Goal: Task Accomplishment & Management: Manage account settings

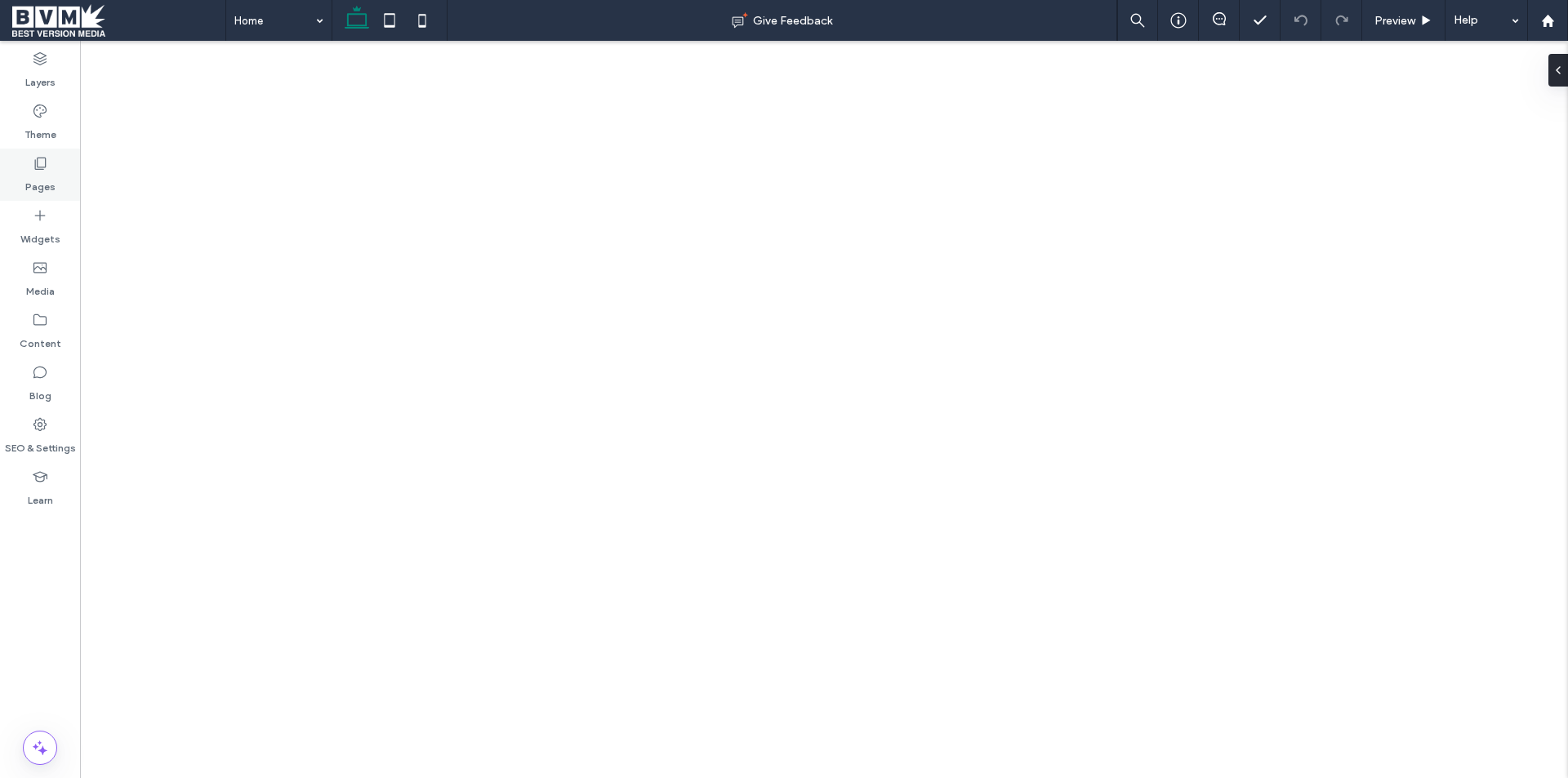
click at [46, 180] on label "Pages" at bounding box center [40, 182] width 30 height 23
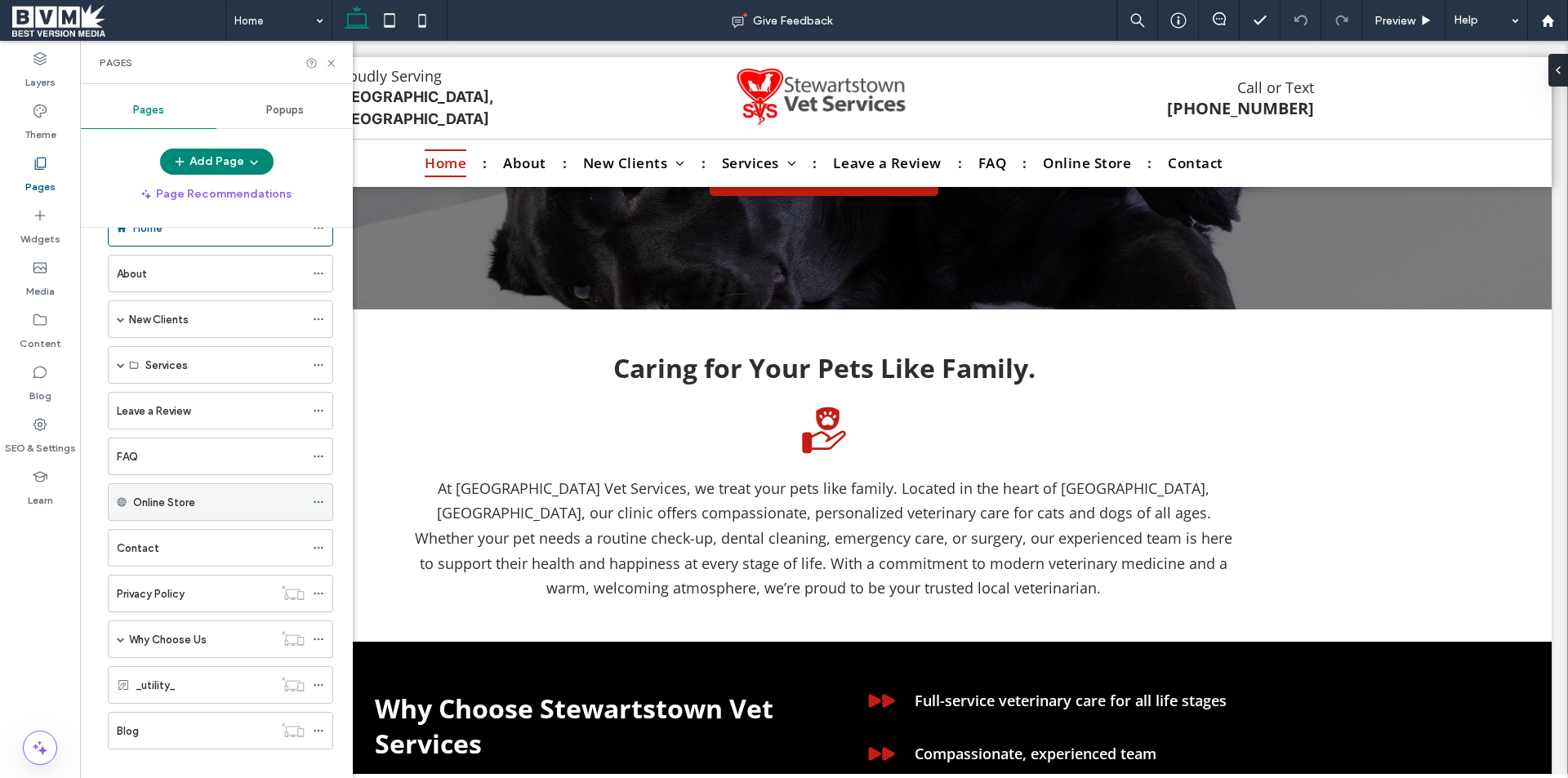
scroll to position [67, 0]
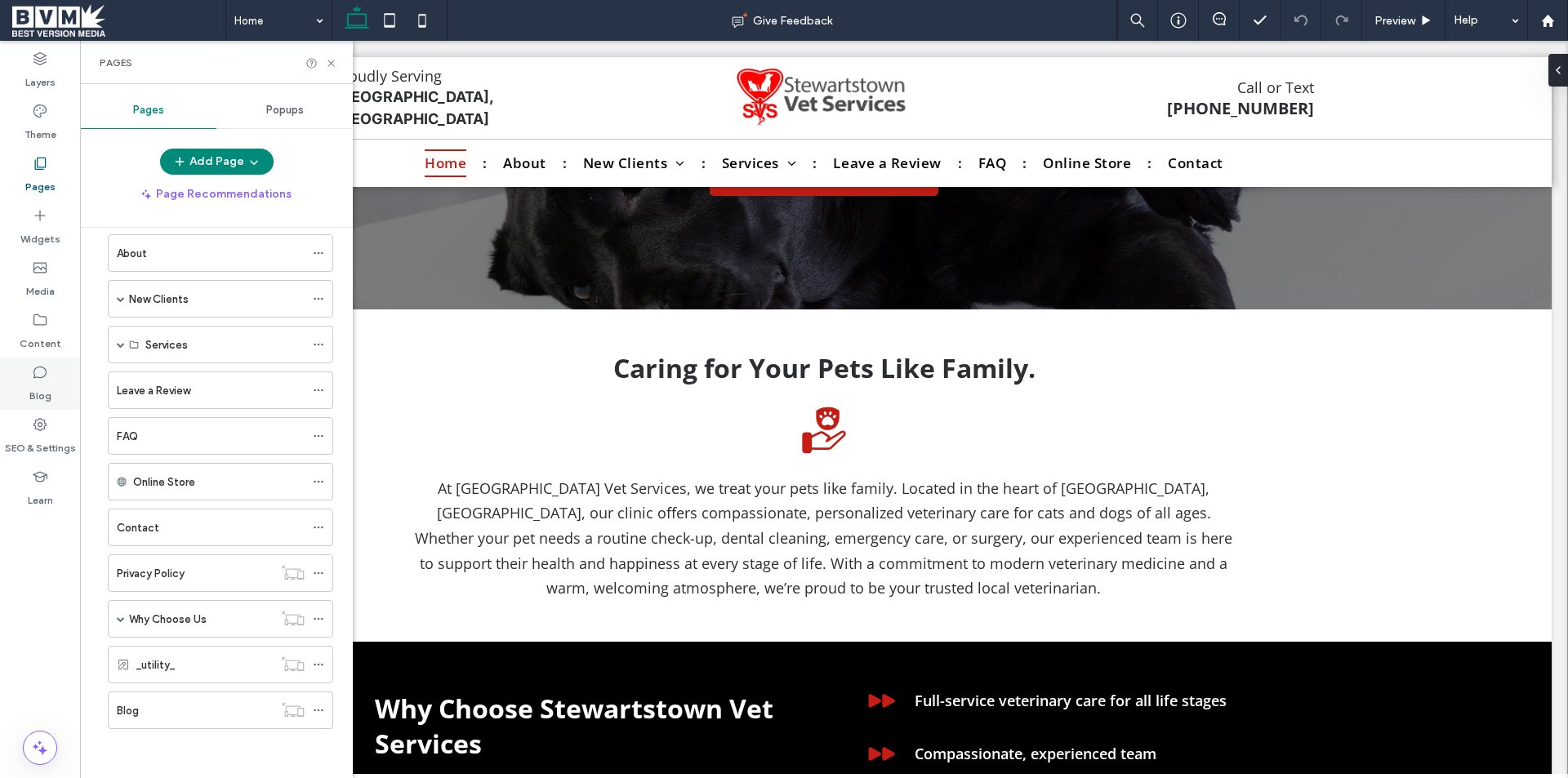
click at [37, 376] on icon at bounding box center [40, 373] width 17 height 17
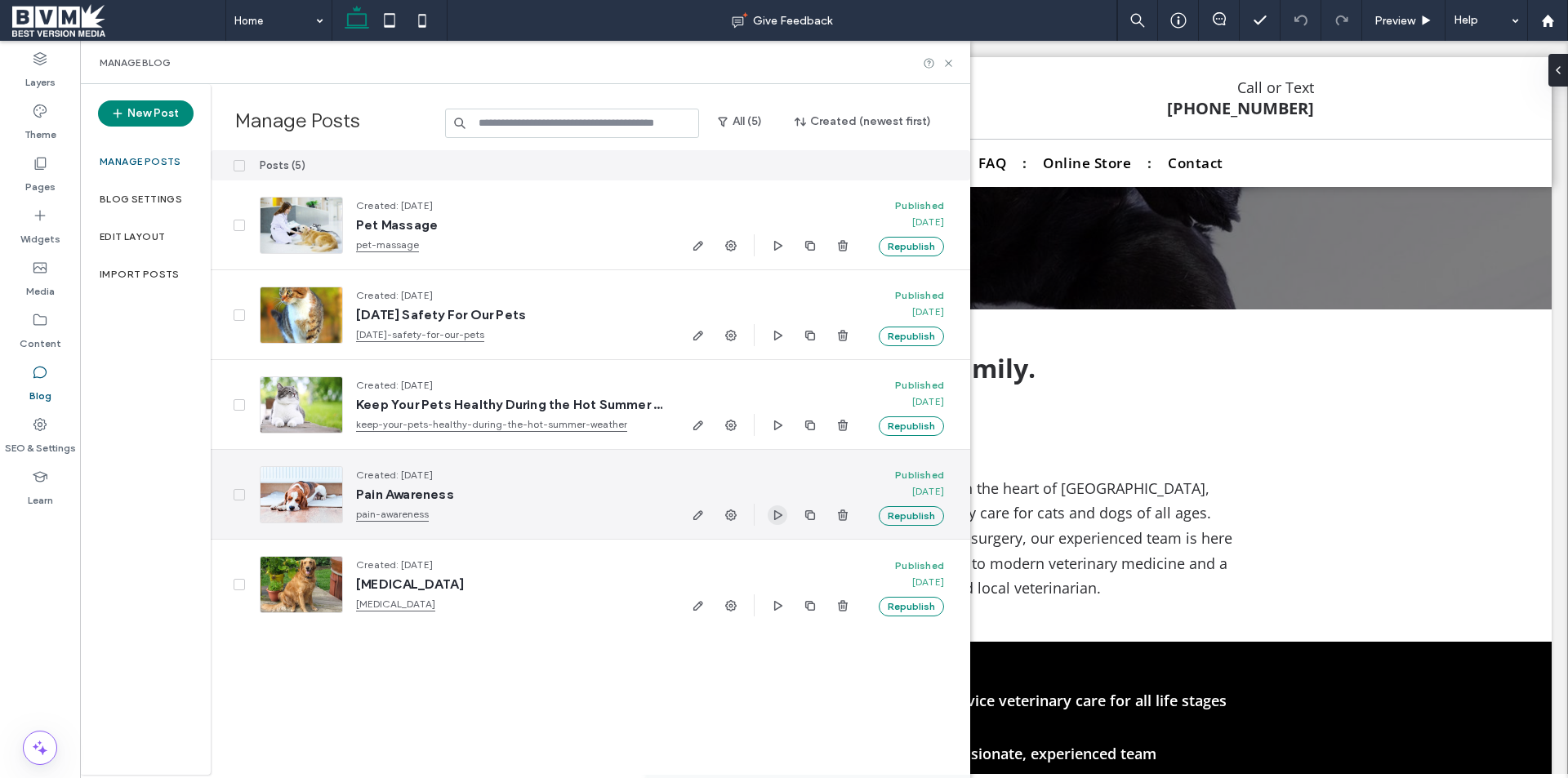
click at [775, 521] on span "button" at bounding box center [777, 514] width 20 height 20
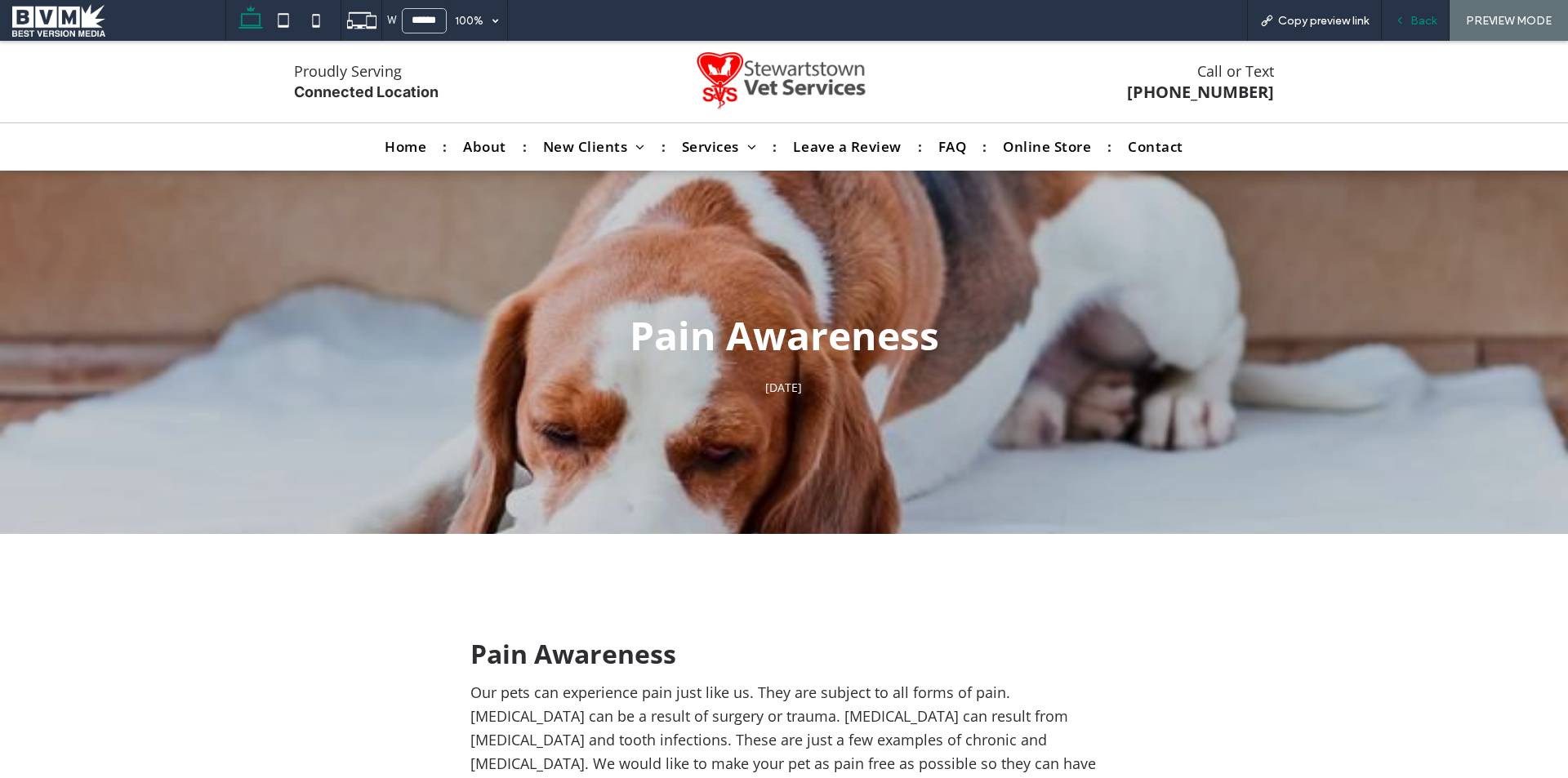
click at [1419, 23] on span "Back" at bounding box center [1423, 20] width 26 height 14
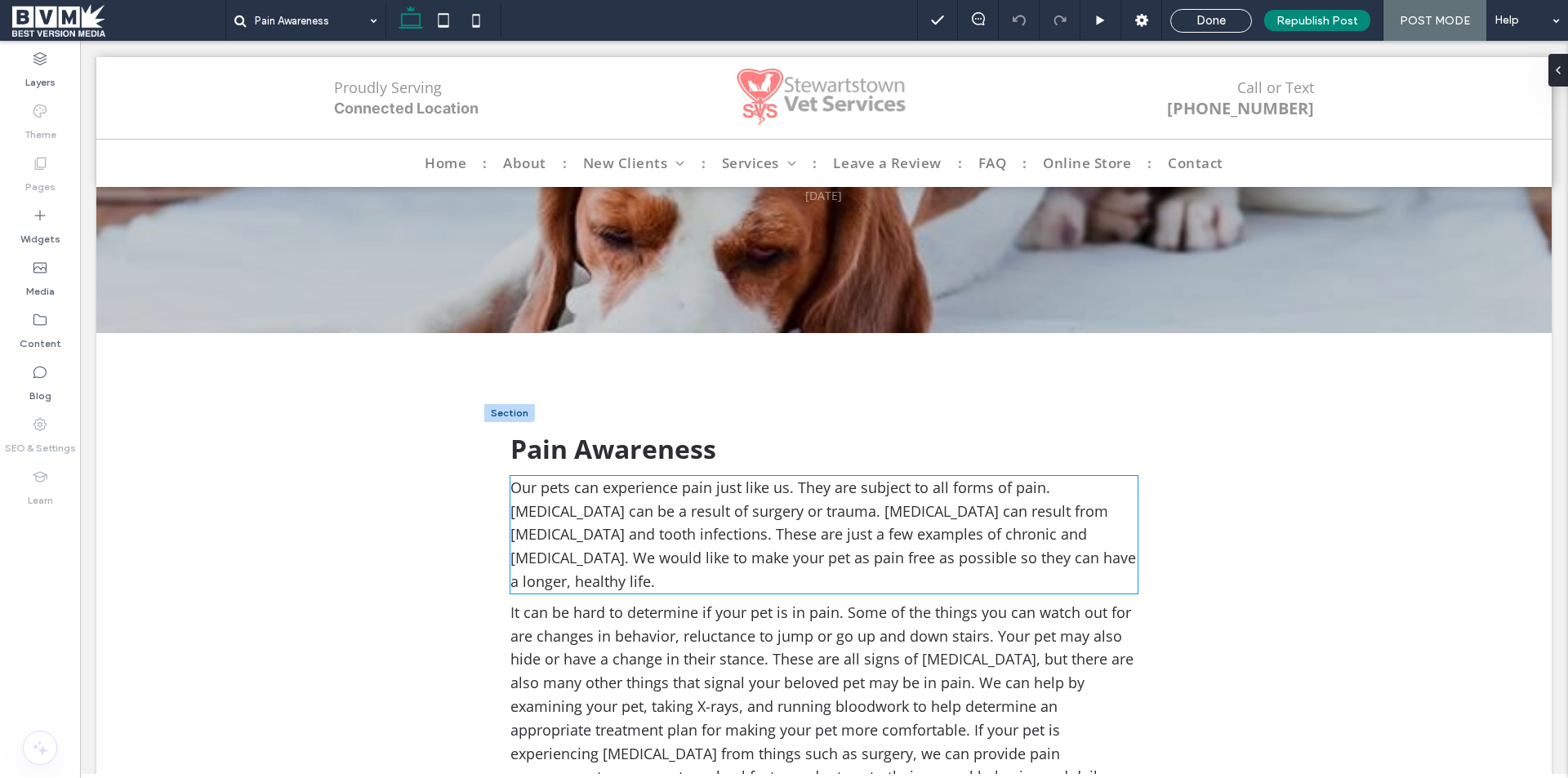
scroll to position [326, 0]
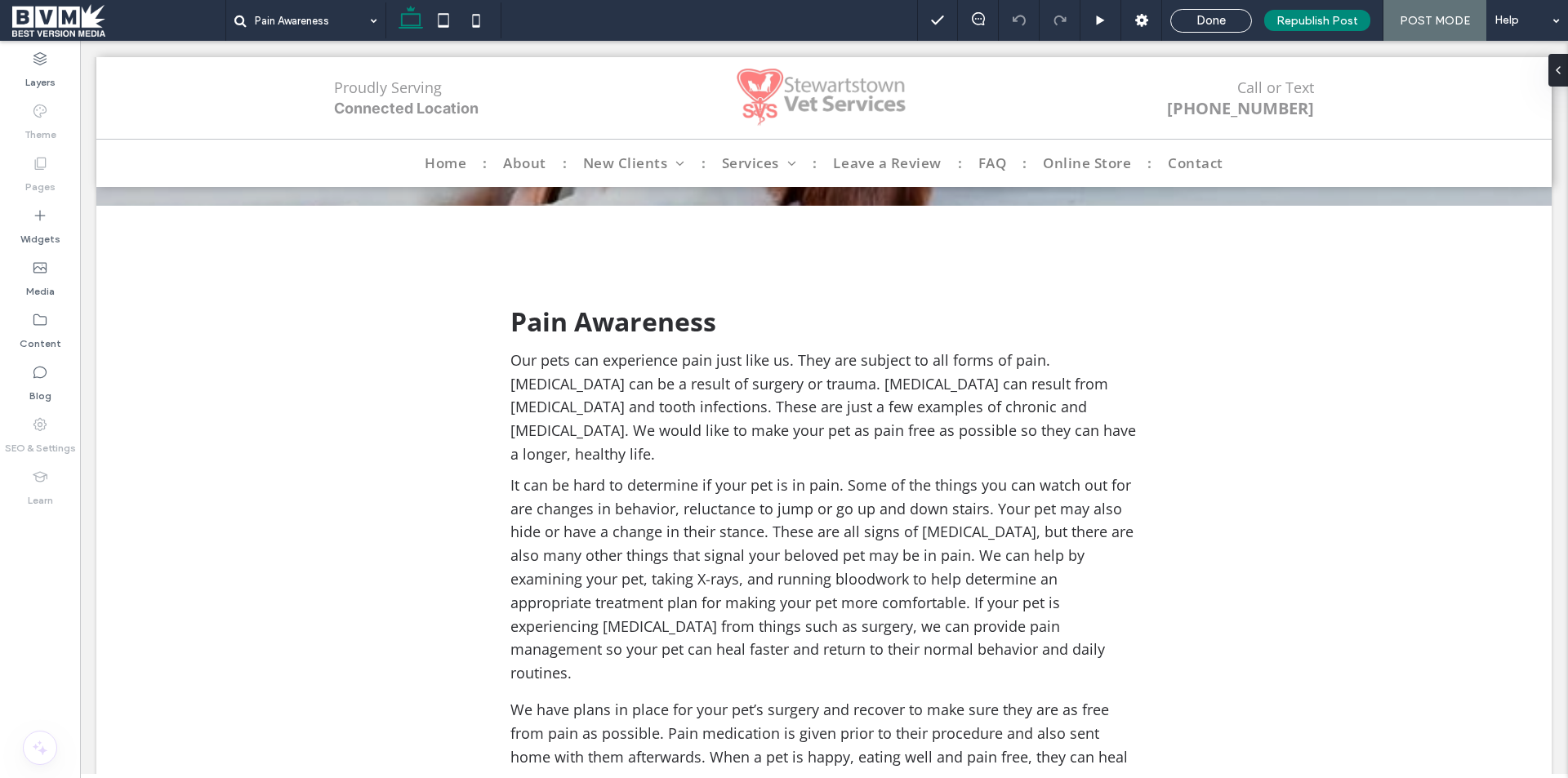
click at [505, 282] on div at bounding box center [510, 285] width 50 height 18
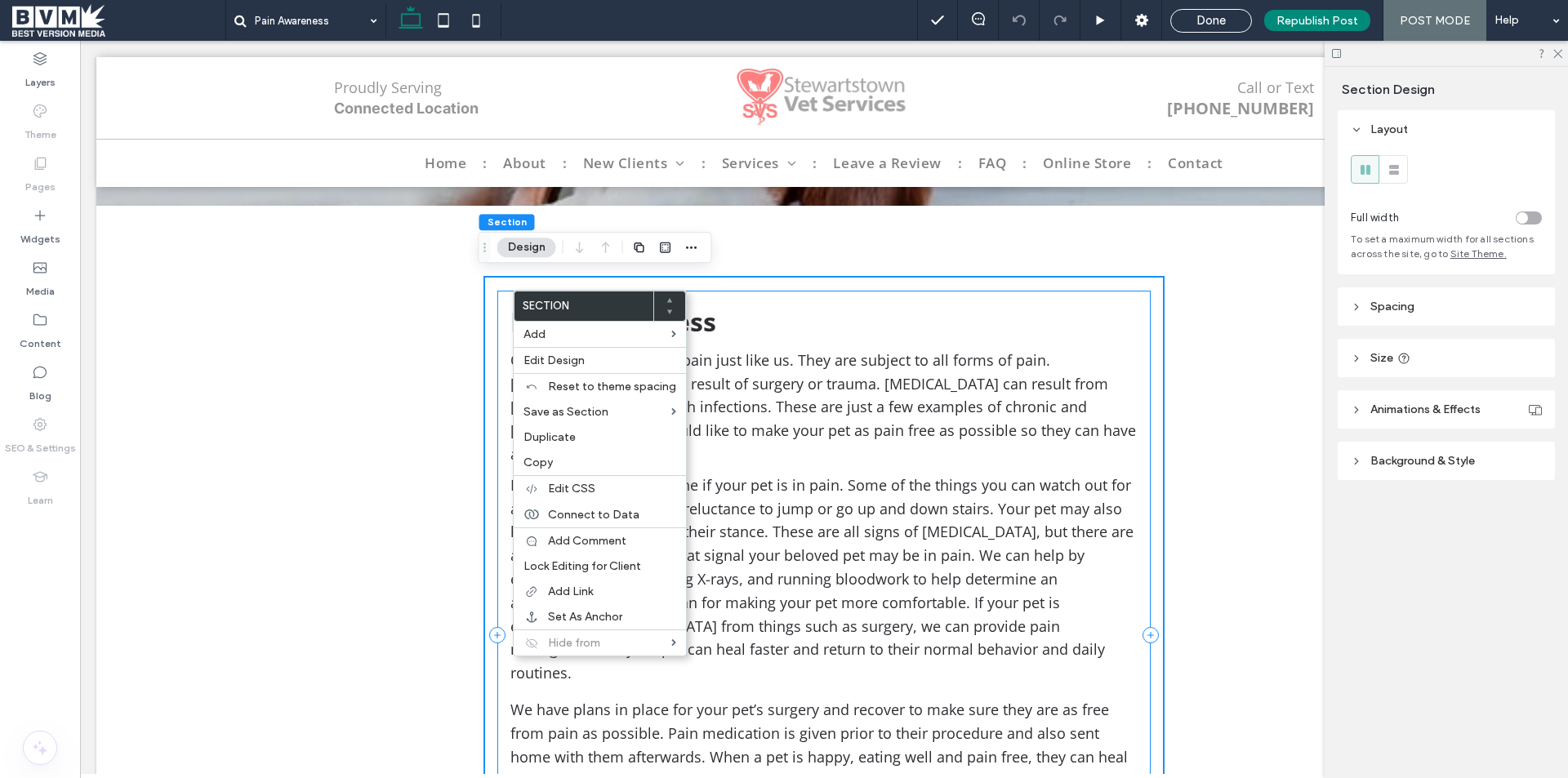
click at [823, 291] on div "Pain Awareness Our pets can experience pain just like us. They are subject to a…" at bounding box center [824, 635] width 653 height 689
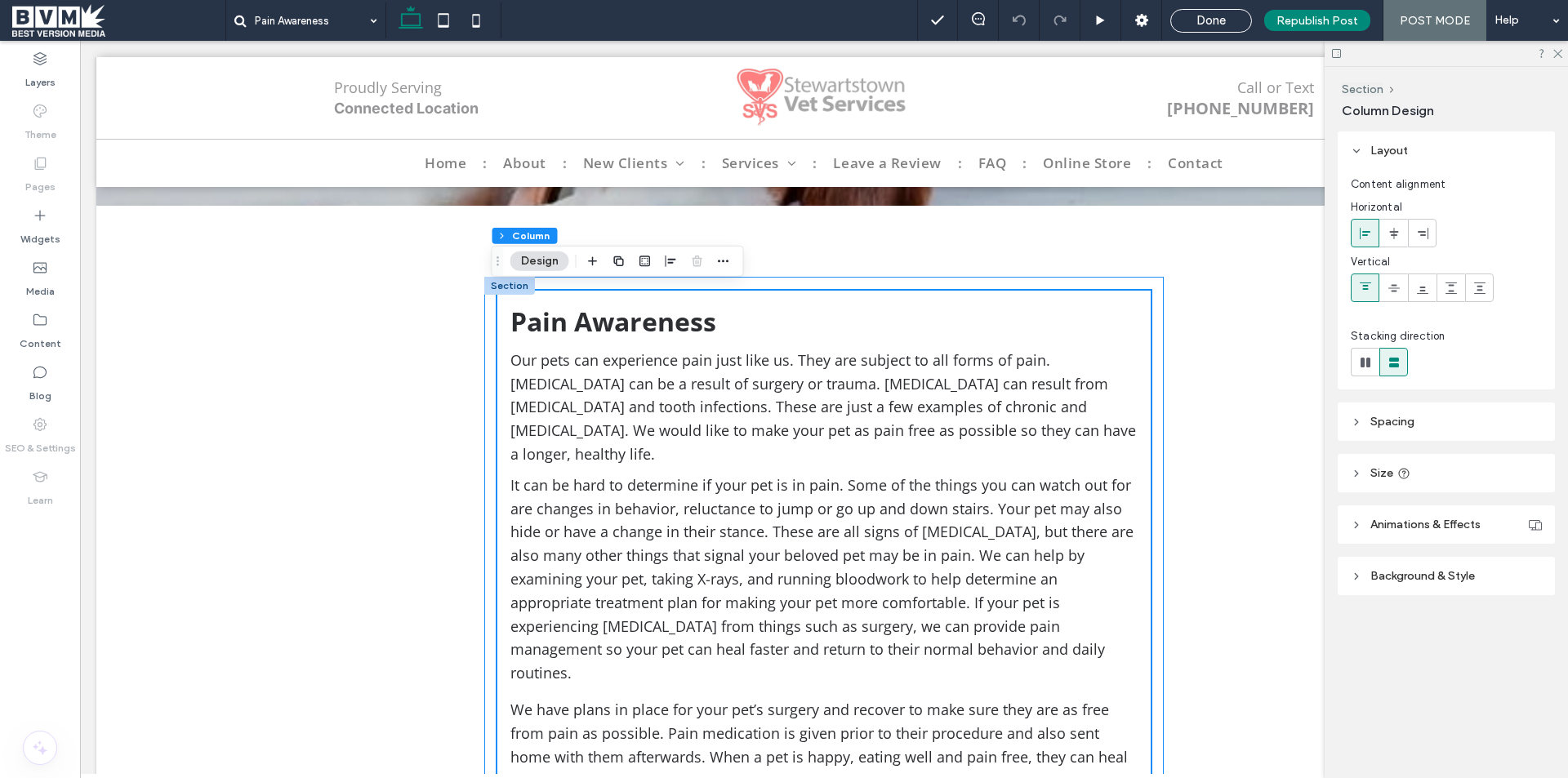
click at [1047, 280] on div "Pain Awareness Our pets can experience pain just like us. They are subject to a…" at bounding box center [824, 635] width 679 height 716
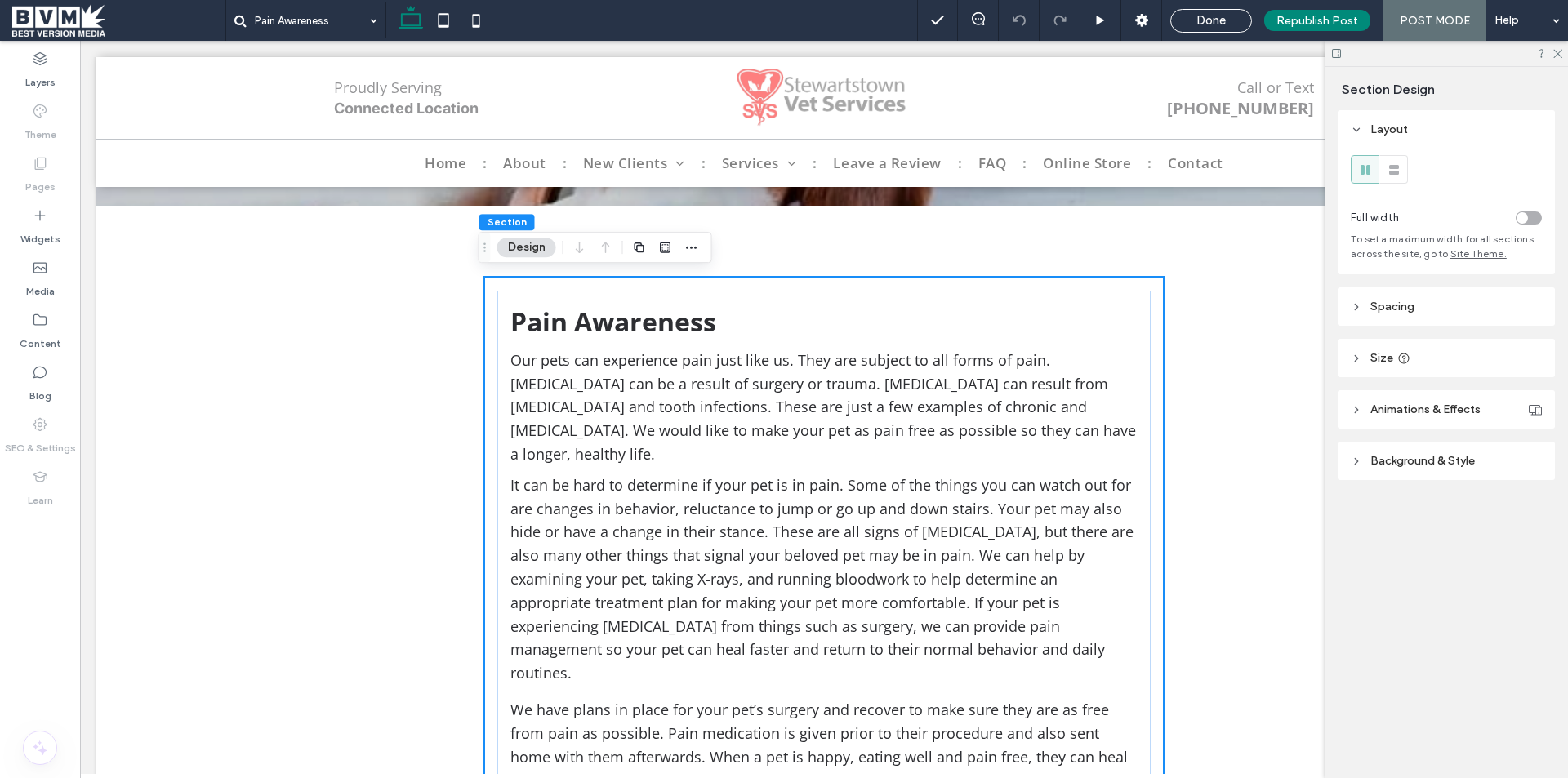
click at [1442, 306] on header "Spacing" at bounding box center [1446, 306] width 218 height 38
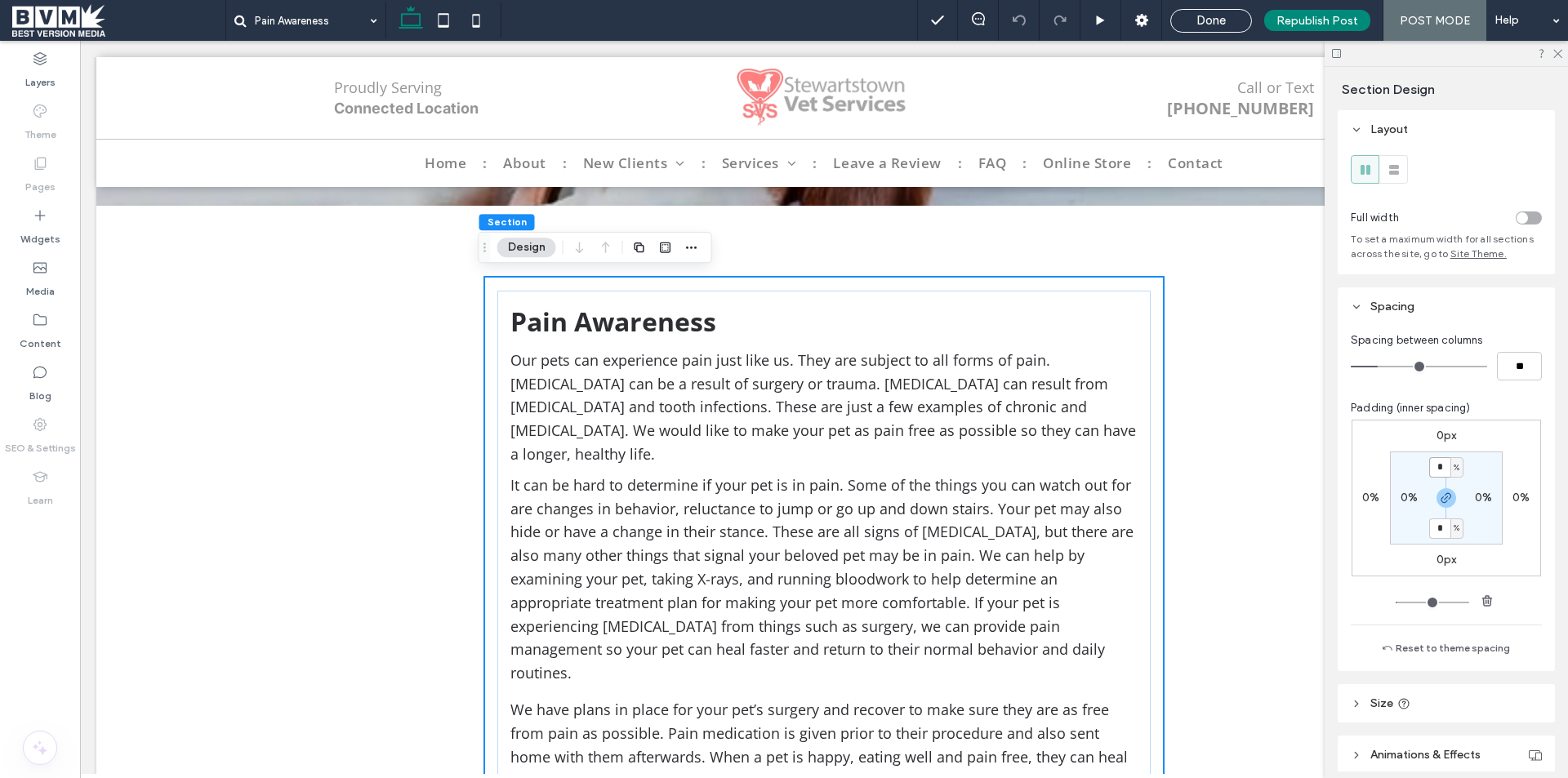
click at [1431, 463] on input "*" at bounding box center [1439, 468] width 21 height 20
type input "*"
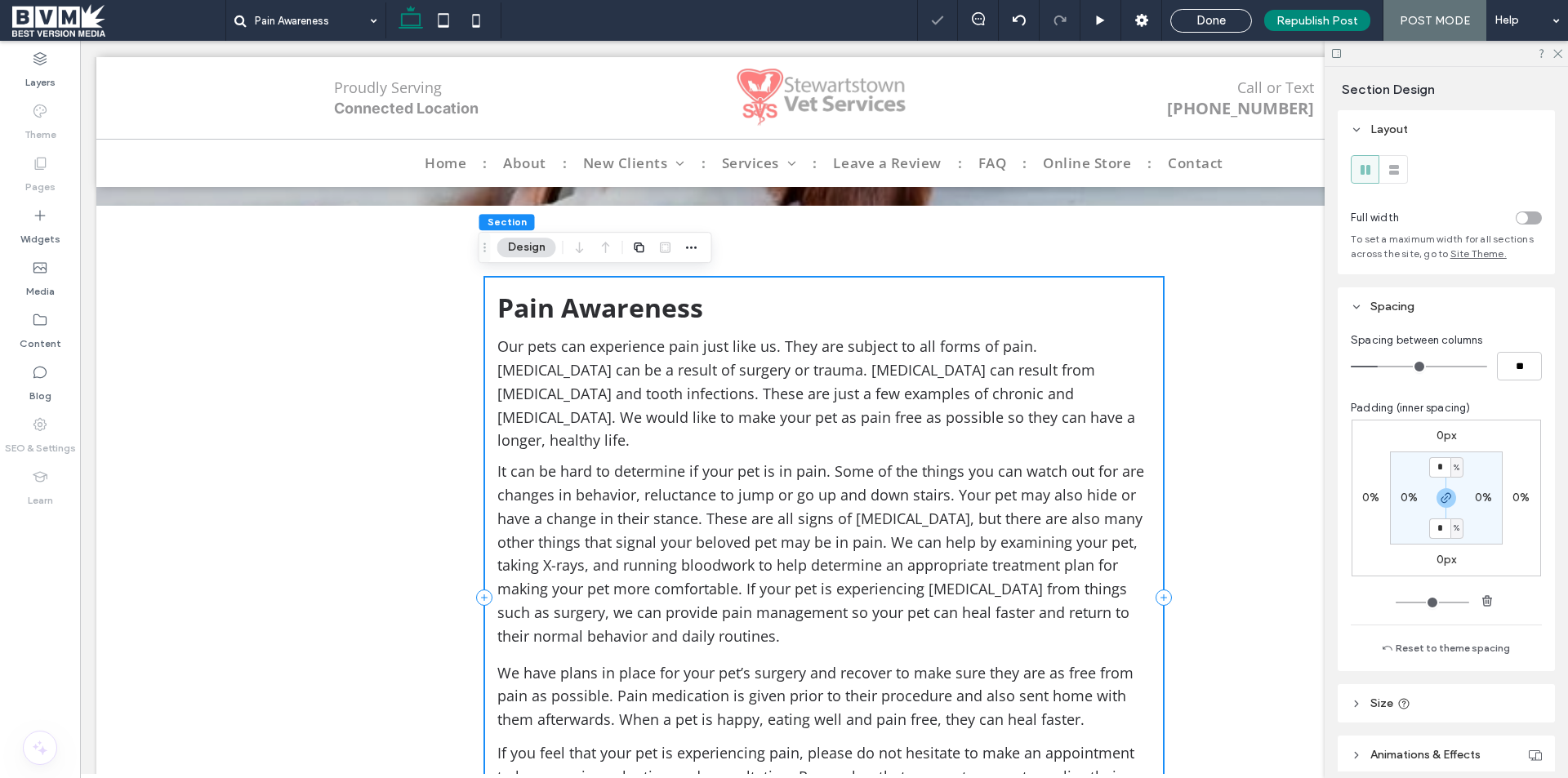
click at [1075, 284] on div "Pain Awareness Our pets can experience pain just like us. They are subject to a…" at bounding box center [824, 598] width 679 height 641
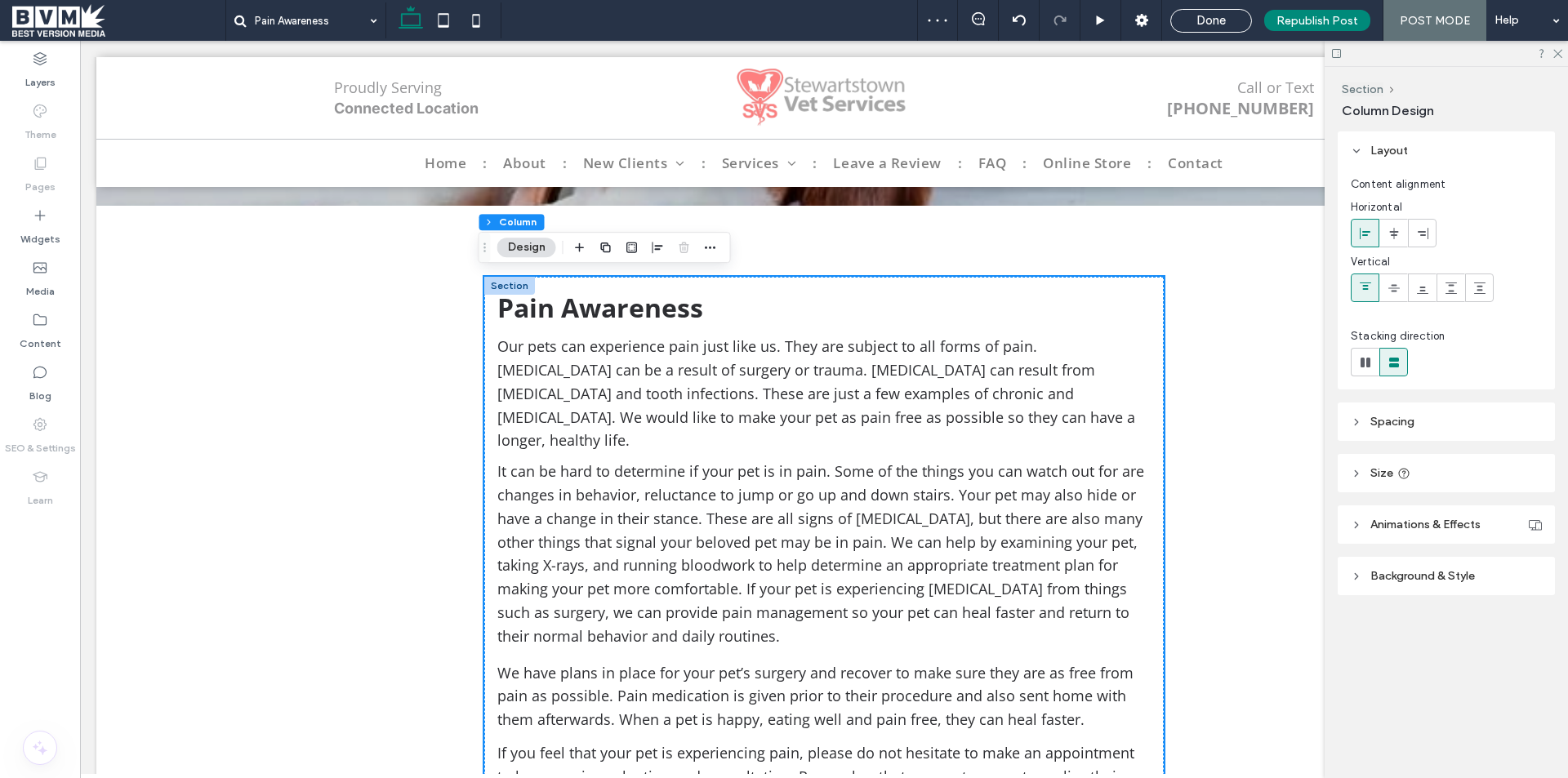
click at [1418, 435] on header "Spacing" at bounding box center [1446, 421] width 218 height 38
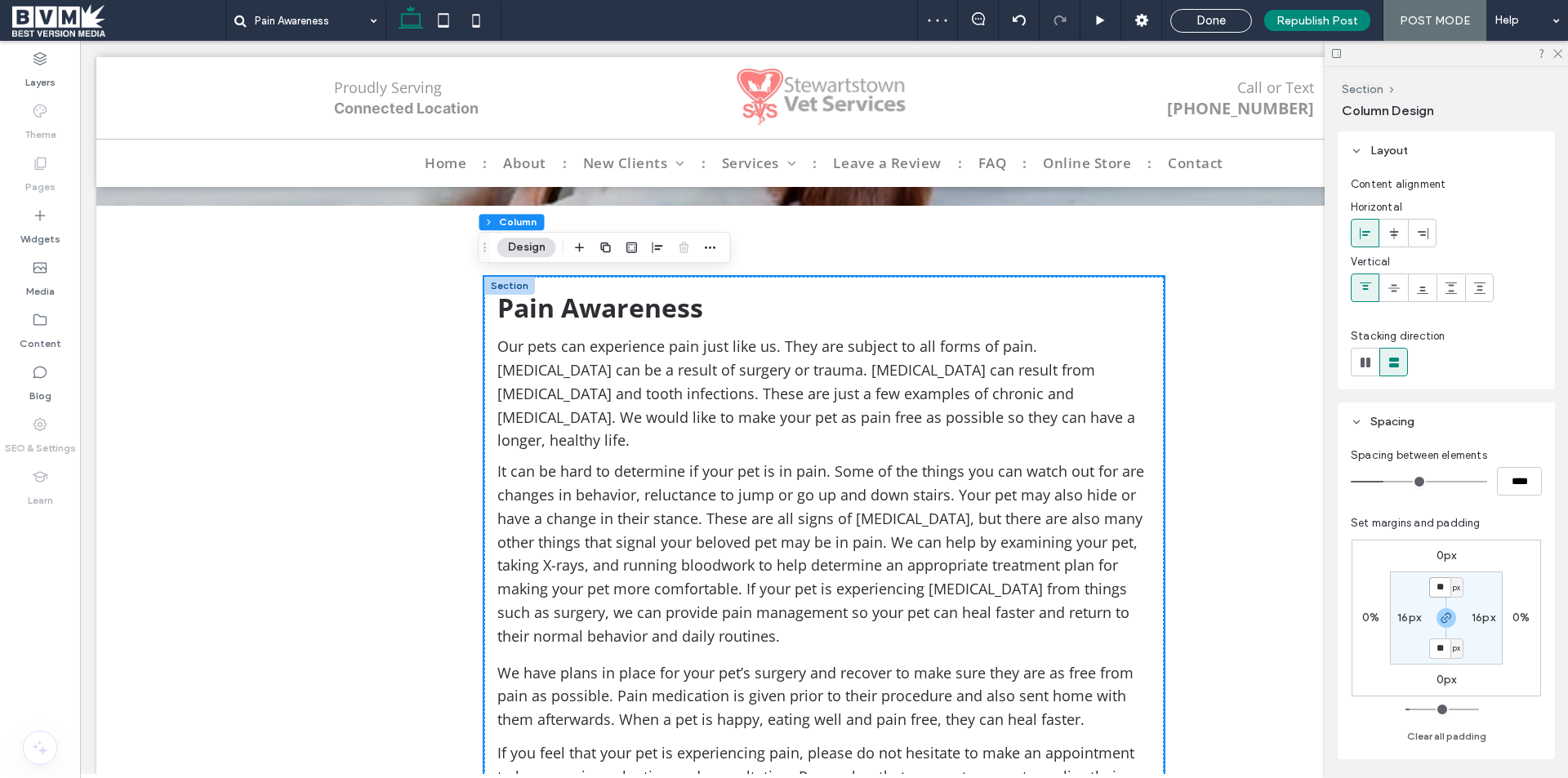
click at [1435, 592] on input "**" at bounding box center [1439, 587] width 21 height 20
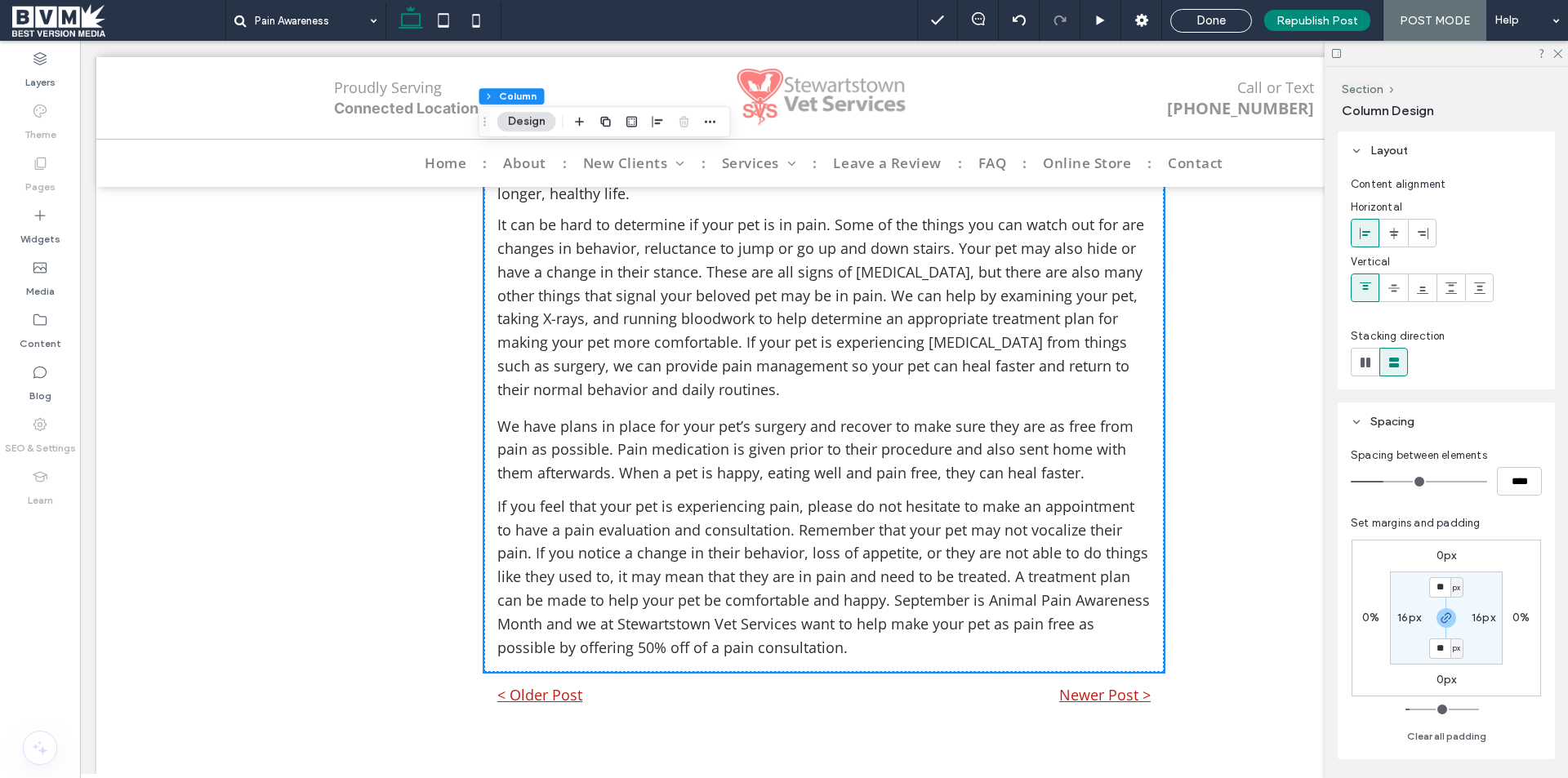
scroll to position [572, 0]
click at [847, 384] on div "Pain Awareness Our pets can experience pain just like us. They are subject to a…" at bounding box center [824, 352] width 679 height 641
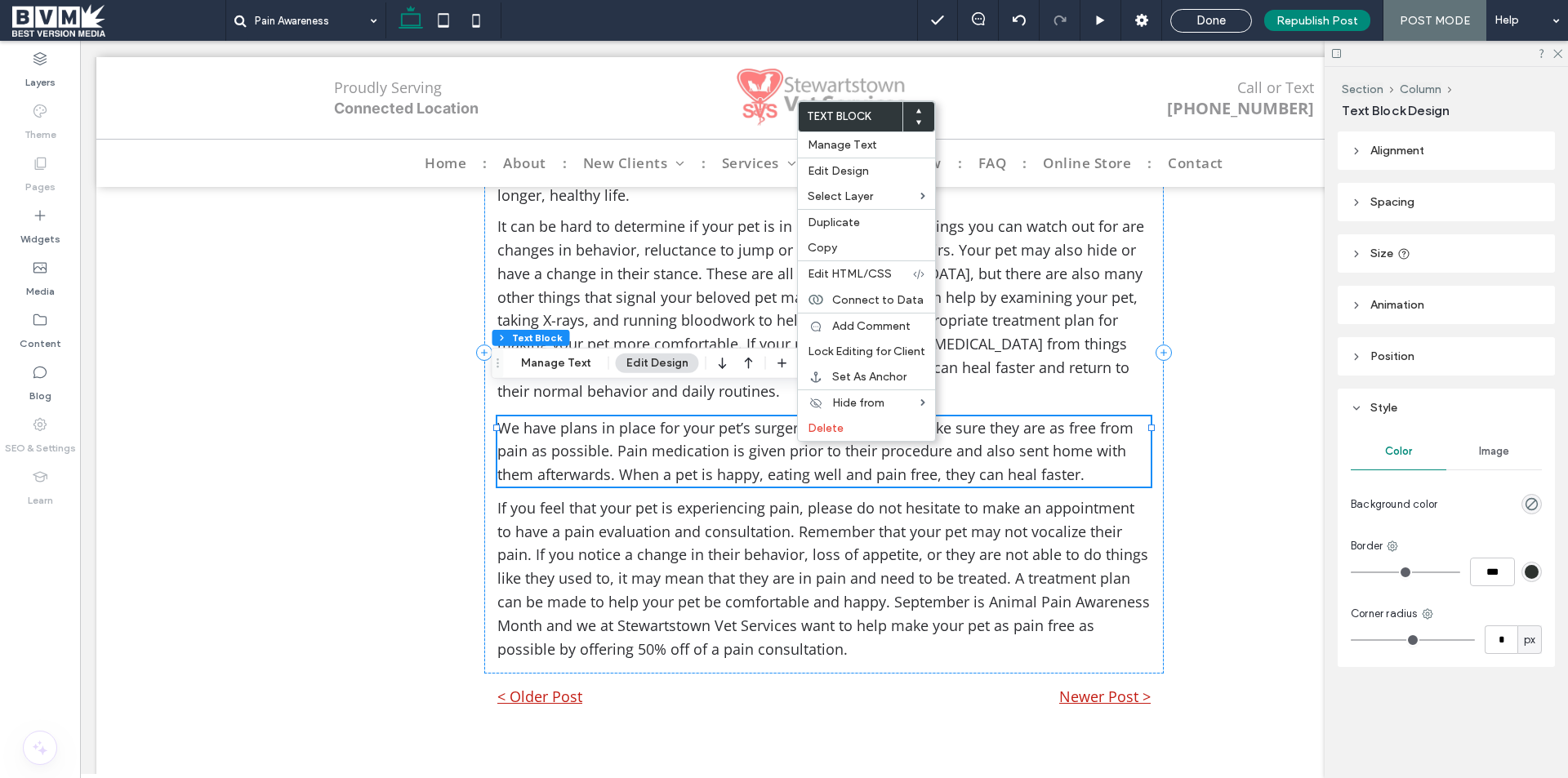
click at [1451, 211] on header "Spacing" at bounding box center [1446, 202] width 218 height 38
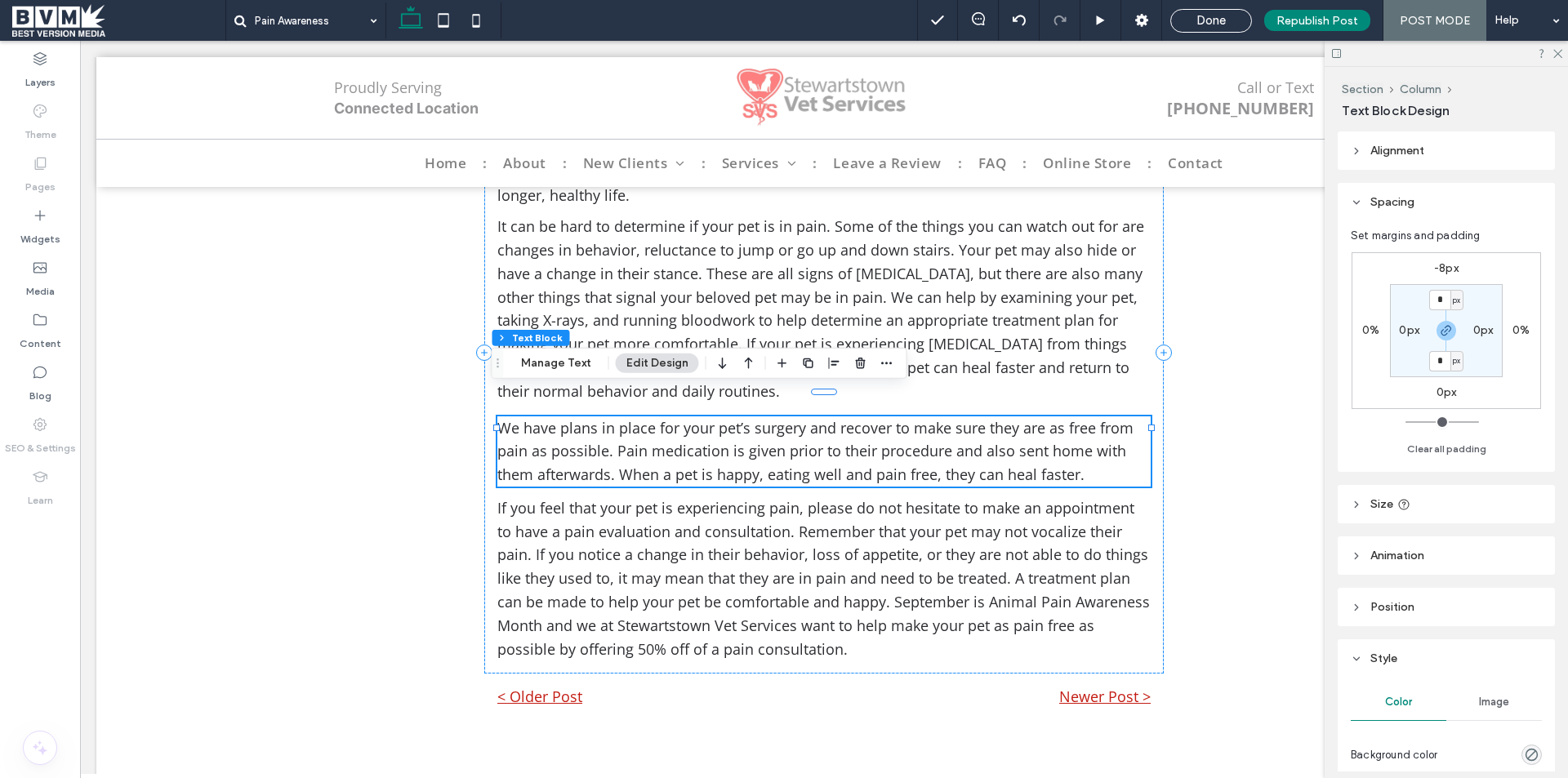
click at [1453, 269] on label "-8px" at bounding box center [1446, 268] width 24 height 14
type input "*"
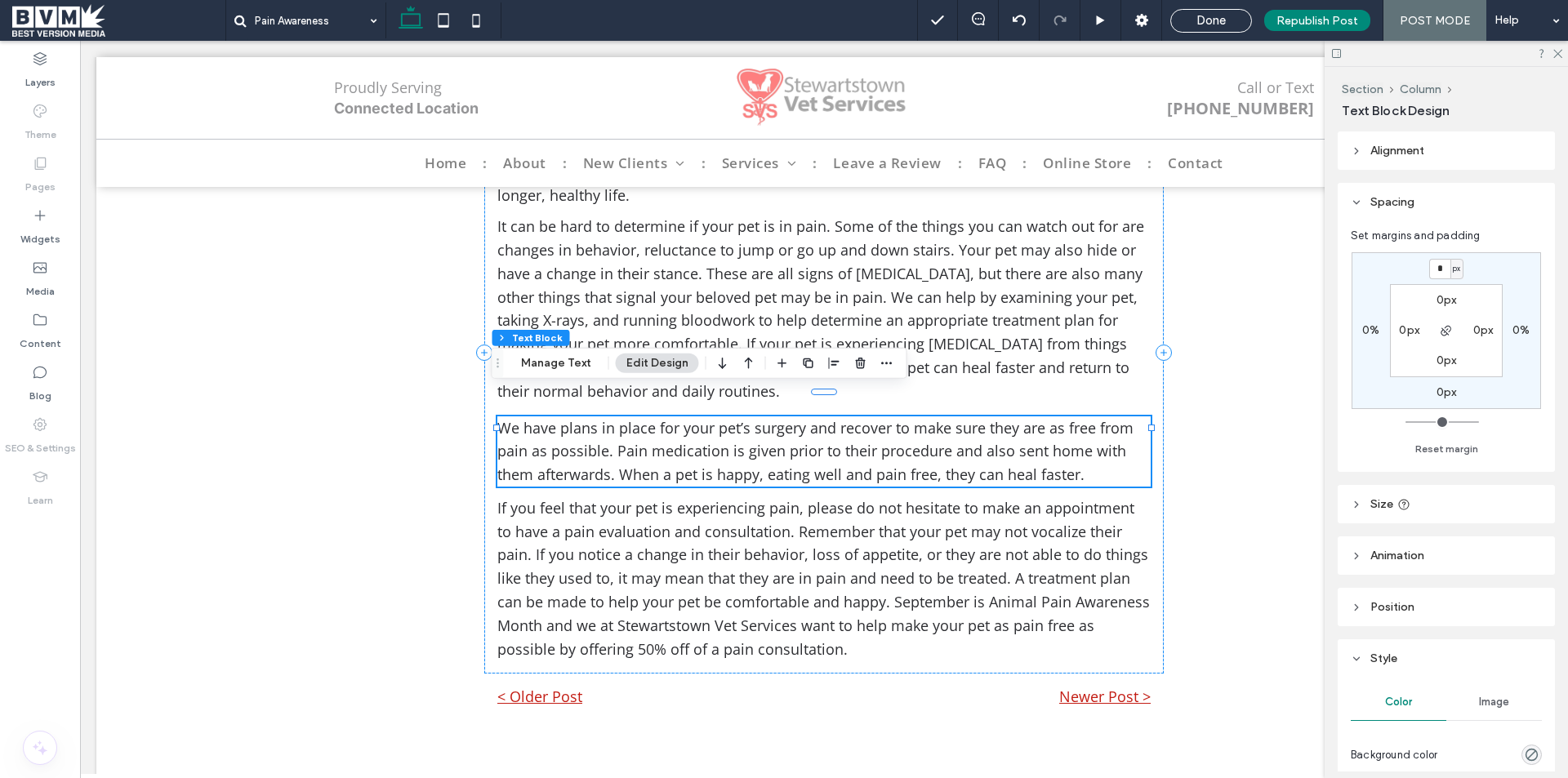
type input "*"
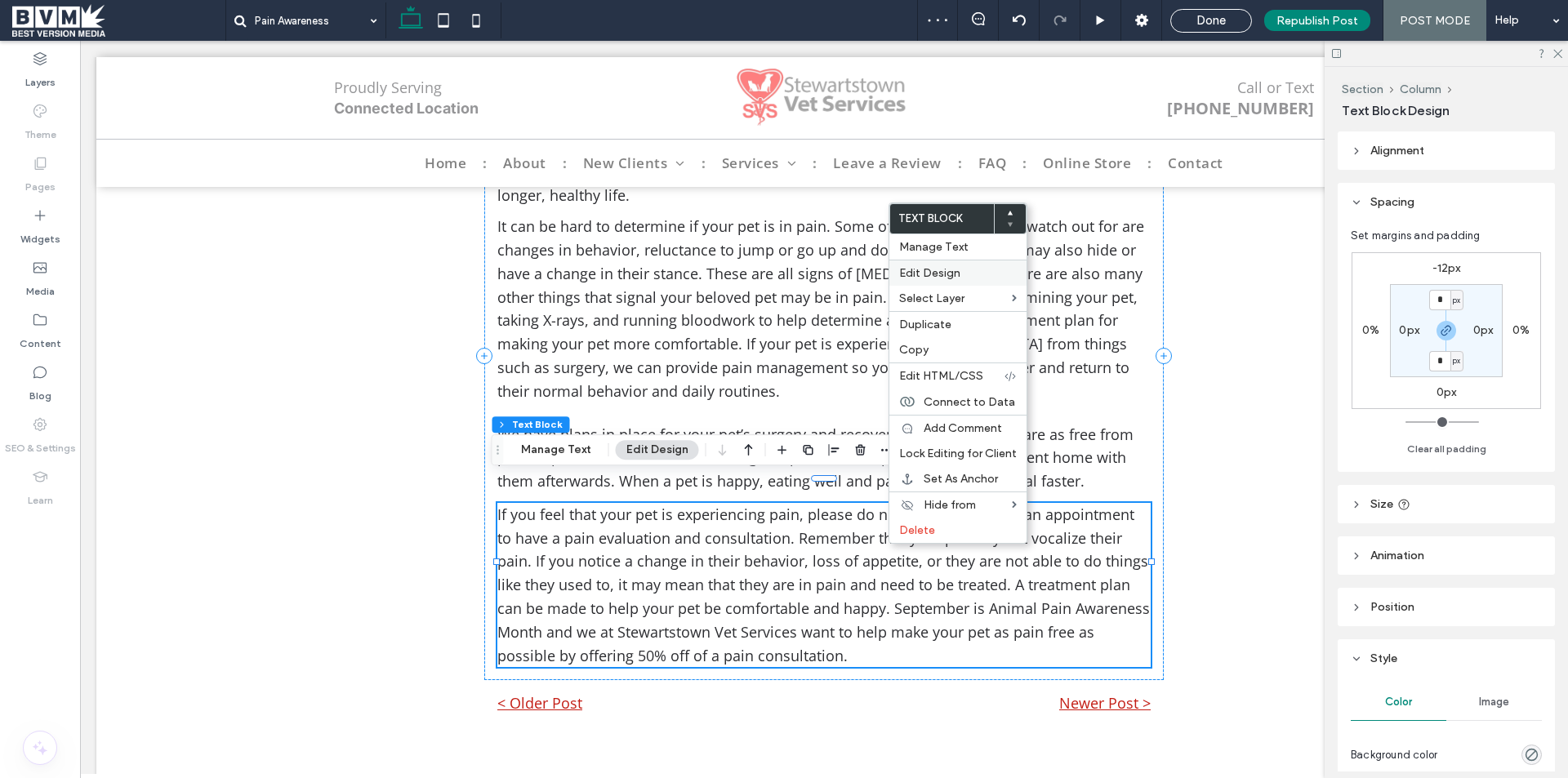
click at [934, 270] on span "Edit Design" at bounding box center [930, 272] width 61 height 14
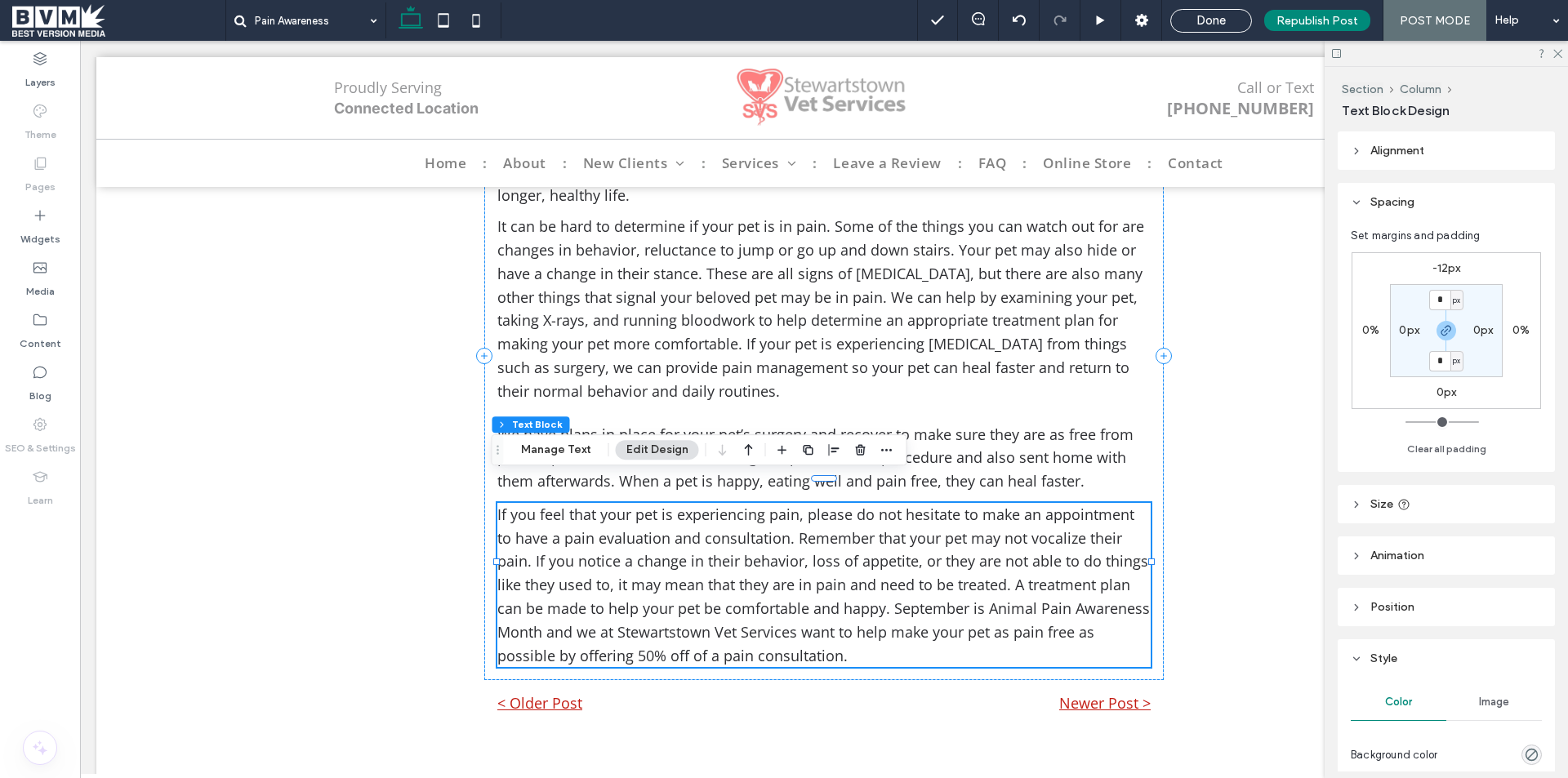
click at [1438, 271] on label "-12px" at bounding box center [1446, 268] width 29 height 14
type input "*"
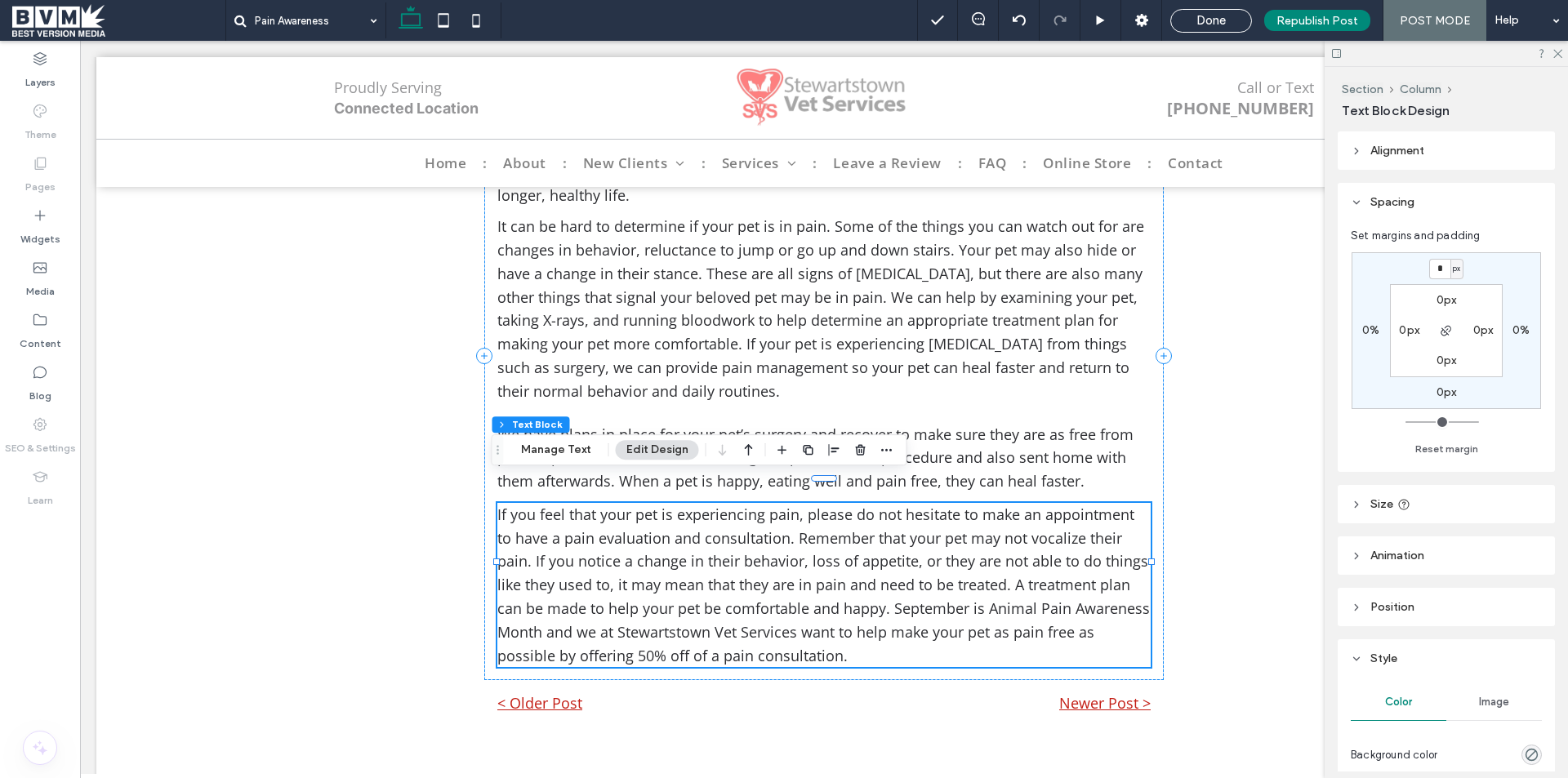
type input "*"
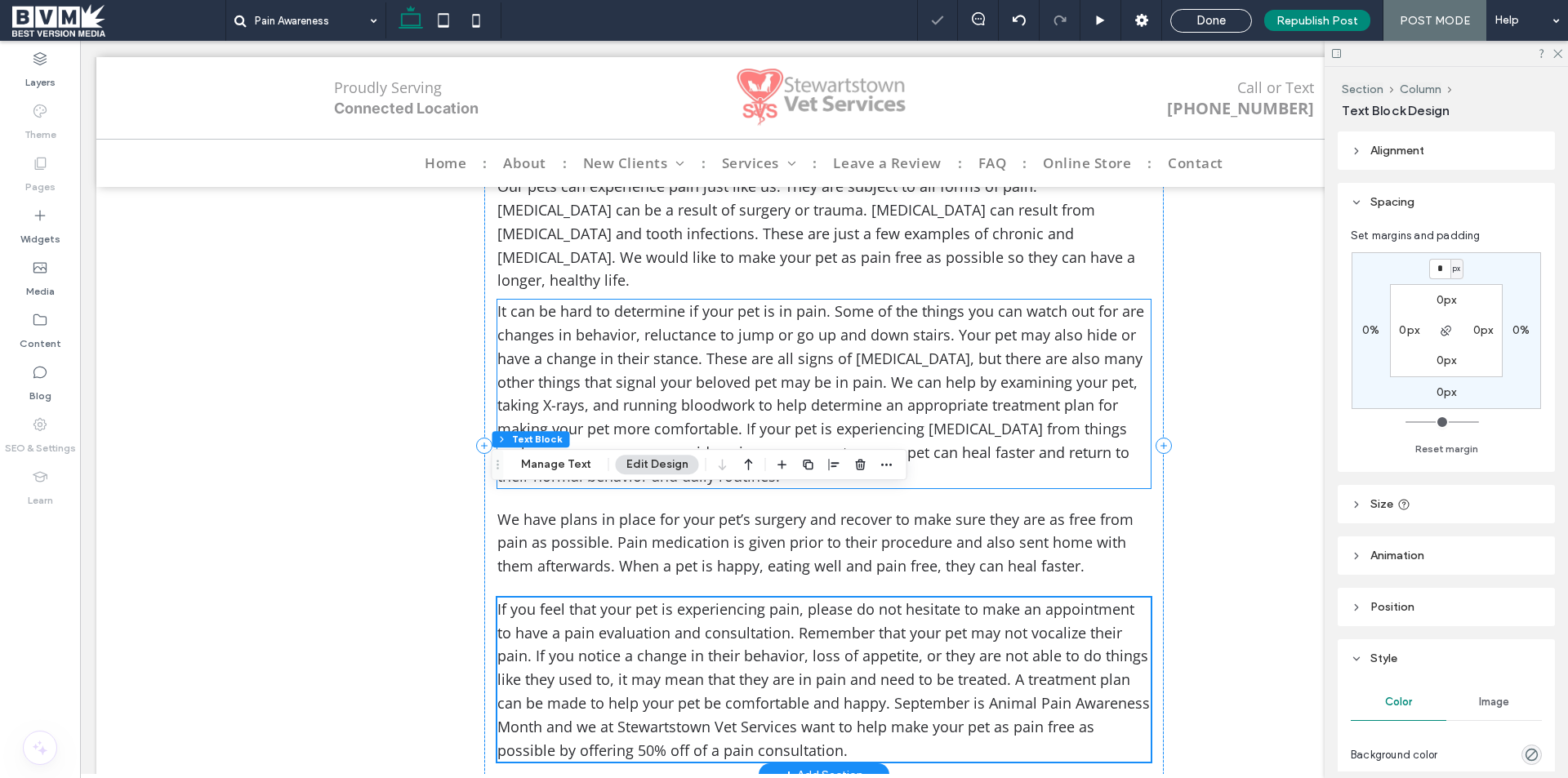
scroll to position [408, 0]
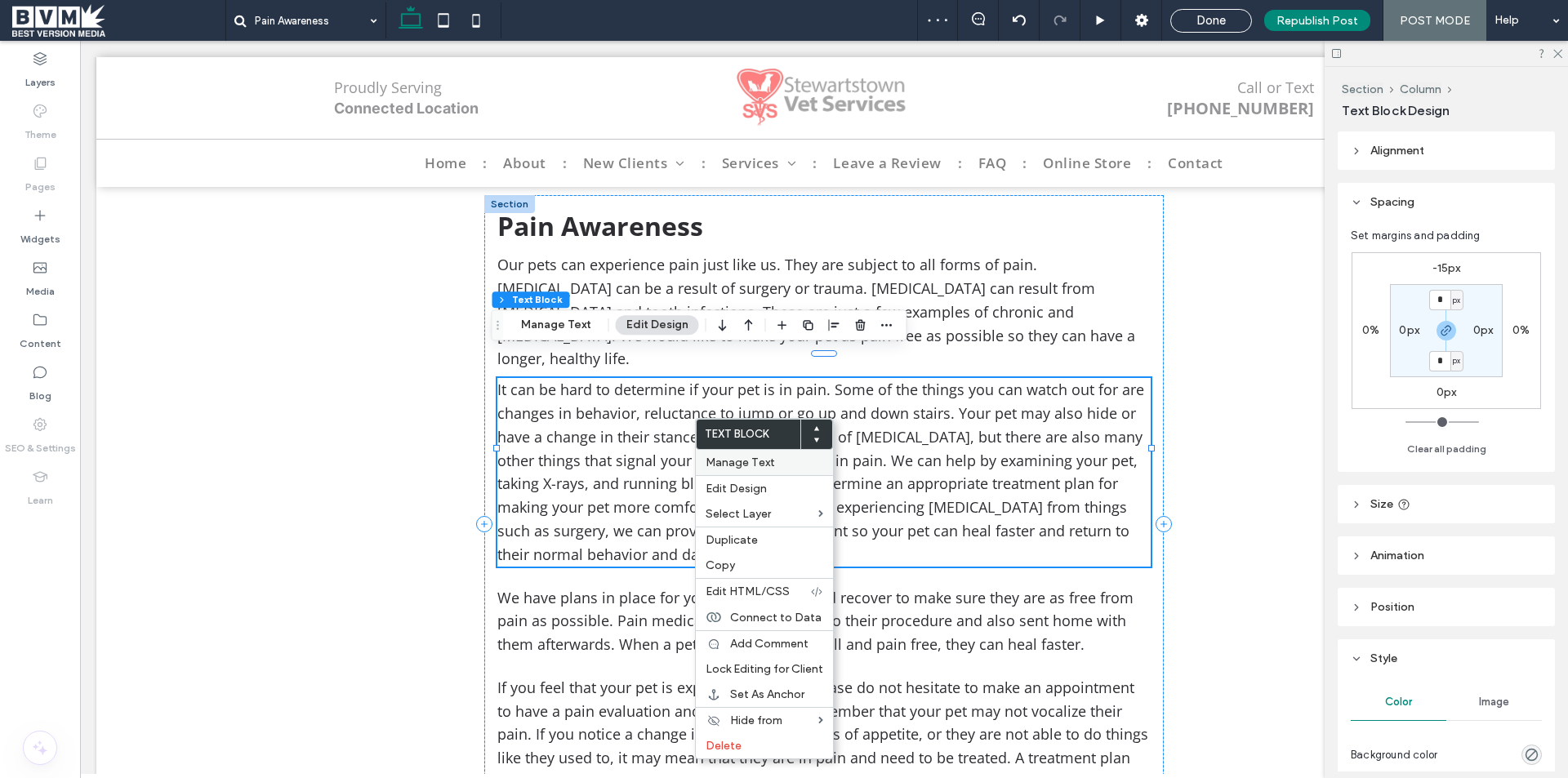
click at [747, 464] on span "Manage Text" at bounding box center [740, 462] width 70 height 14
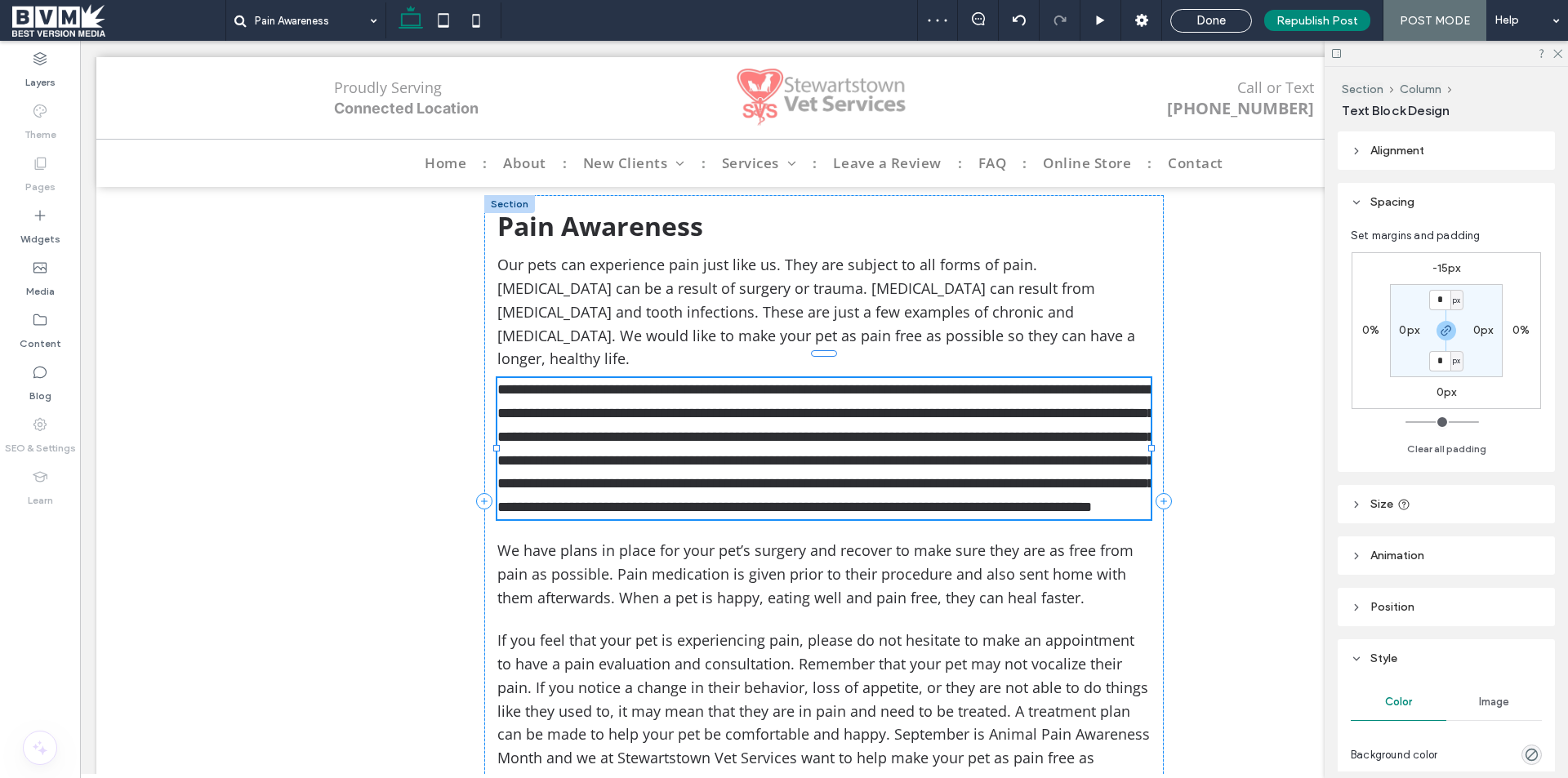
click at [1445, 271] on label "-15px" at bounding box center [1446, 268] width 29 height 14
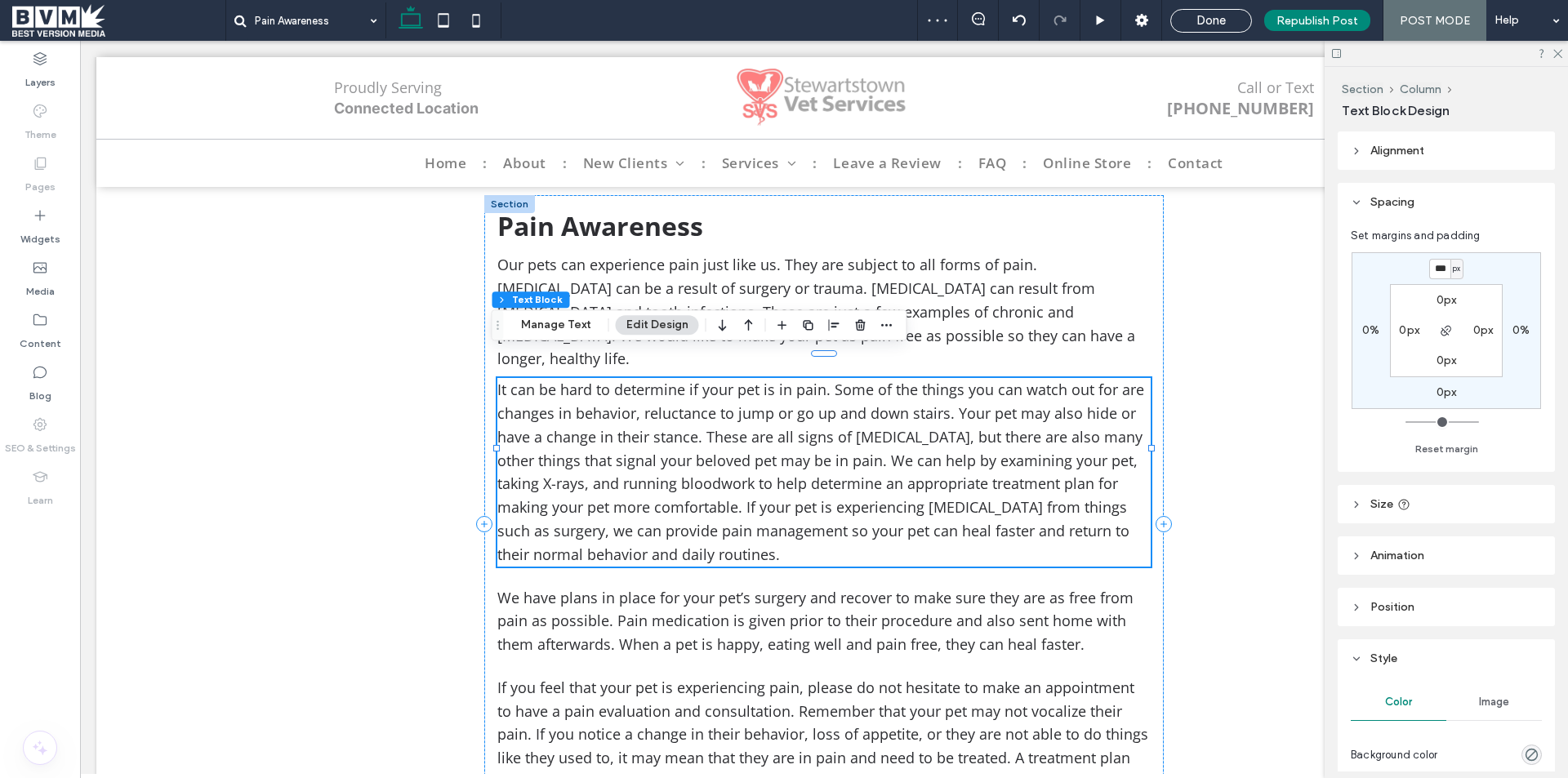
type input "*"
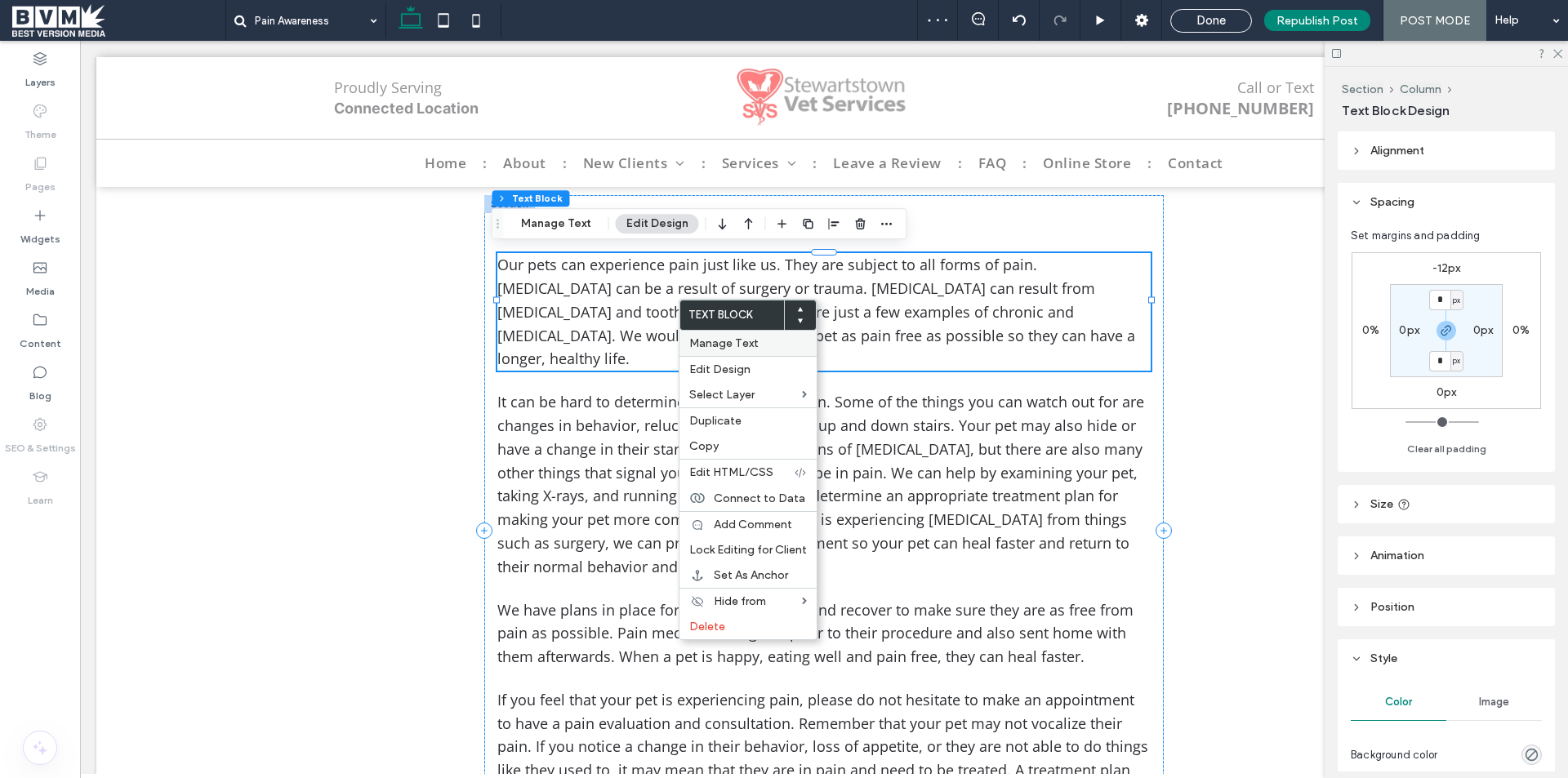
click at [748, 344] on span "Manage Text" at bounding box center [724, 343] width 70 height 14
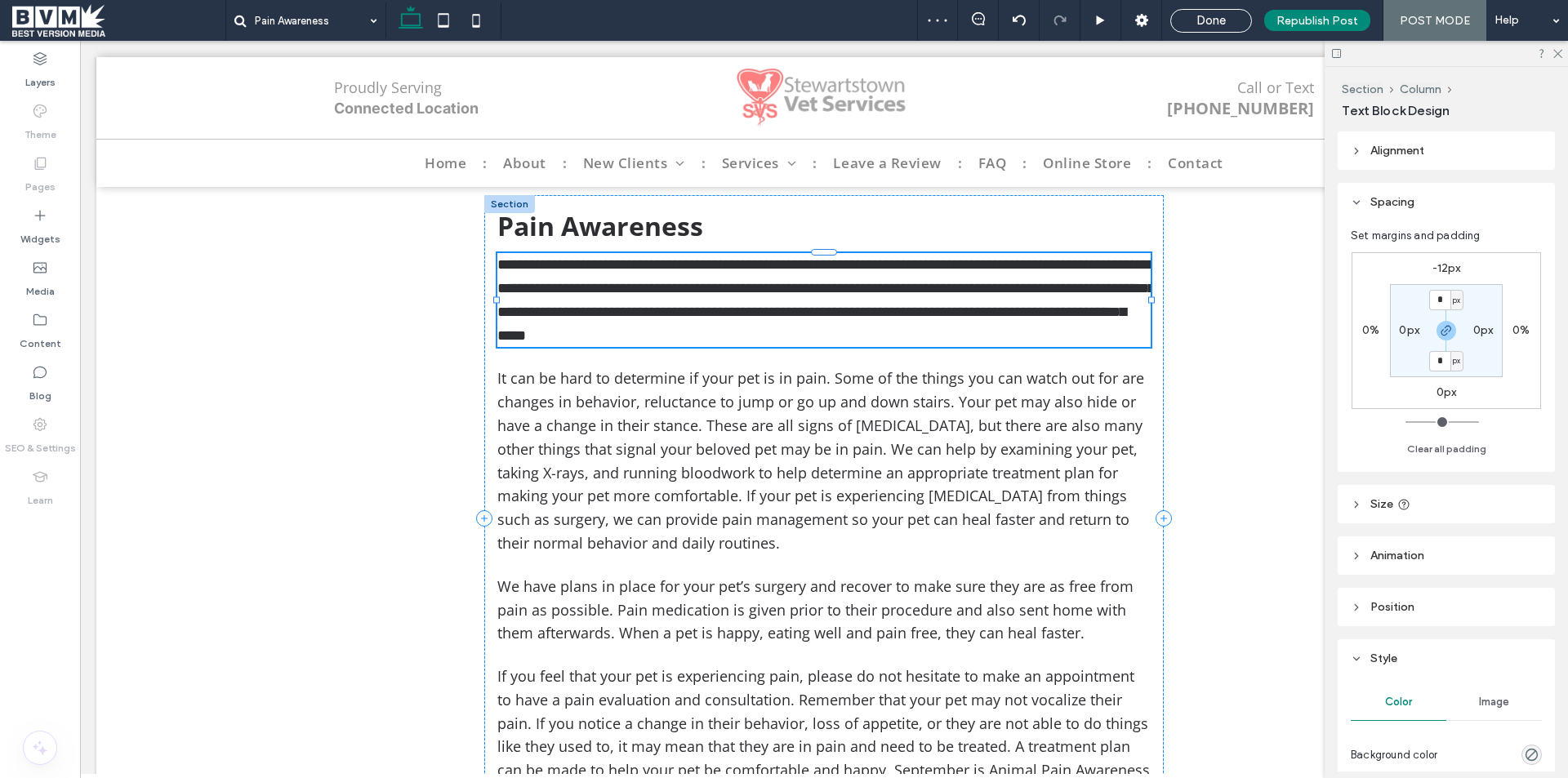
type input "*********"
type input "**"
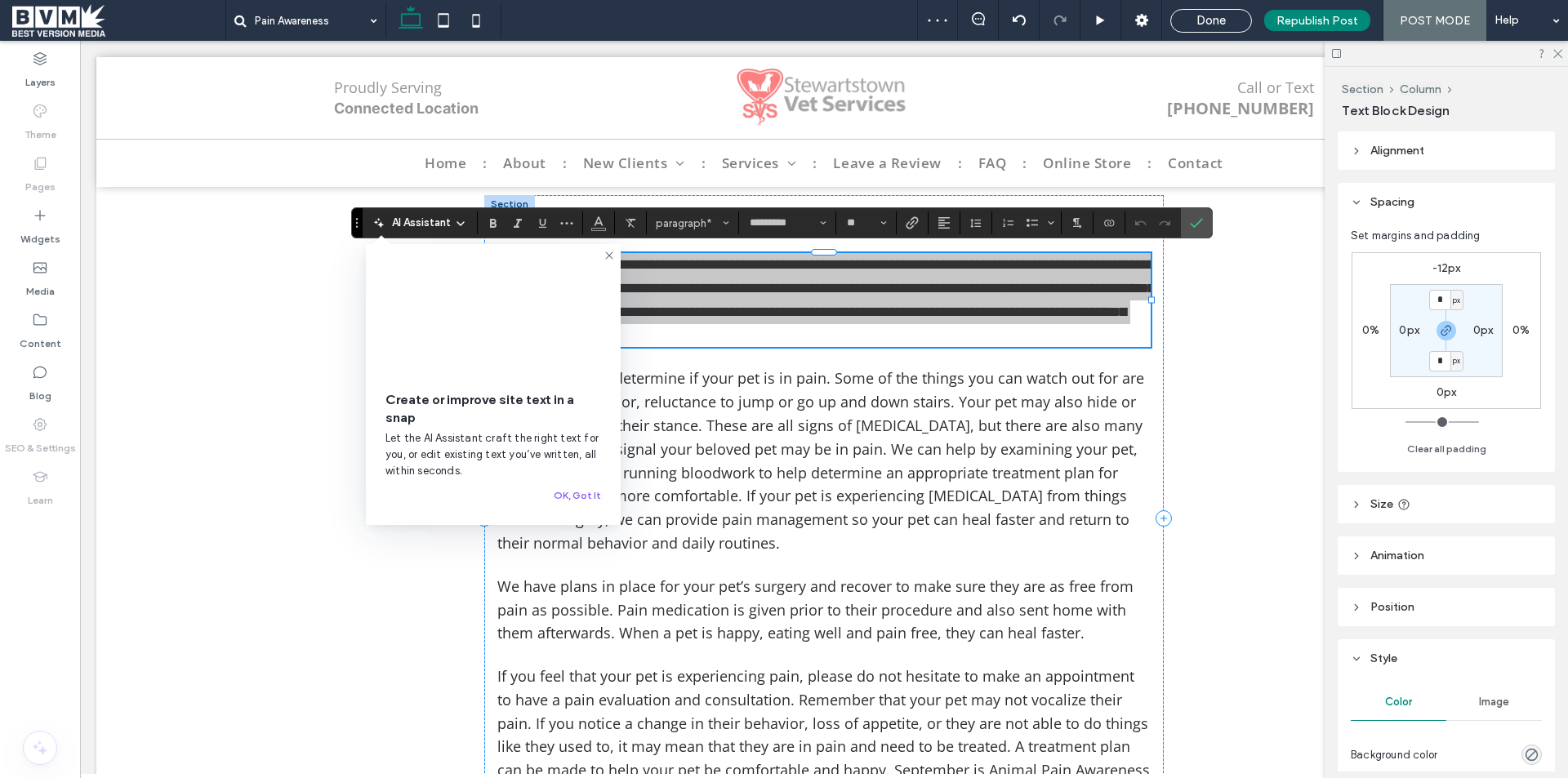
click at [1450, 268] on label "-12px" at bounding box center [1446, 268] width 29 height 14
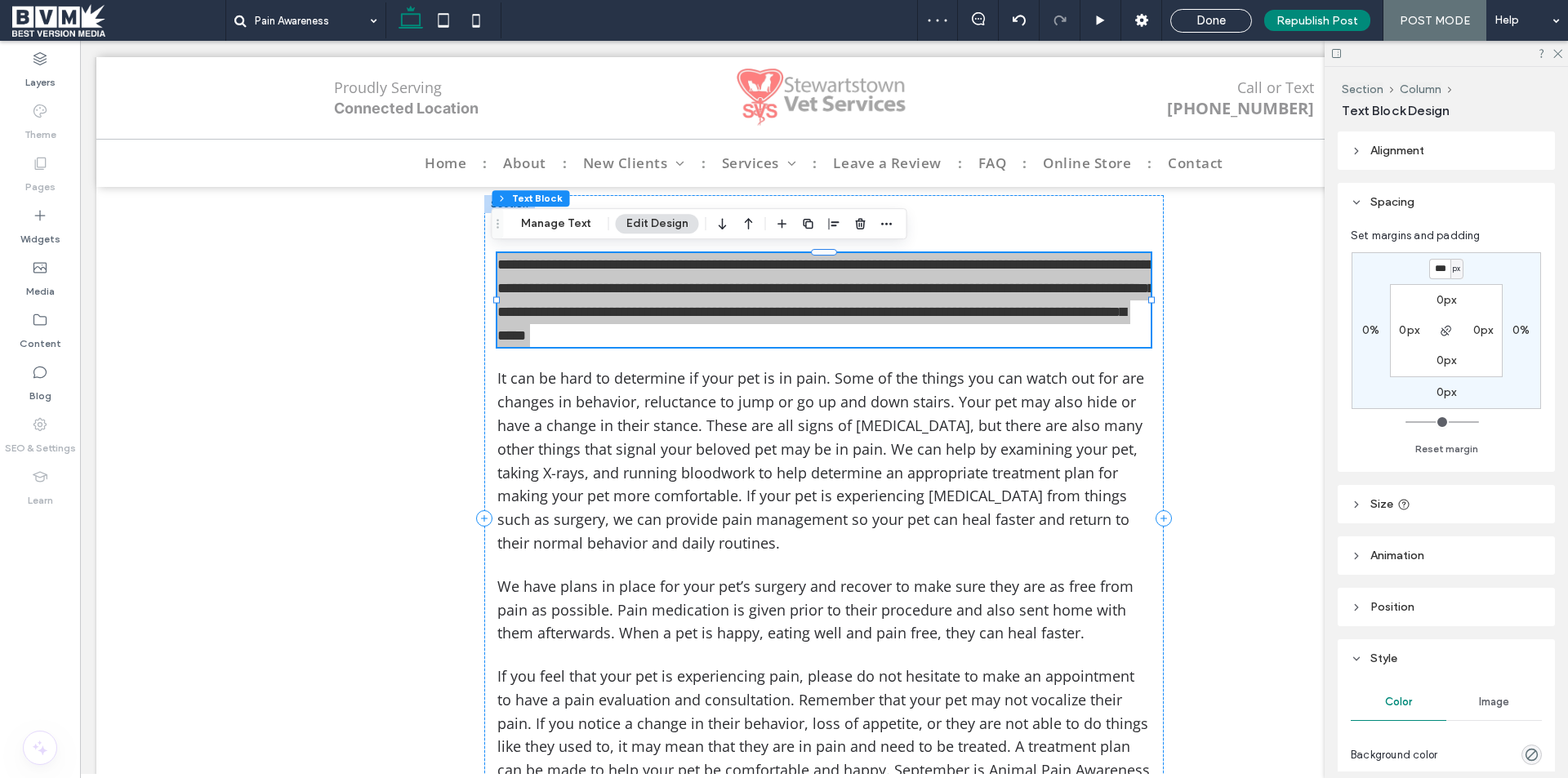
type input "*"
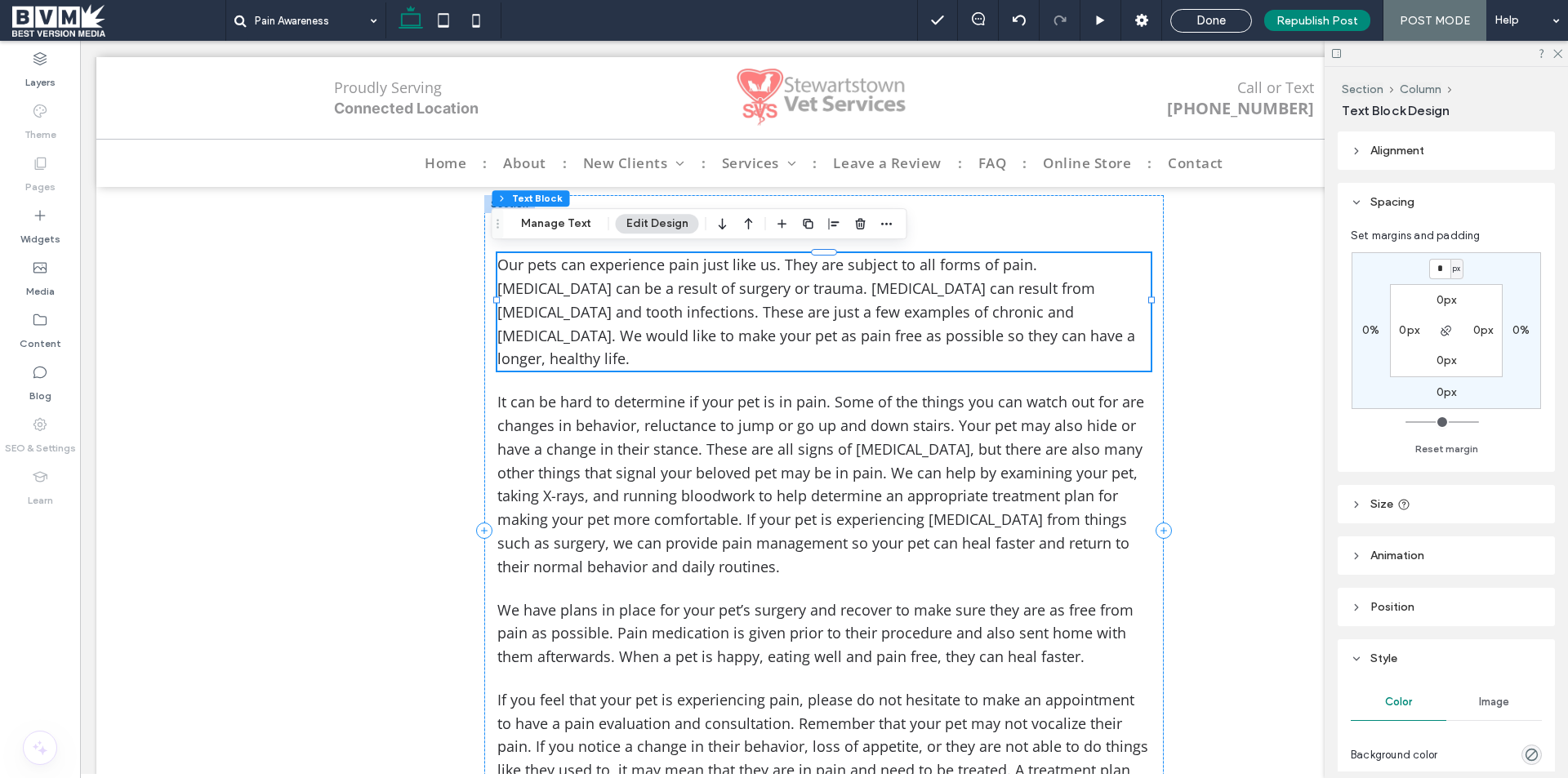
type input "*"
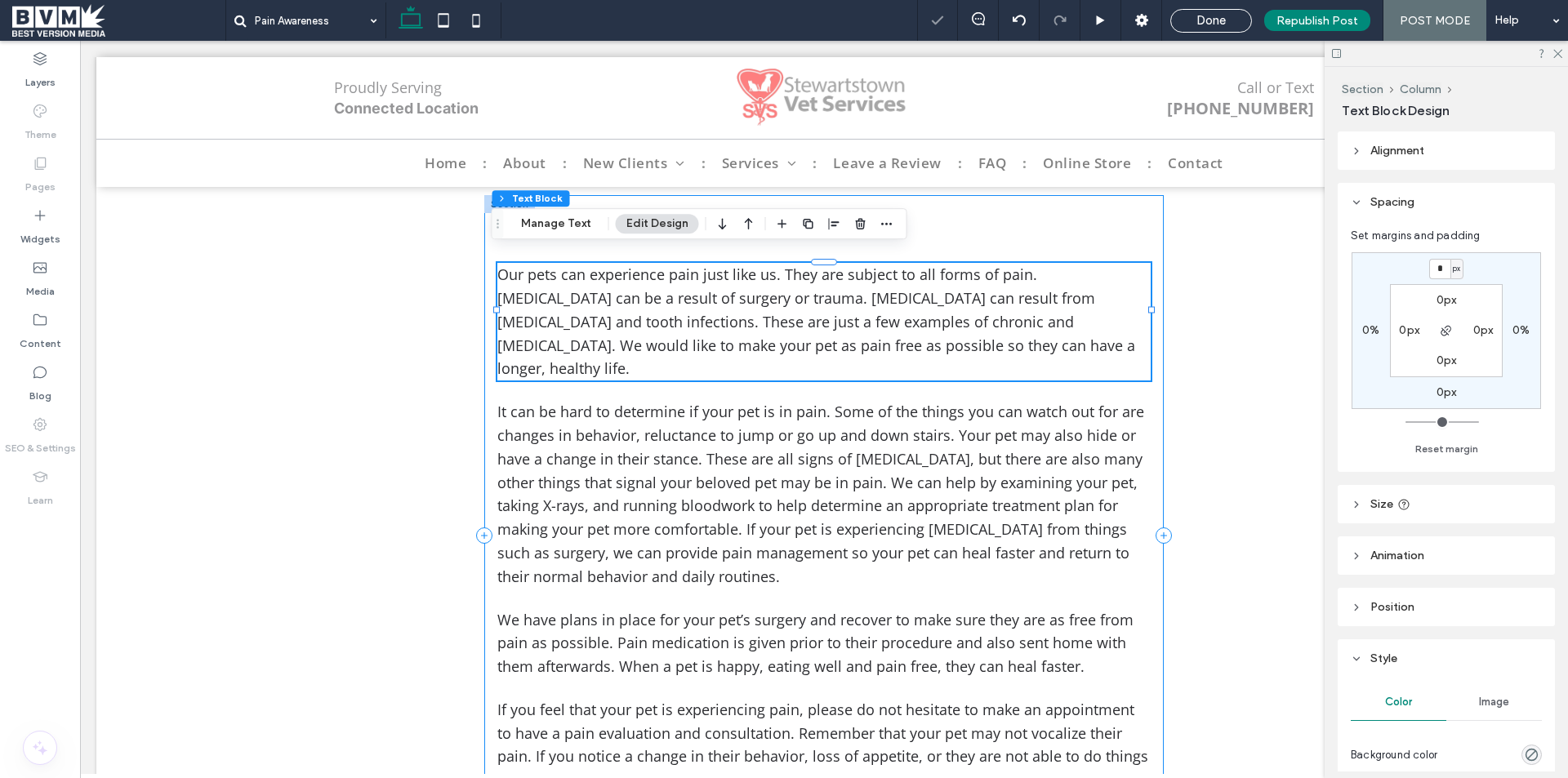
click at [1077, 360] on div "Pain Awareness Our pets can experience pain just like us. They are subject to a…" at bounding box center [824, 534] width 679 height 679
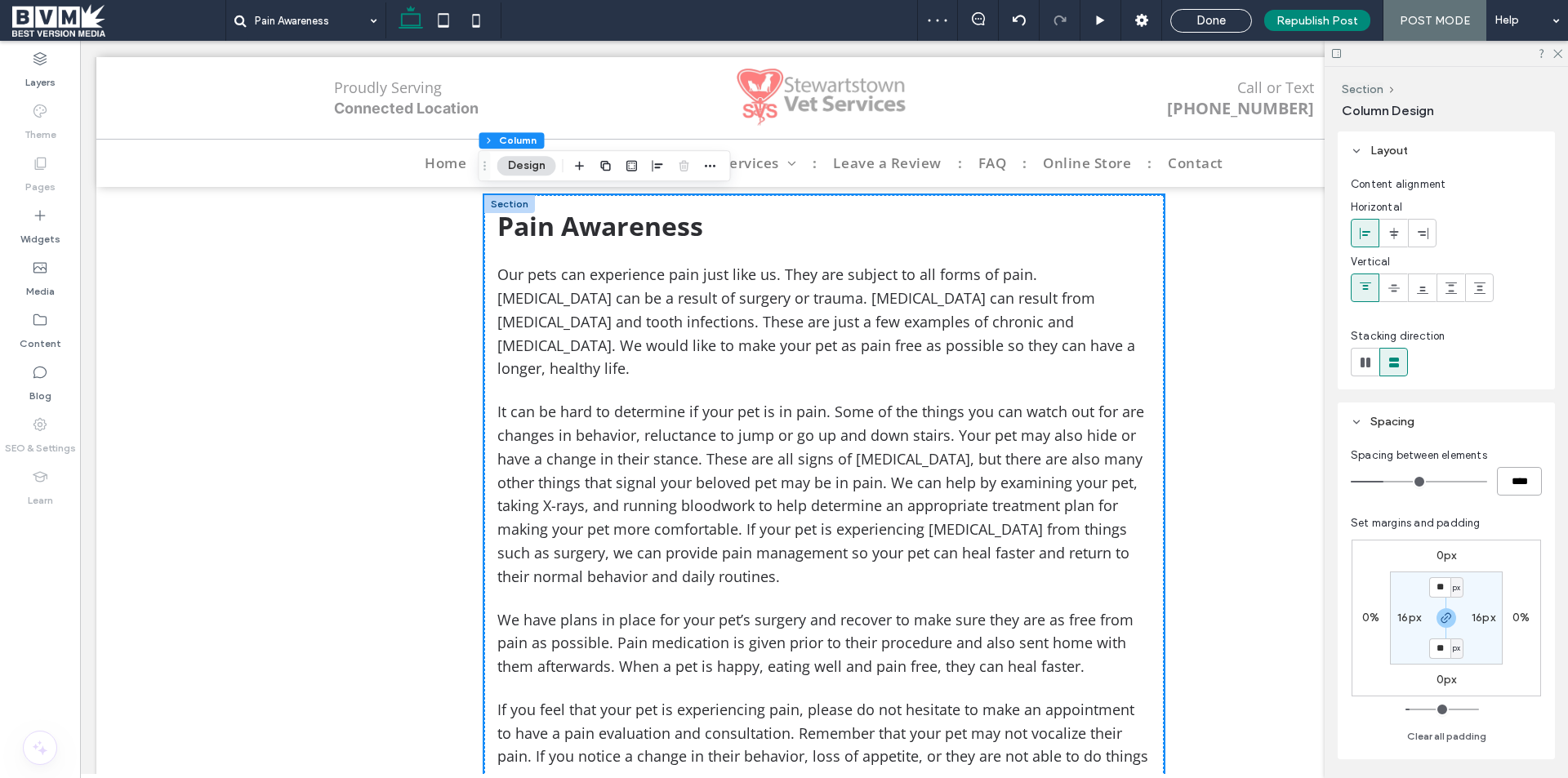
click at [1513, 485] on input "****" at bounding box center [1519, 481] width 45 height 29
type input "**"
type input "****"
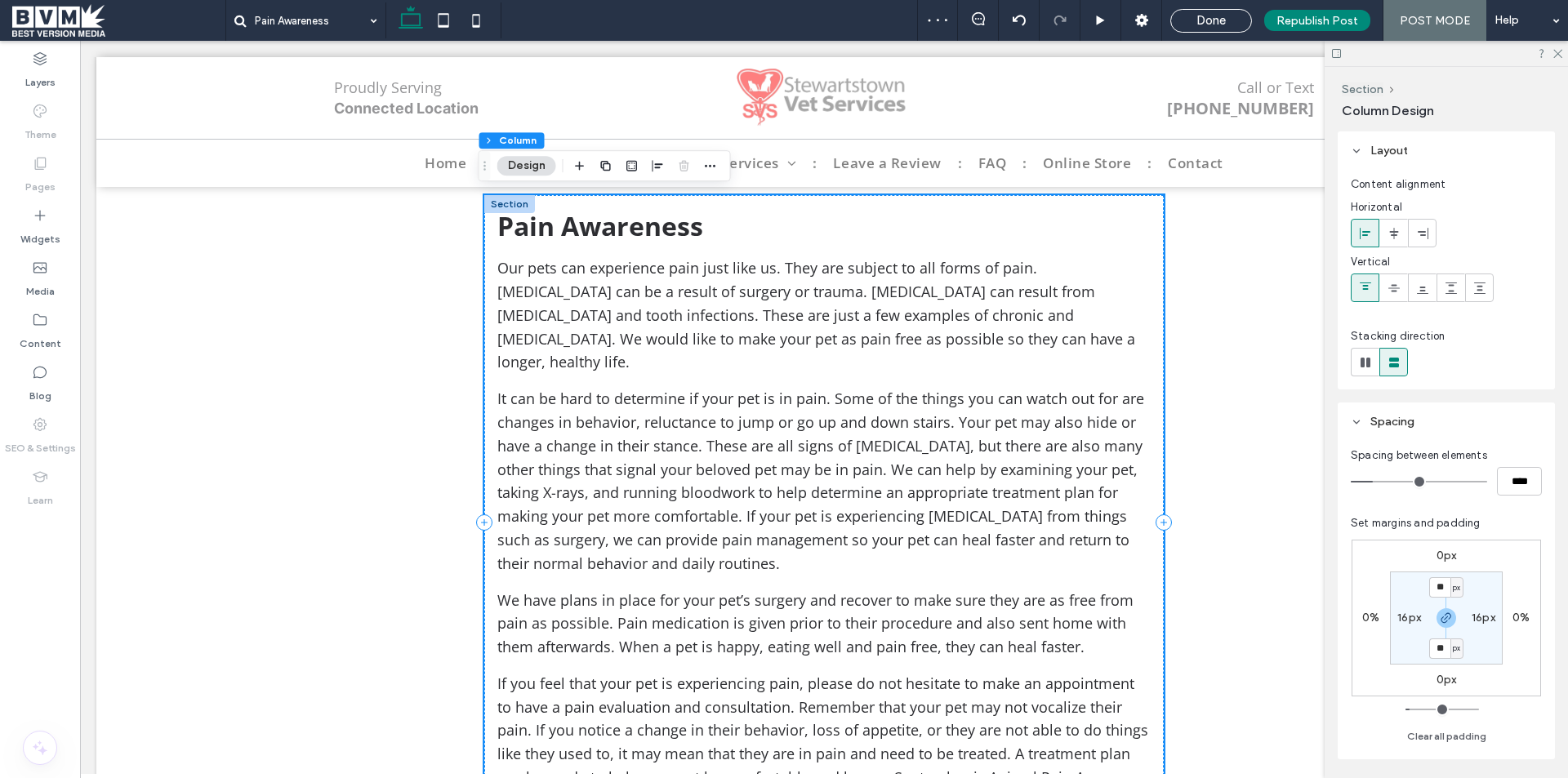
click at [570, 248] on div "Pain Awareness Our pets can experience pain just like us. They are subject to a…" at bounding box center [824, 521] width 679 height 653
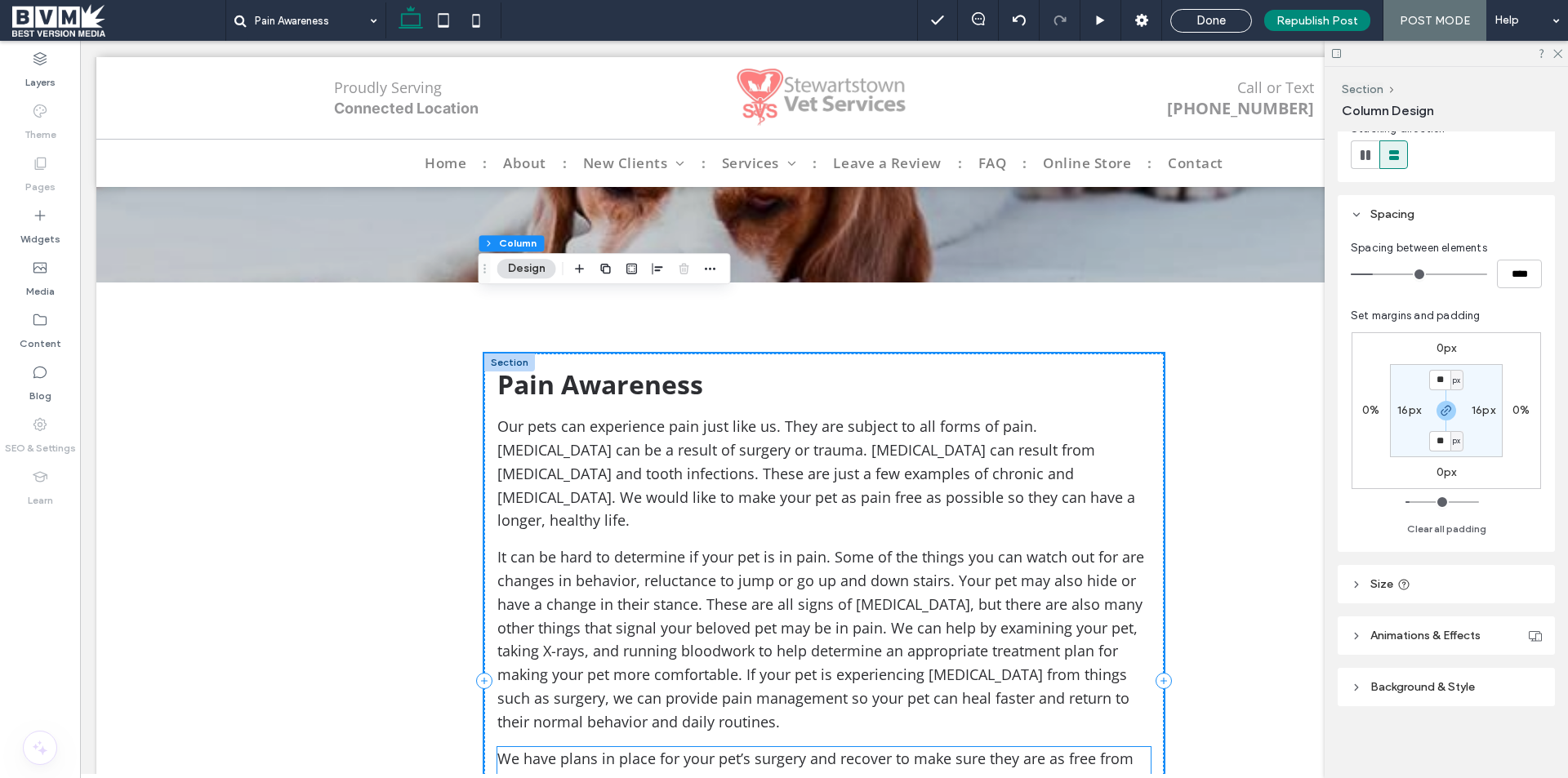
scroll to position [164, 0]
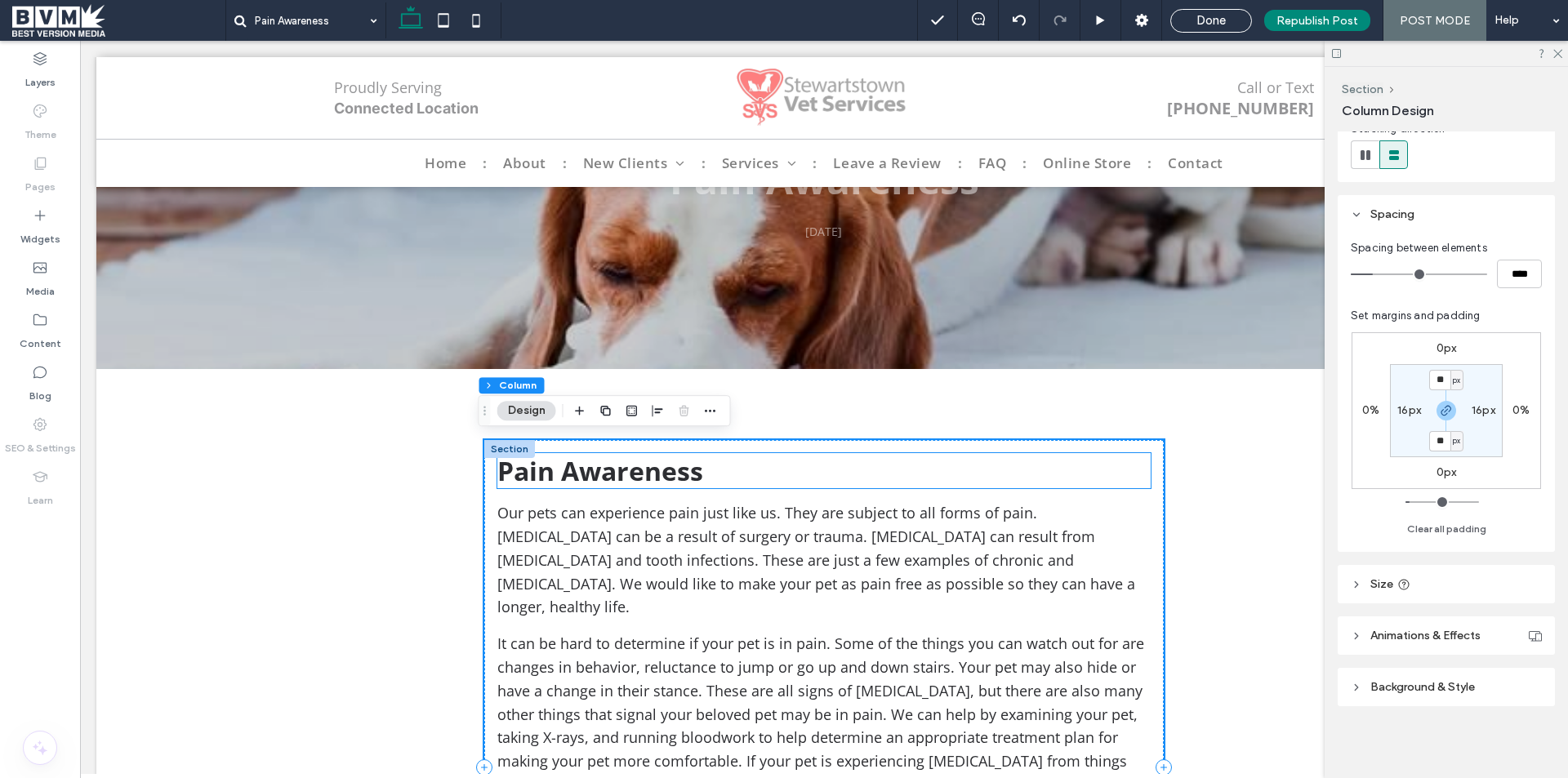
click at [650, 474] on span "Pain Awareness" at bounding box center [600, 470] width 206 height 35
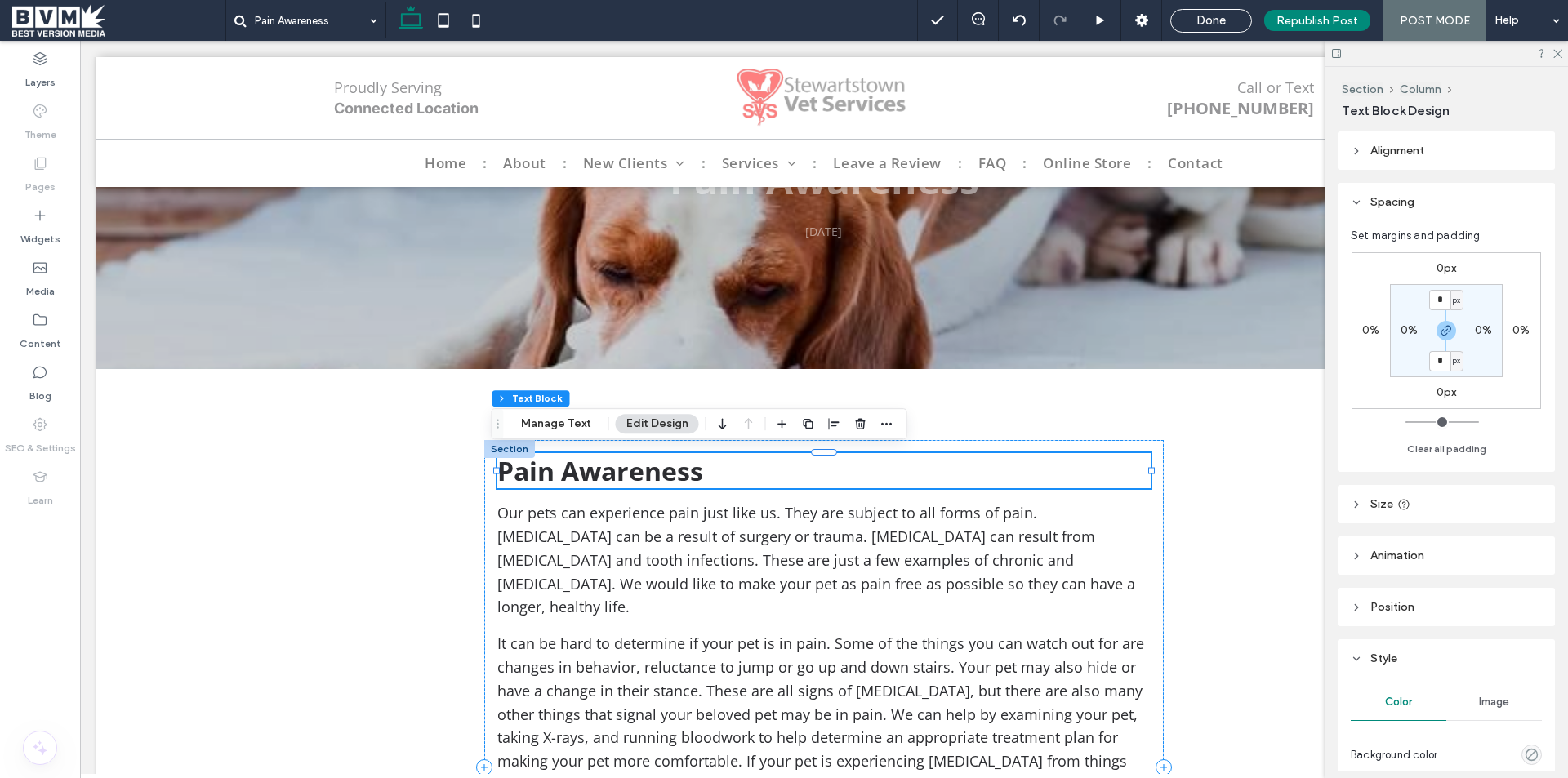
click at [650, 474] on span "Pain Awareness" at bounding box center [600, 470] width 206 height 35
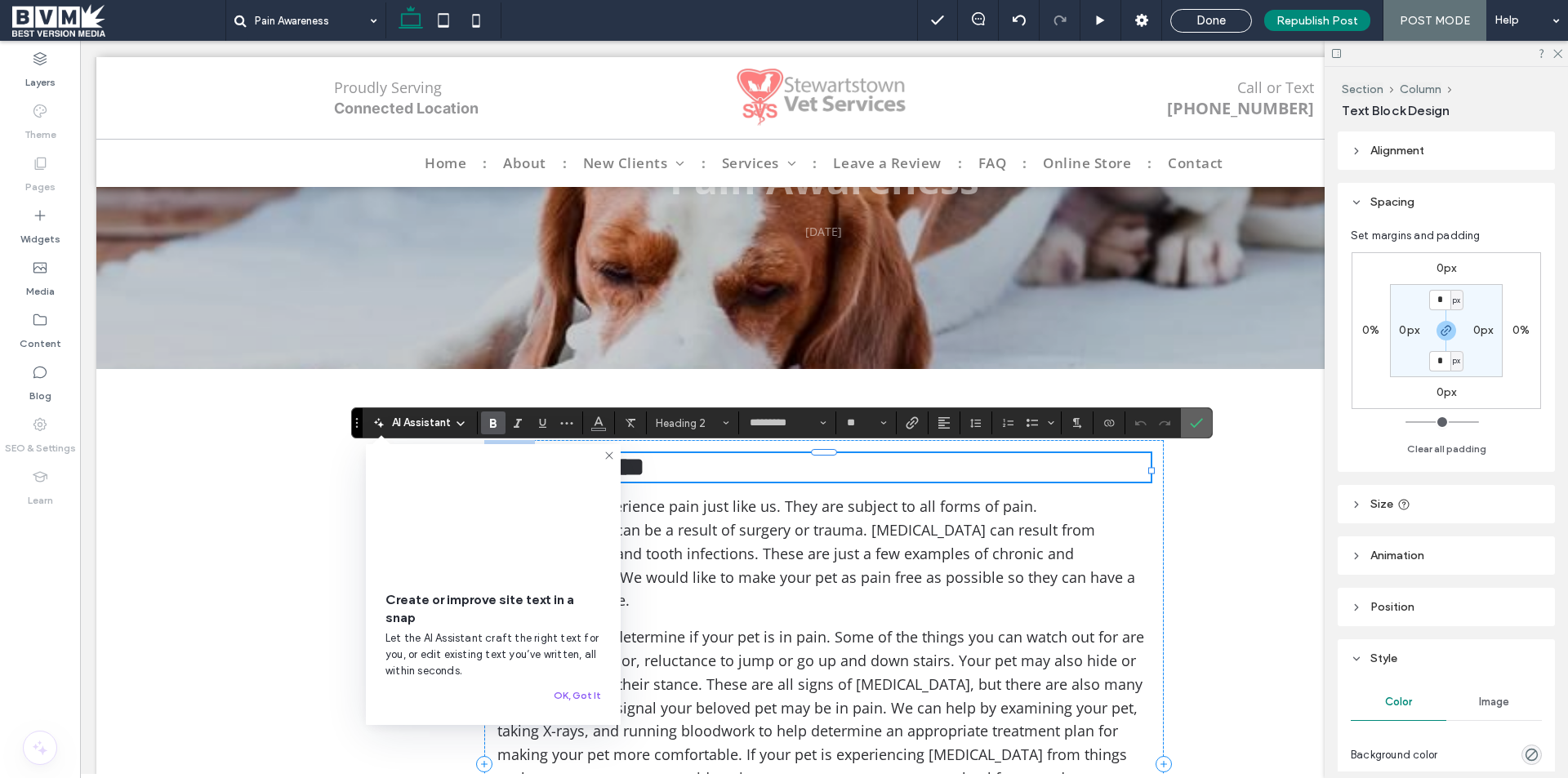
click at [1204, 425] on label "Confirm" at bounding box center [1196, 423] width 24 height 30
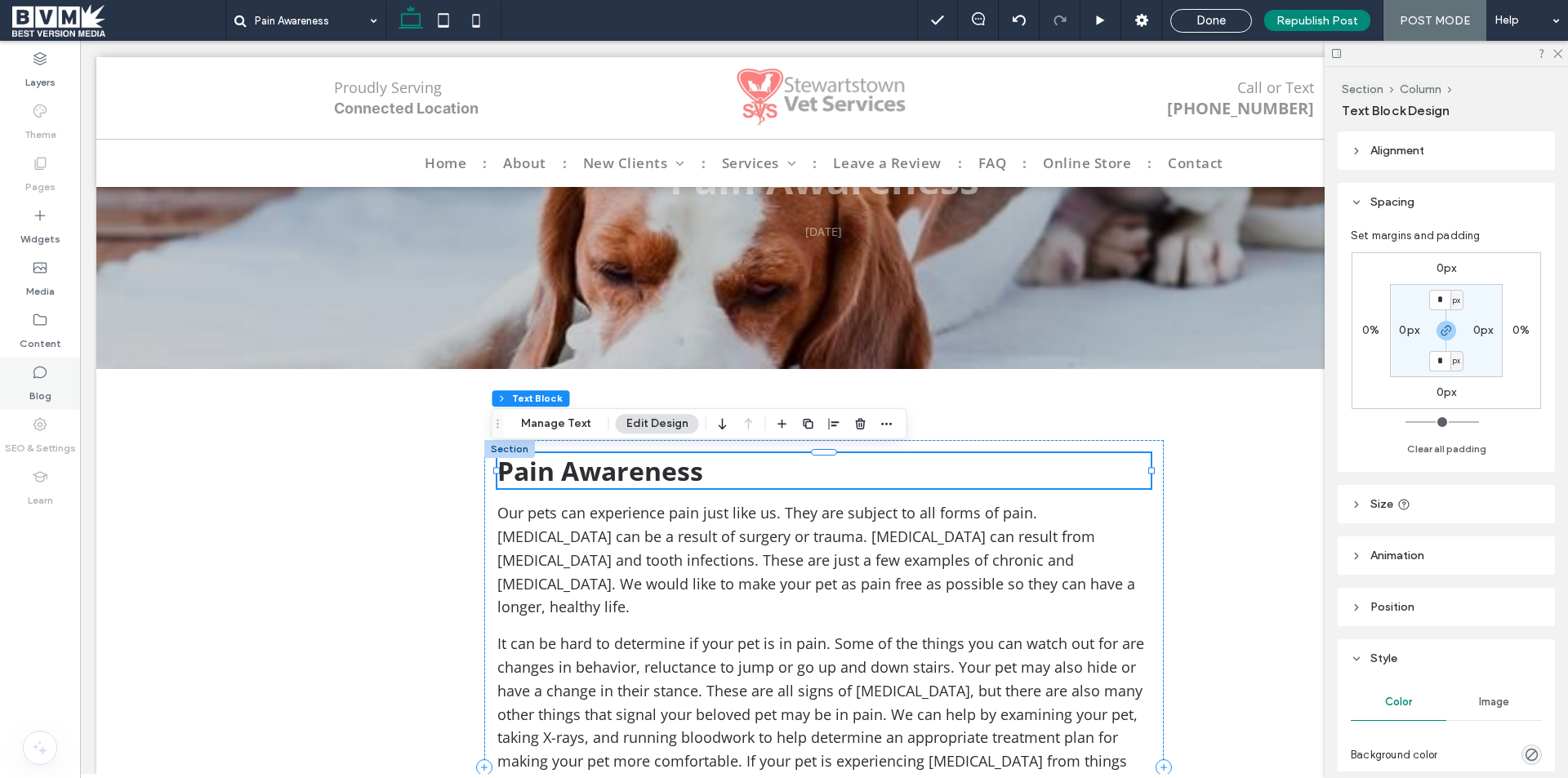
click at [38, 369] on icon at bounding box center [40, 373] width 17 height 17
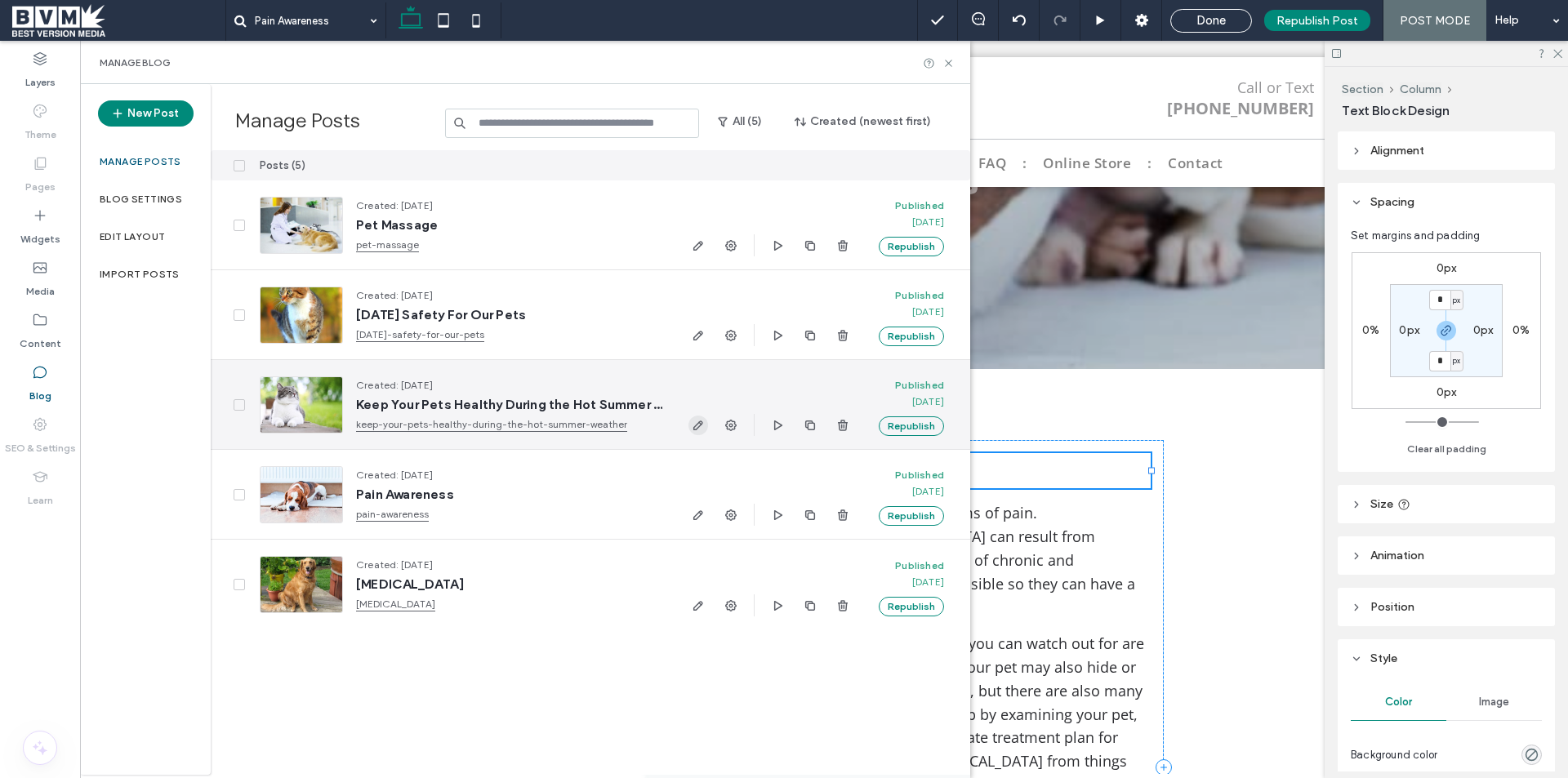
click at [698, 428] on use "button" at bounding box center [698, 425] width 10 height 10
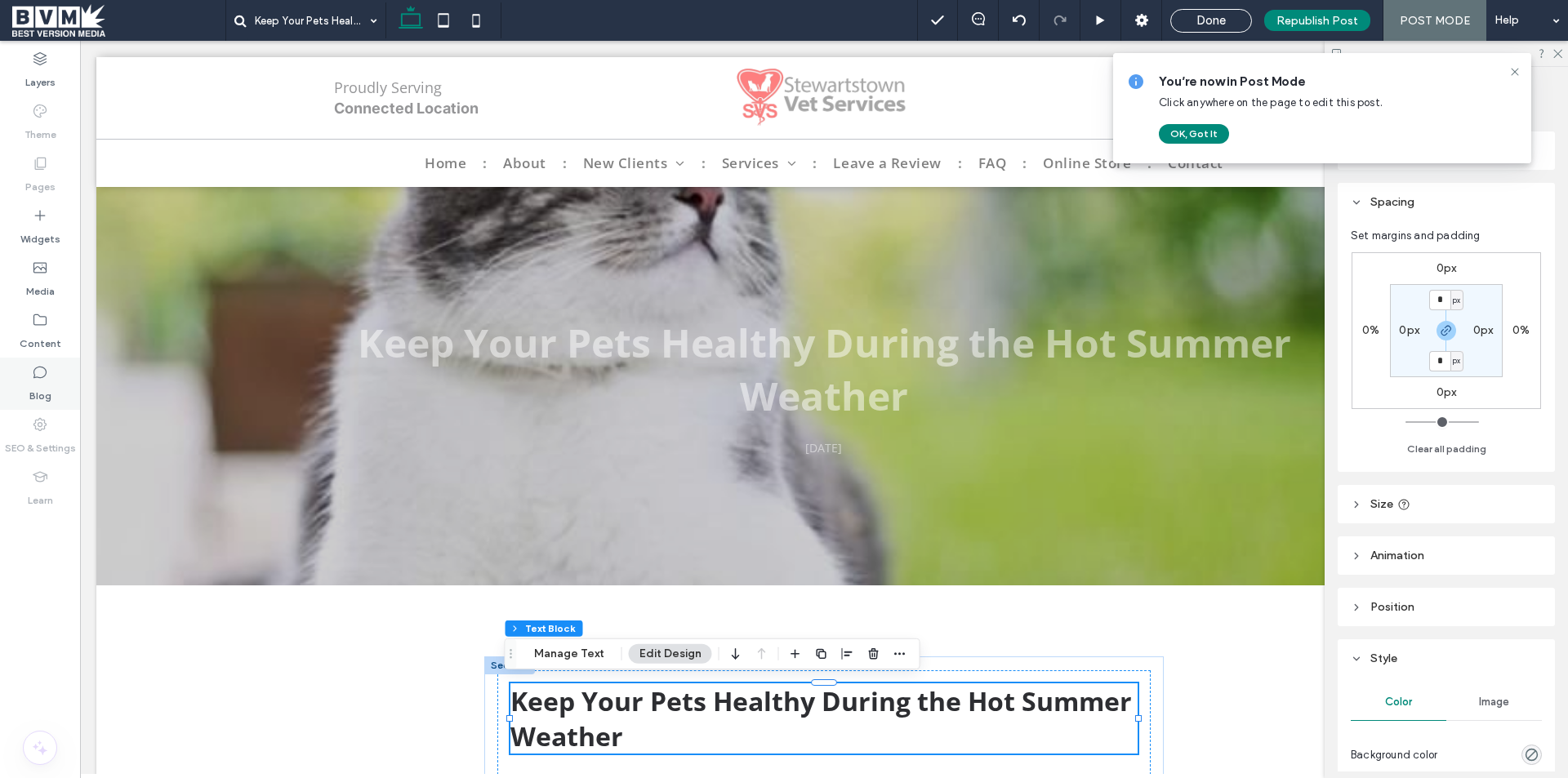
click at [29, 385] on div "Blog" at bounding box center [40, 384] width 80 height 52
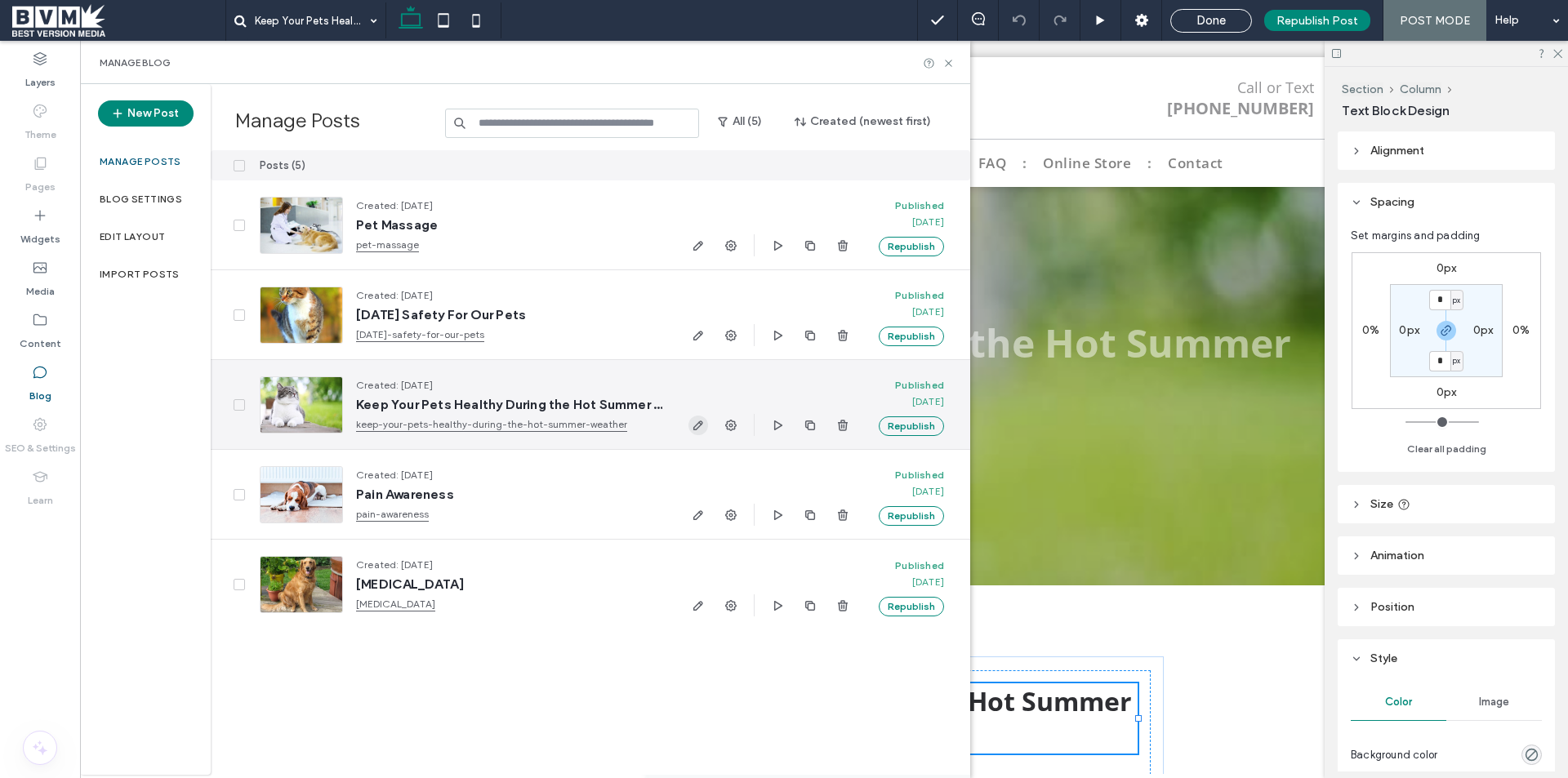
click at [693, 423] on icon "button" at bounding box center [698, 425] width 13 height 13
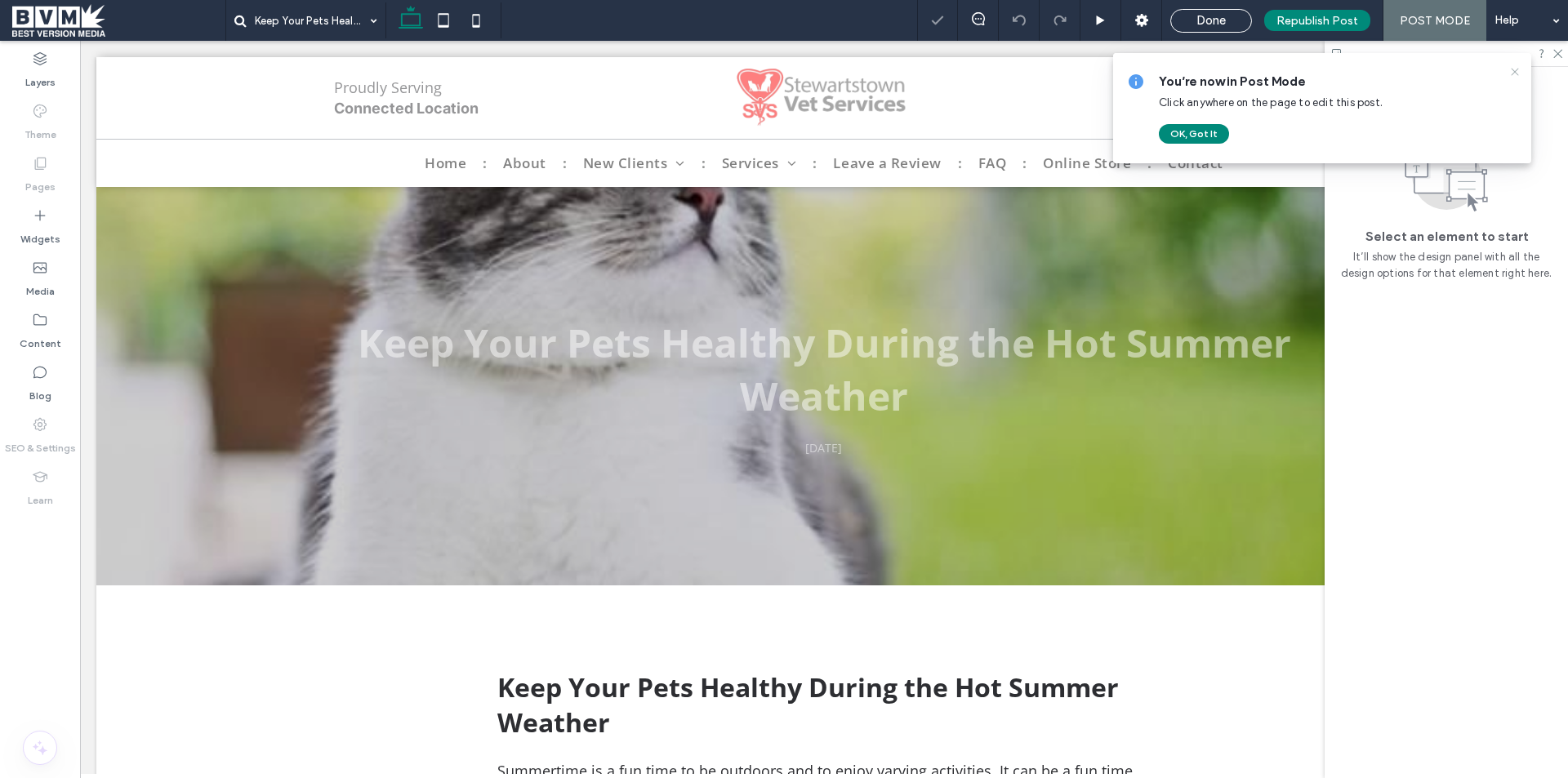
click at [1513, 73] on icon at bounding box center [1515, 72] width 13 height 13
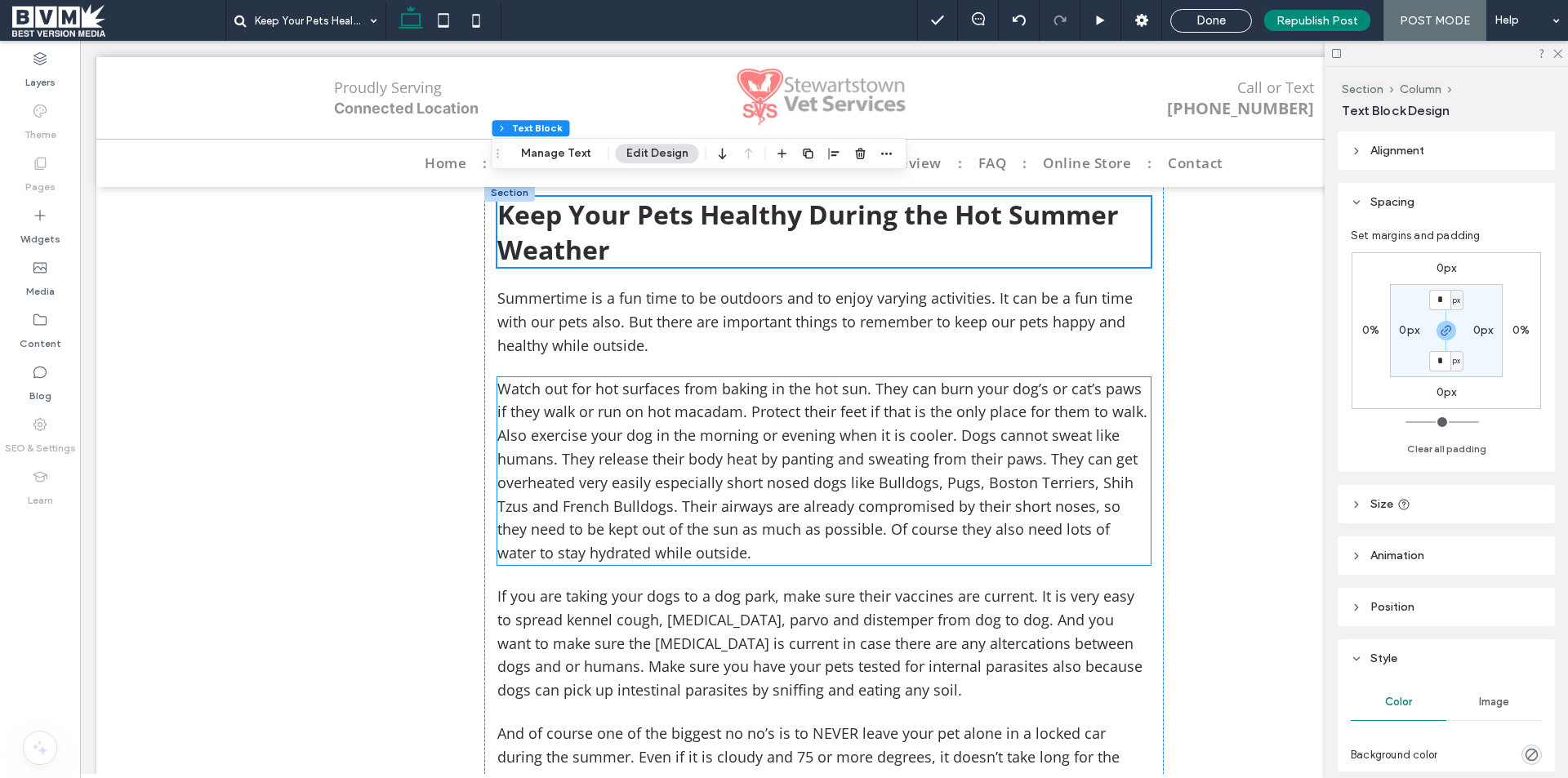
scroll to position [490, 0]
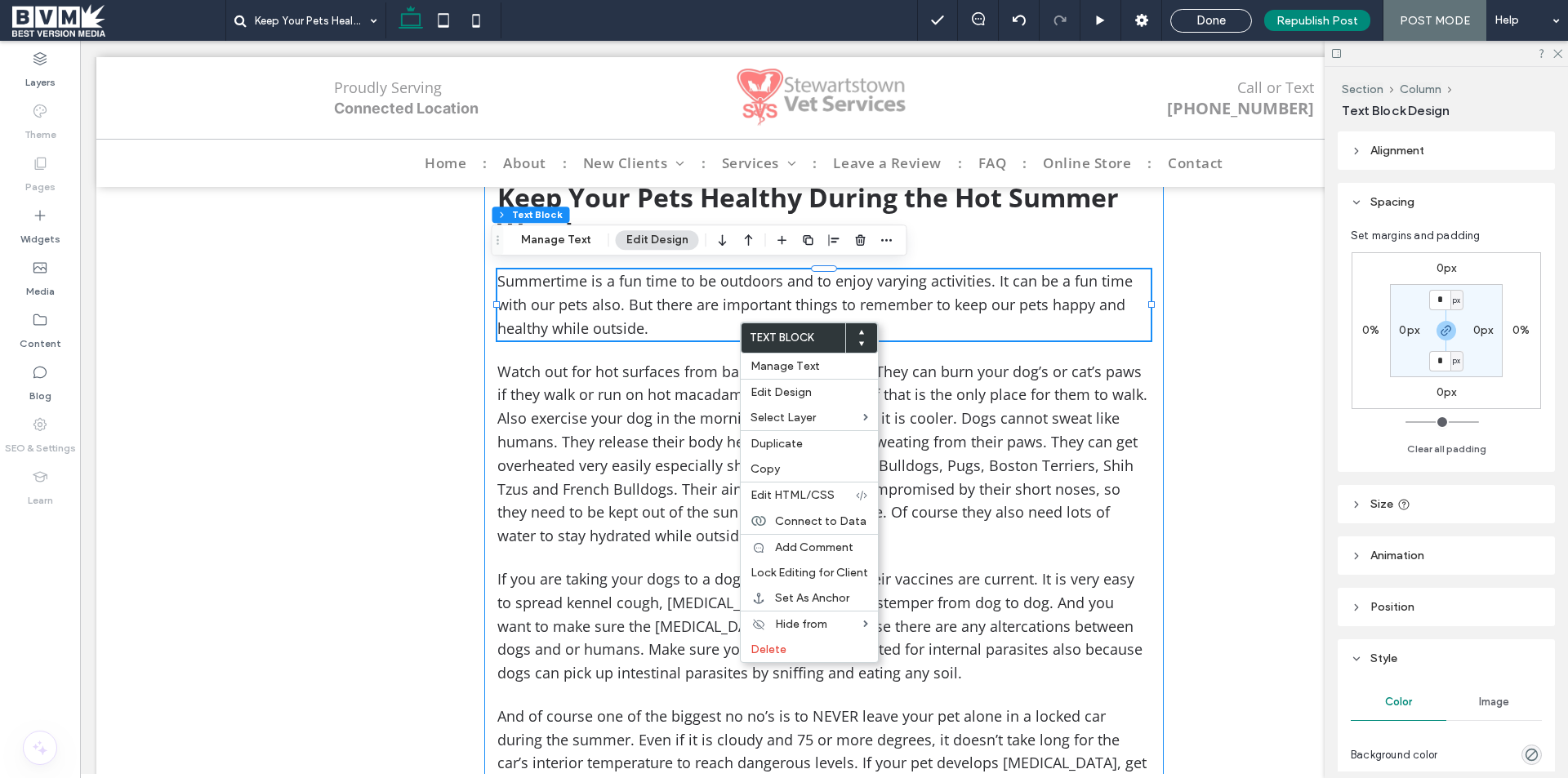
click at [704, 352] on div "Keep Your Pets Healthy During the Hot Summer Weather Summertime is a fun time t…" at bounding box center [824, 543] width 679 height 754
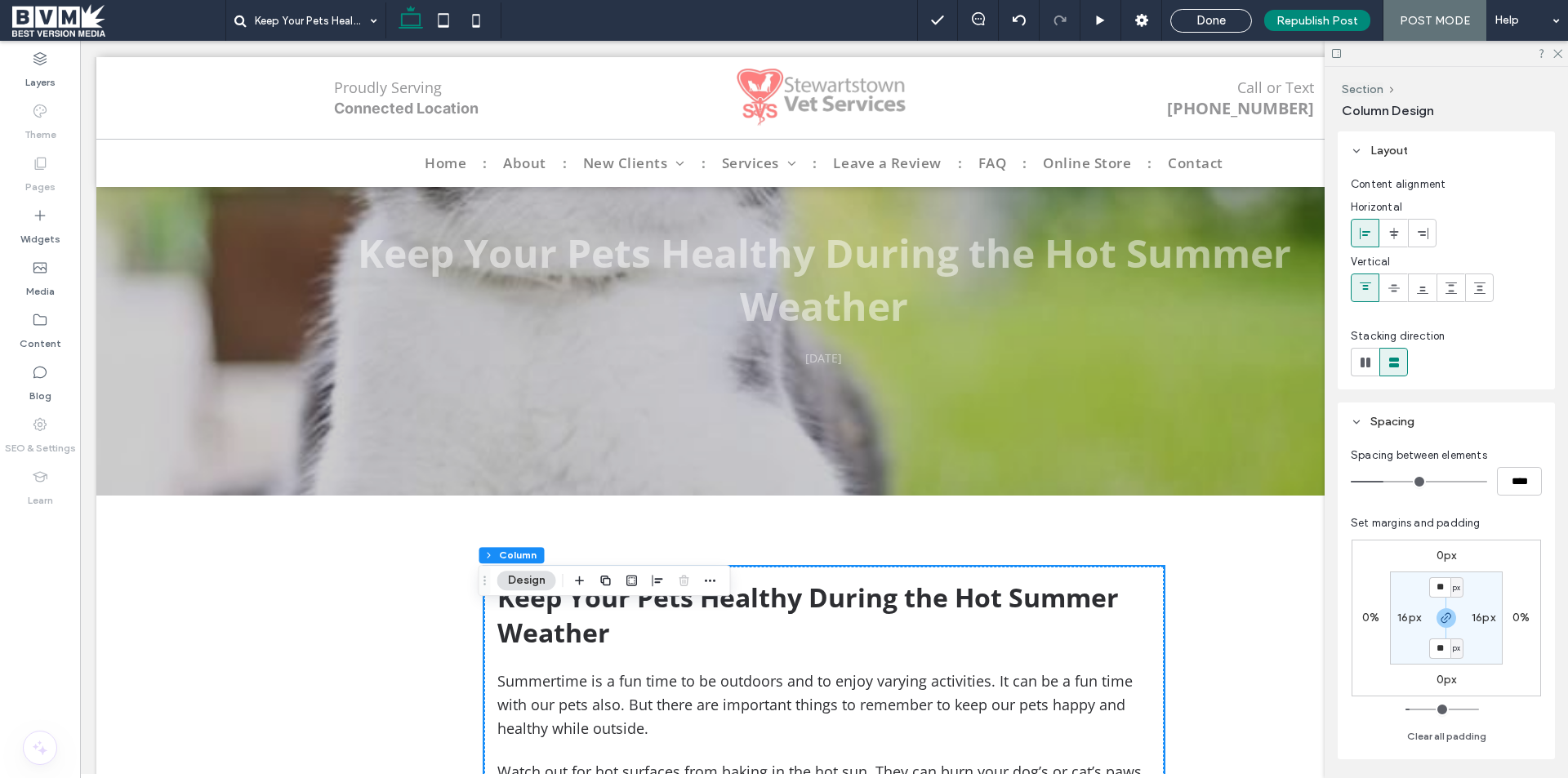
scroll to position [0, 0]
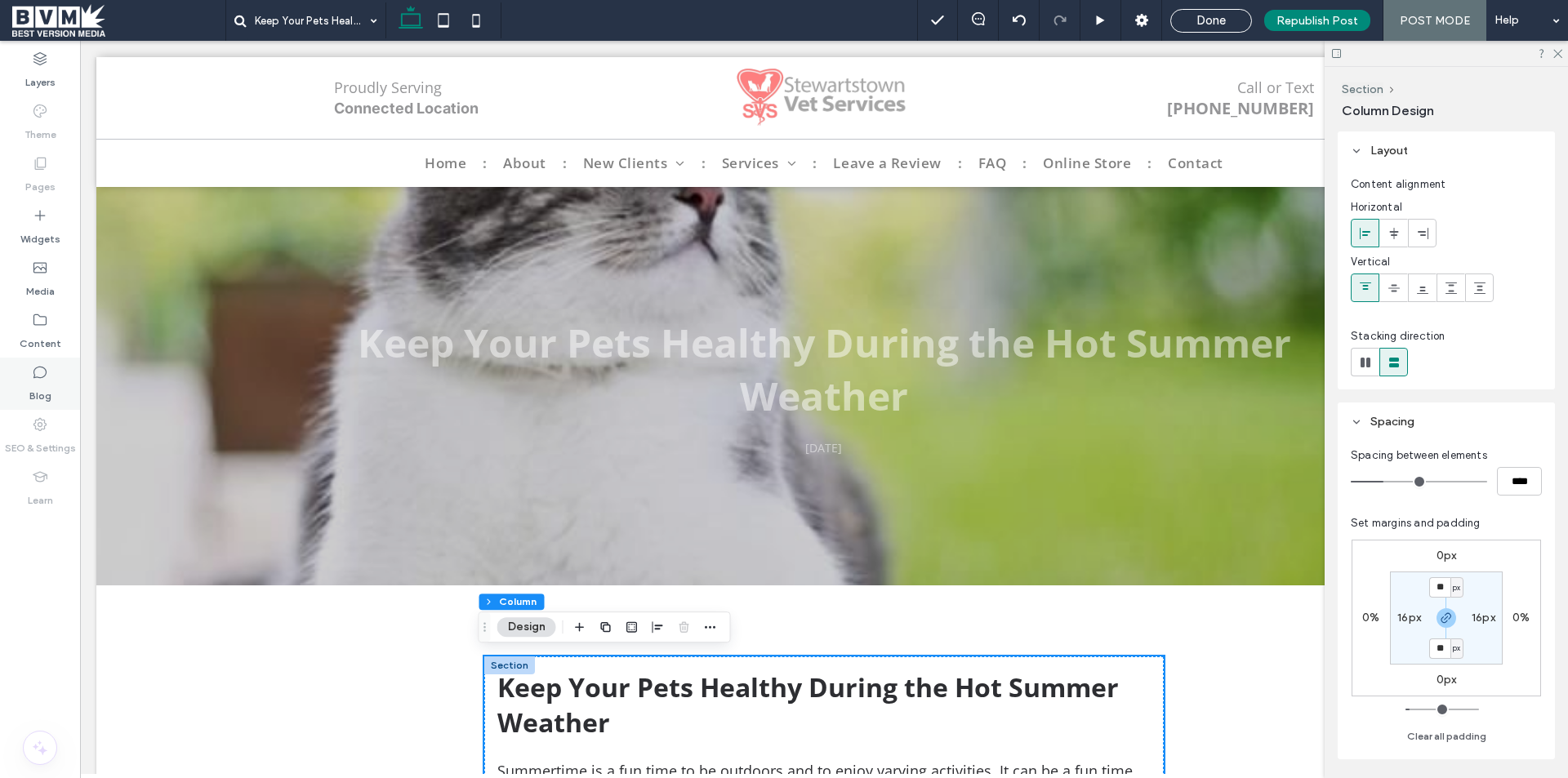
click at [41, 380] on label "Blog" at bounding box center [41, 391] width 22 height 23
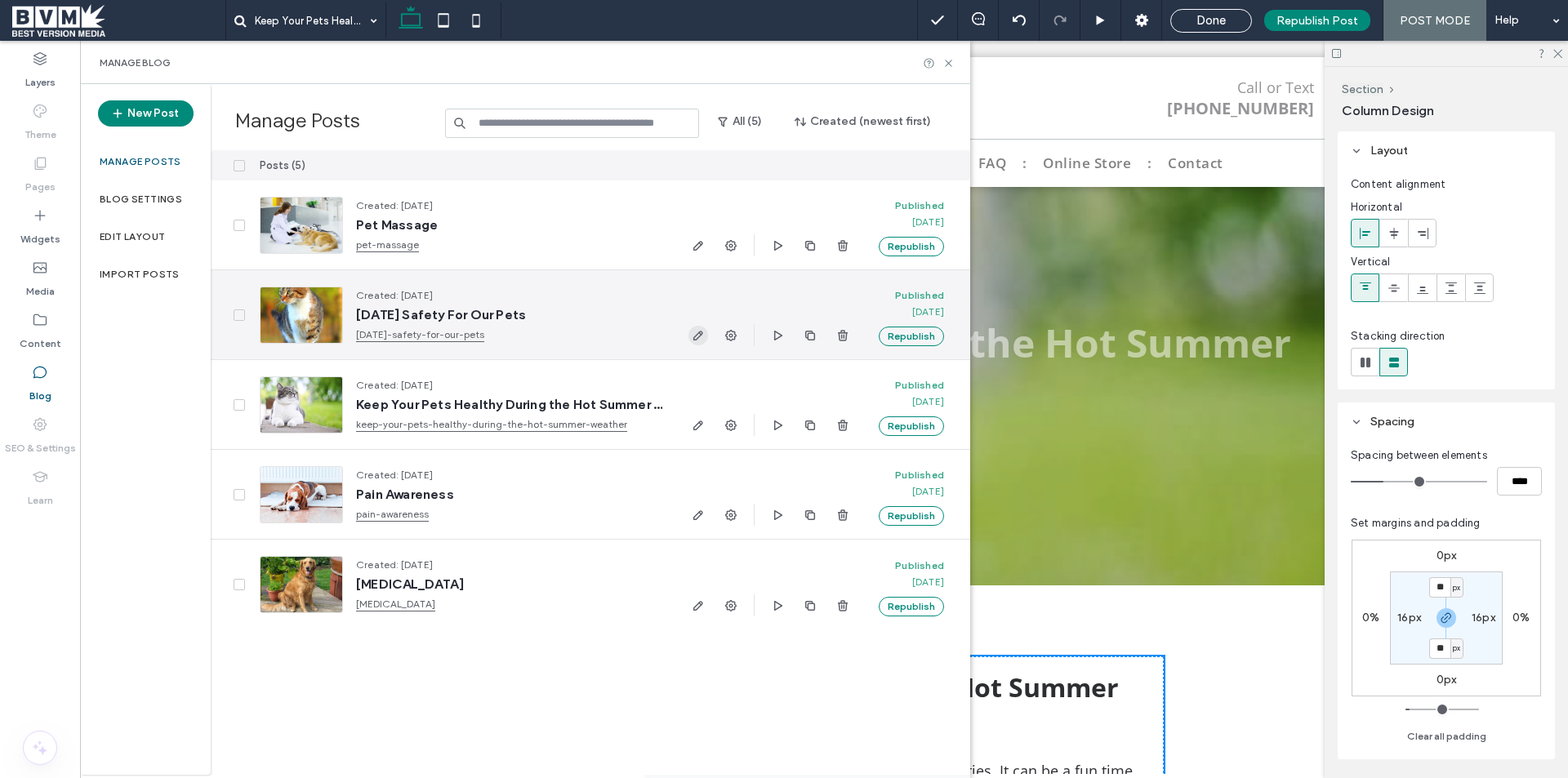
click at [705, 337] on span "button" at bounding box center [698, 335] width 20 height 20
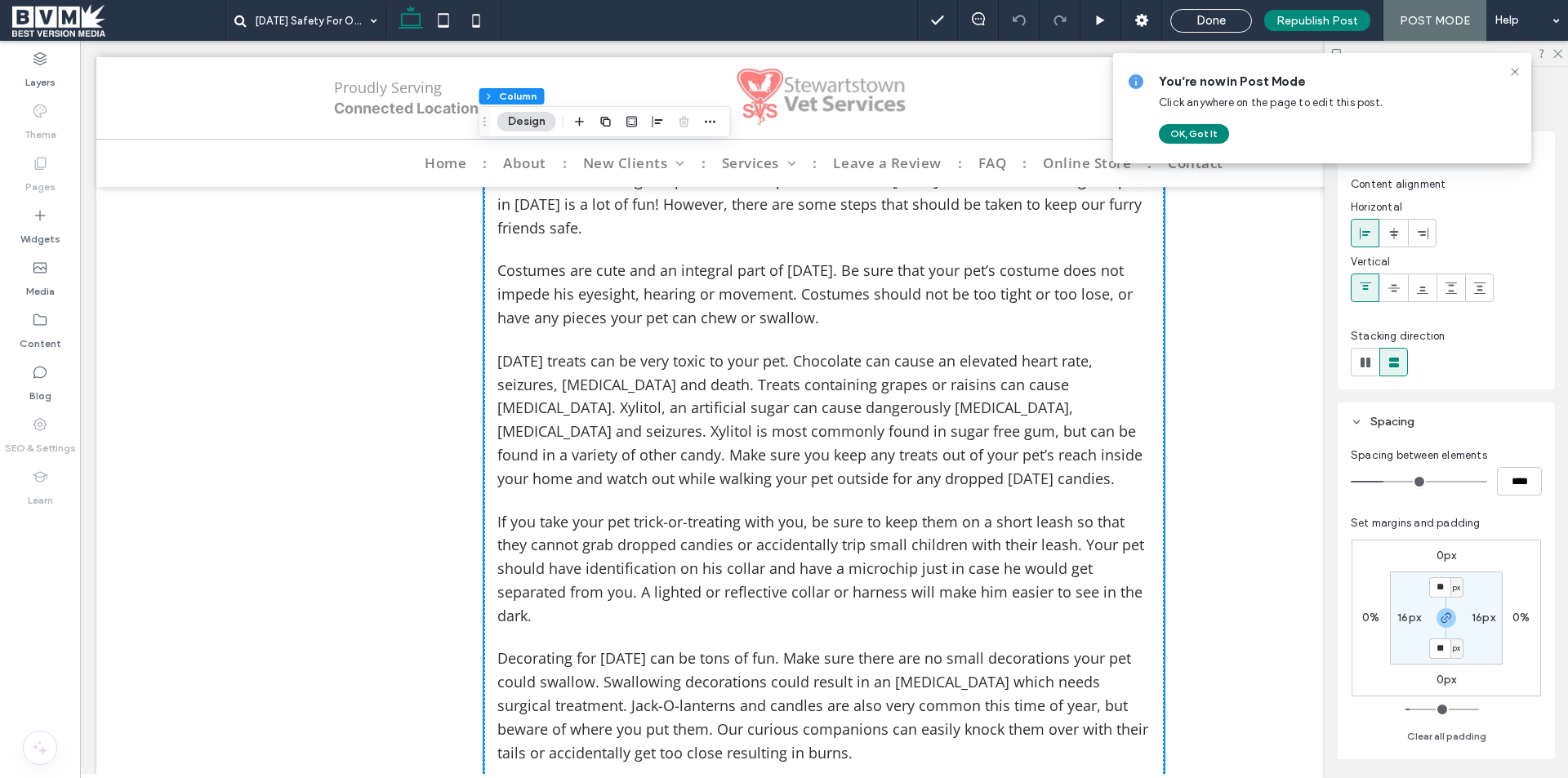
scroll to position [490, 0]
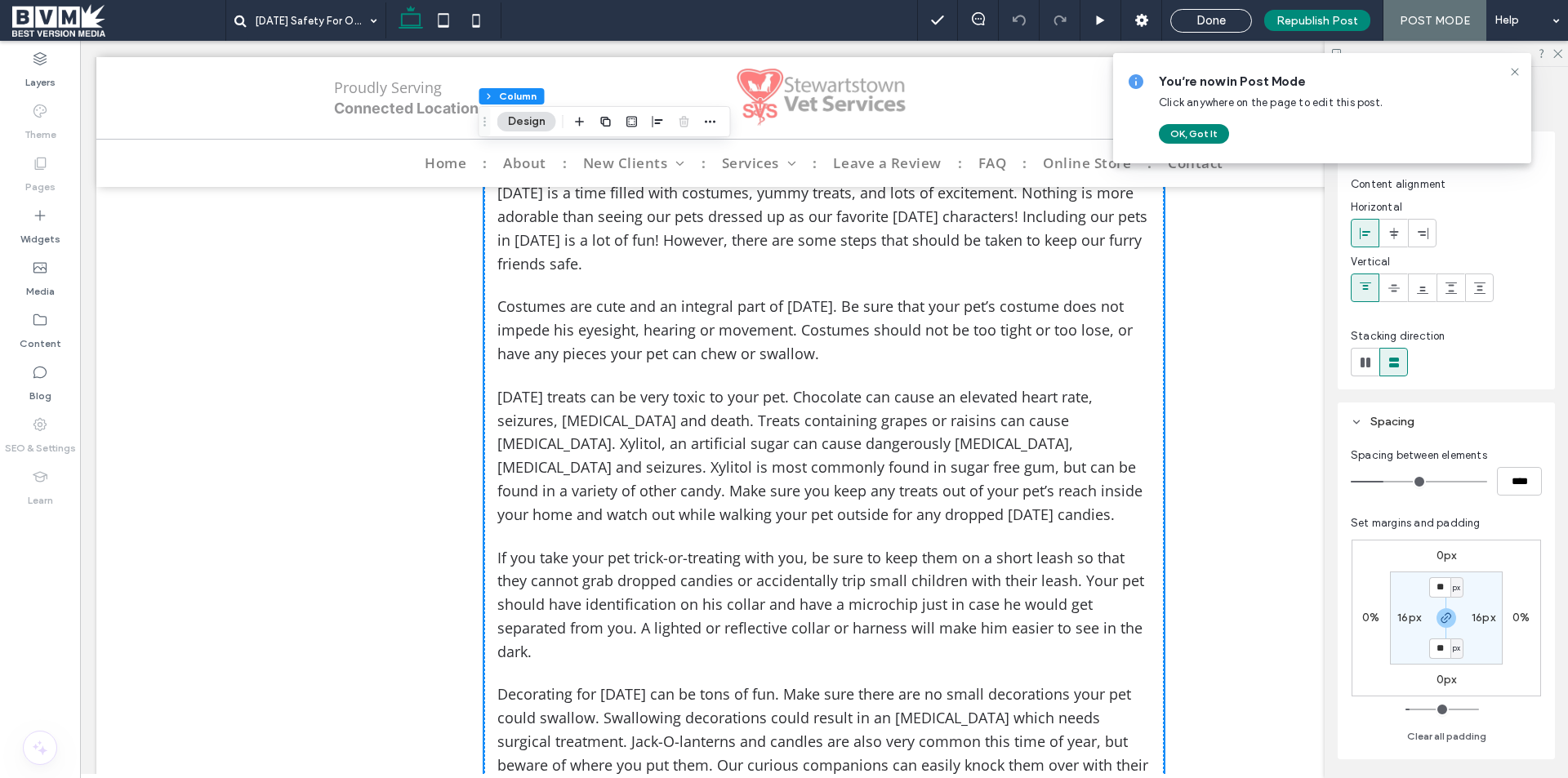
click at [858, 281] on div "Halloween Safety For Our Pets ﻿ Halloween is a time filled with costumes, yummy…" at bounding box center [824, 553] width 679 height 879
click at [854, 284] on div "Halloween Safety For Our Pets ﻿ Halloween is a time filled with costumes, yummy…" at bounding box center [824, 553] width 679 height 879
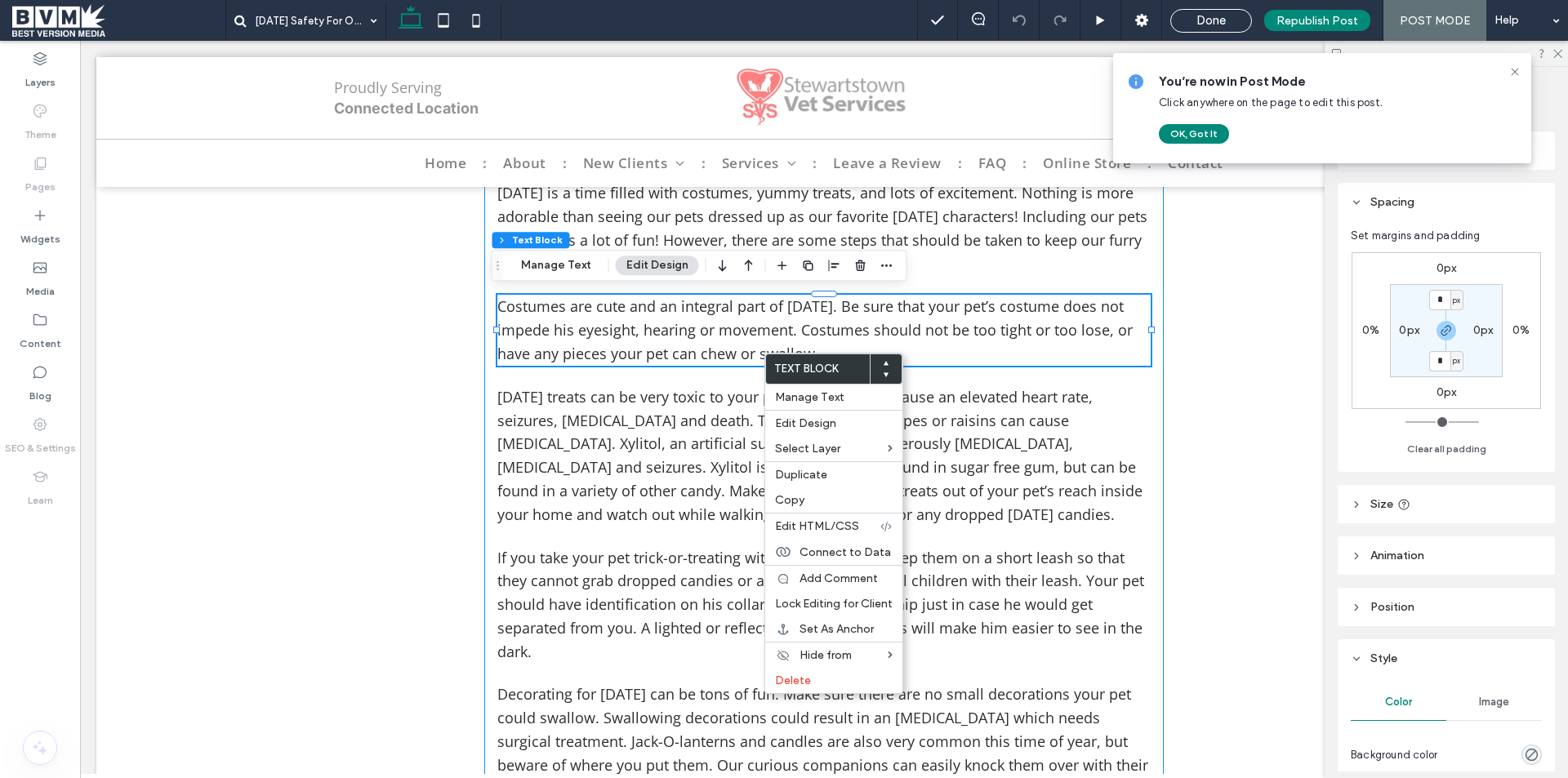
click at [976, 368] on div "Halloween Safety For Our Pets ﻿ Halloween is a time filled with costumes, yummy…" at bounding box center [824, 553] width 679 height 879
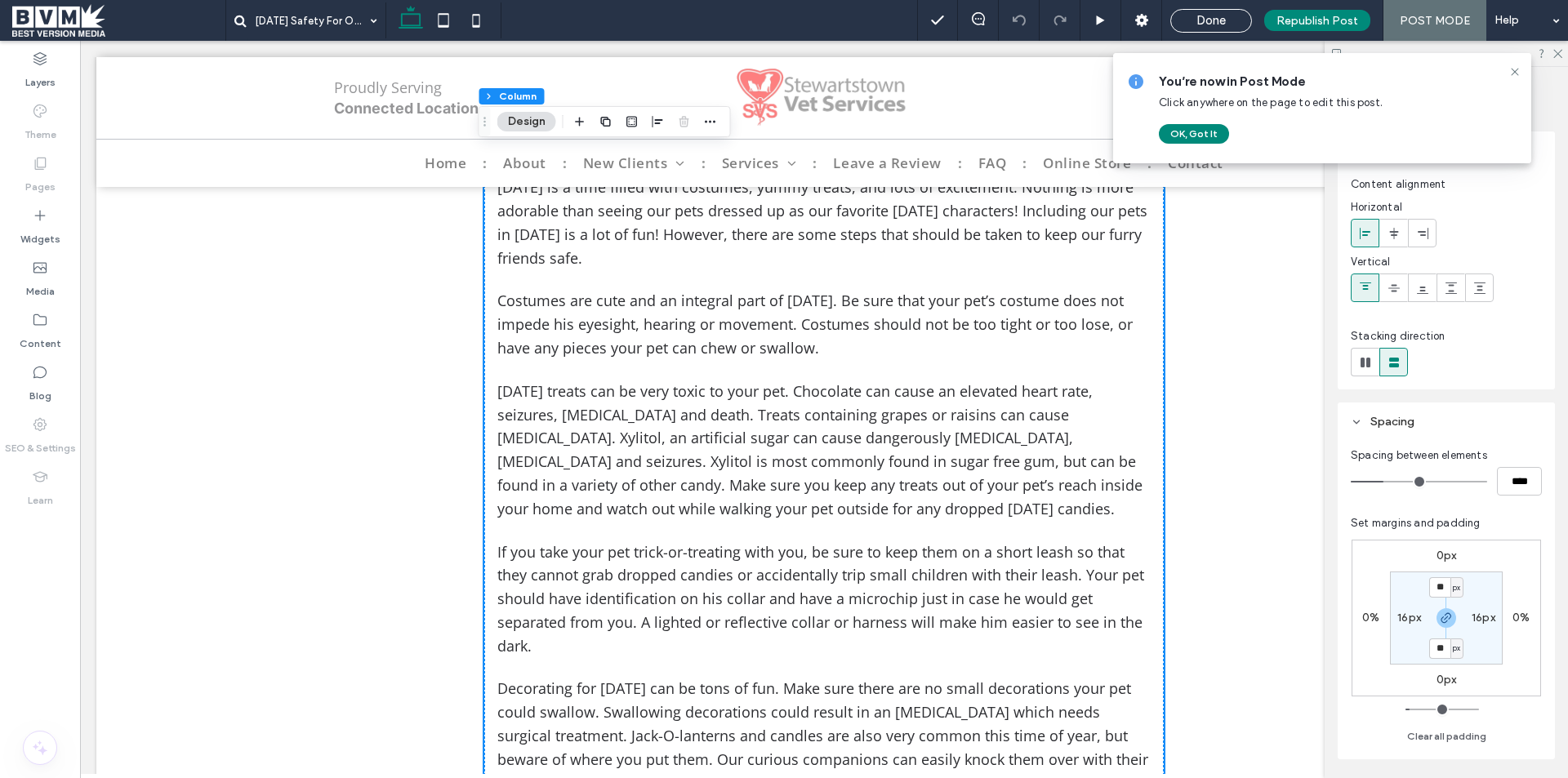
scroll to position [408, 0]
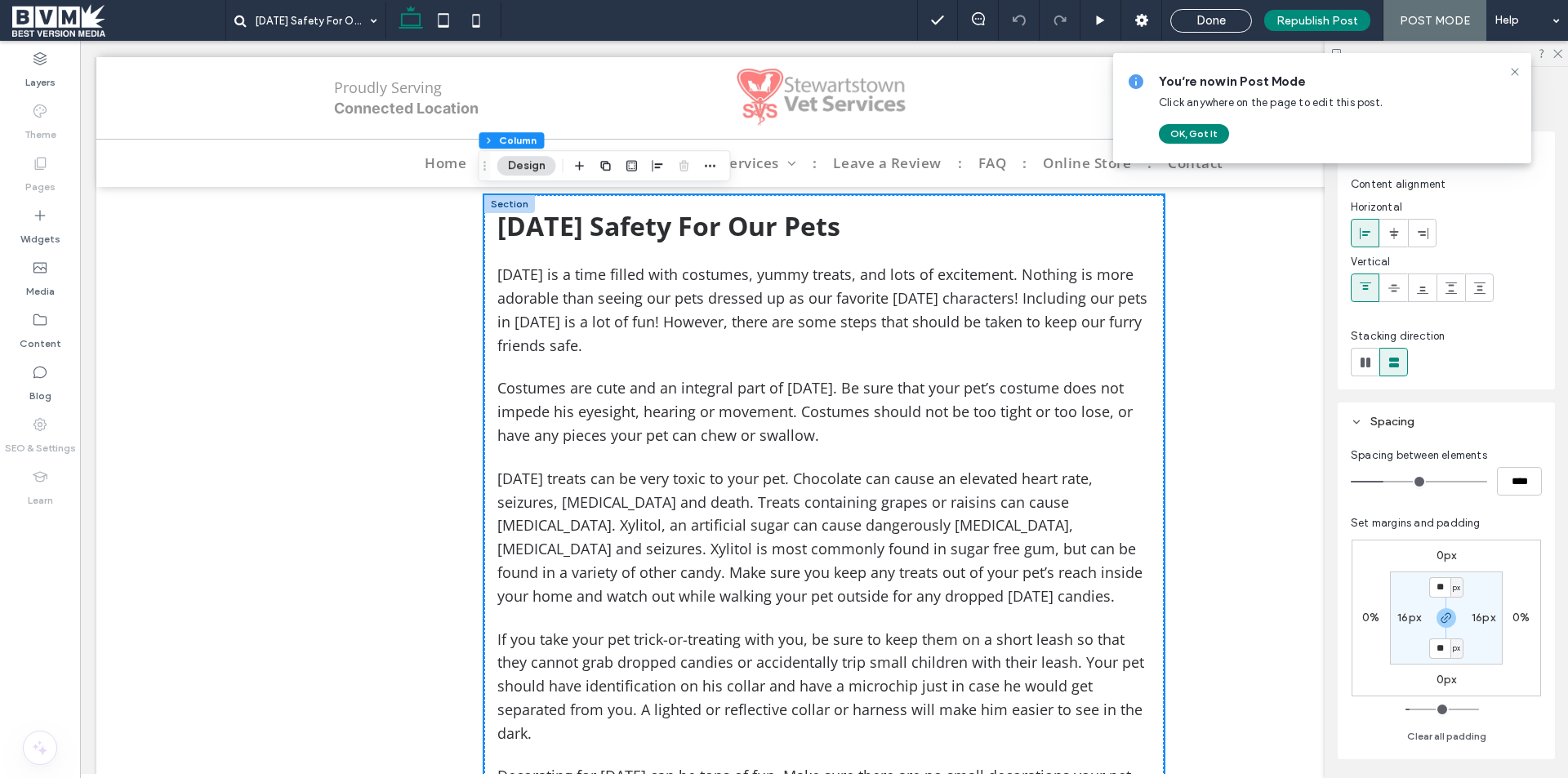
click at [1000, 365] on div "Halloween Safety For Our Pets ﻿ Halloween is a time filled with costumes, yummy…" at bounding box center [824, 635] width 679 height 879
click at [1522, 491] on input "****" at bounding box center [1519, 481] width 45 height 29
type input "**"
type input "****"
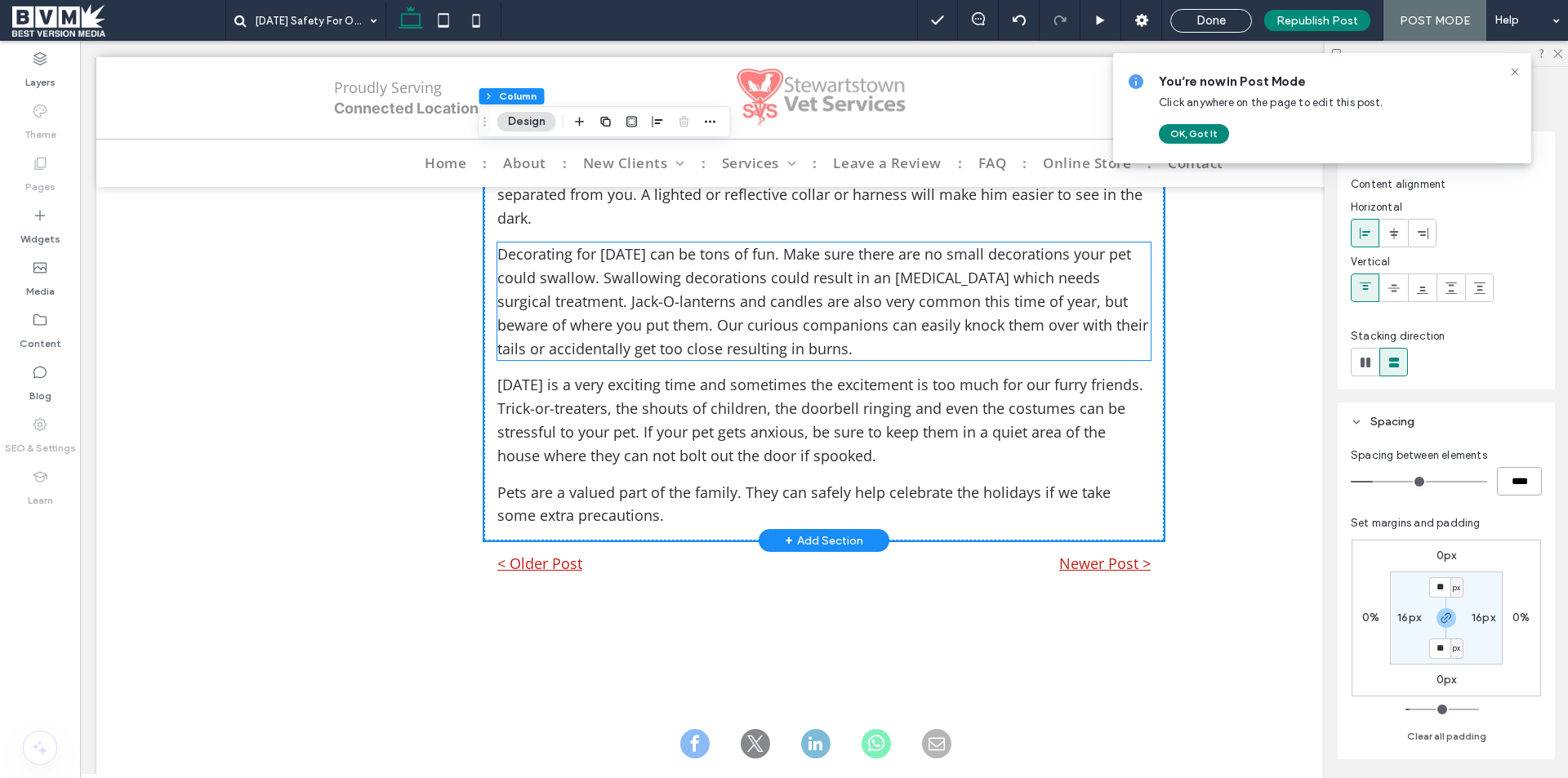
scroll to position [898, 0]
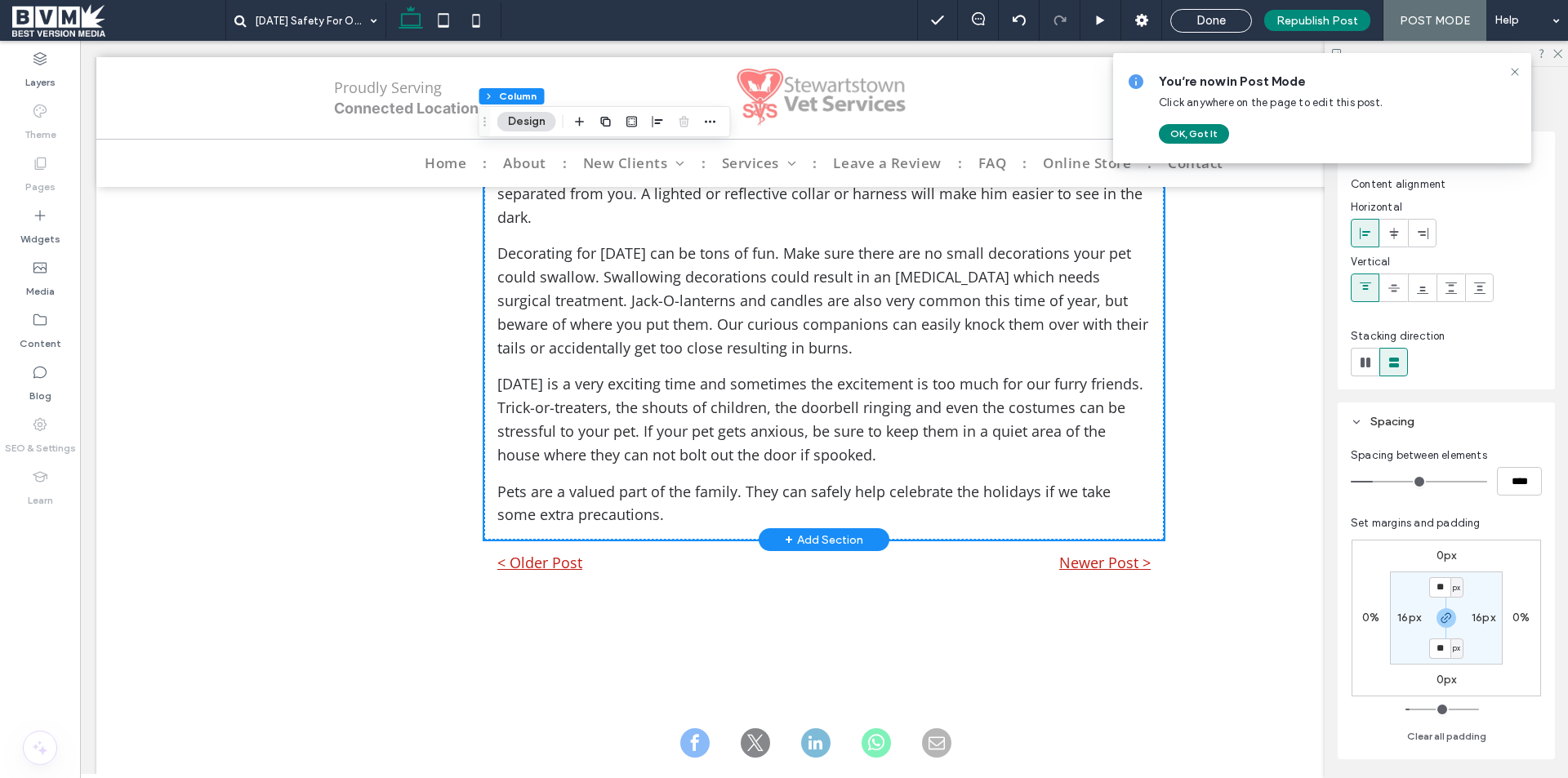
click at [1151, 498] on div "Halloween Safety For Our Pets ﻿ Halloween is a time filled with costumes, yummy…" at bounding box center [824, 122] width 679 height 834
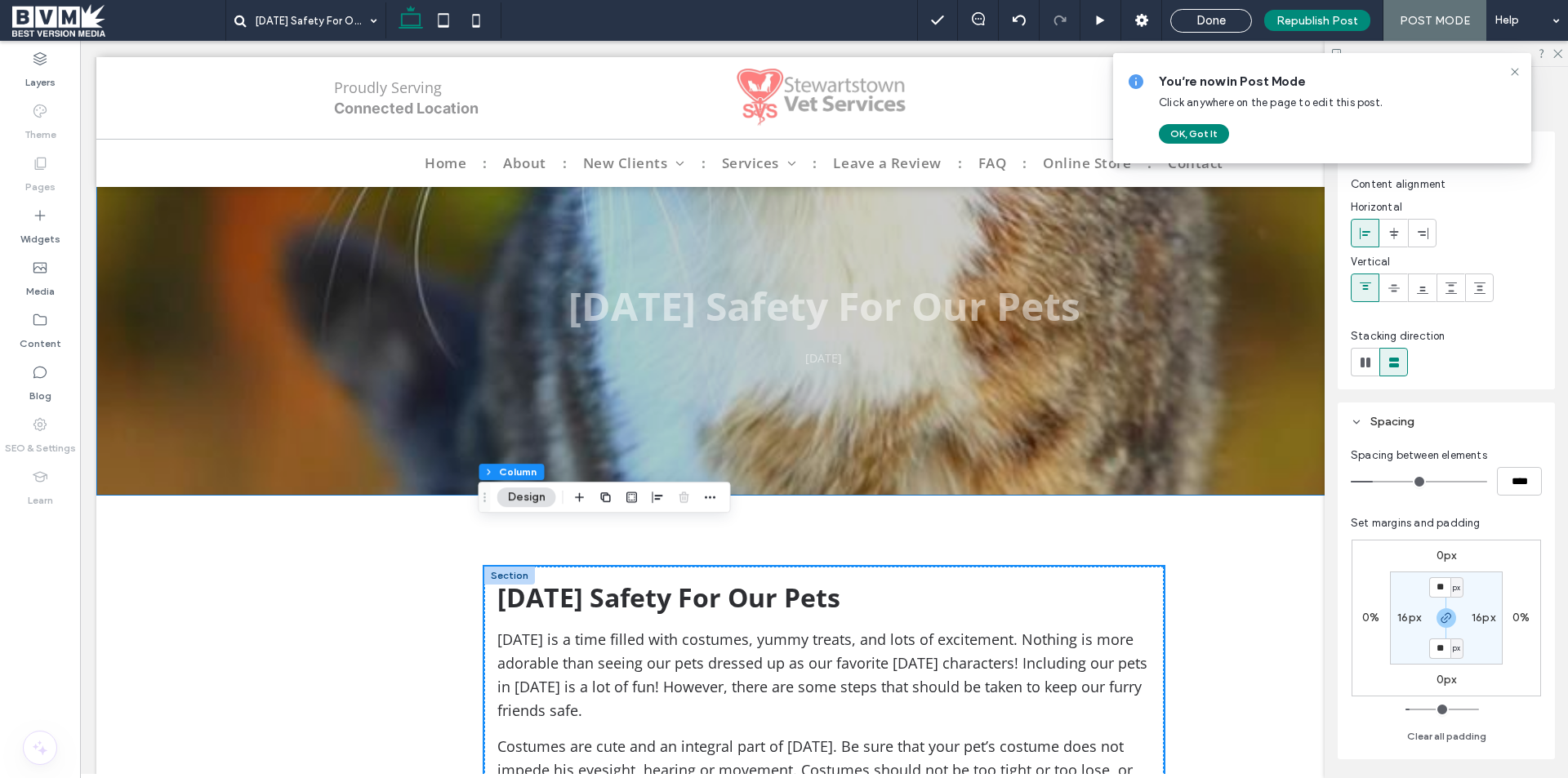
scroll to position [0, 0]
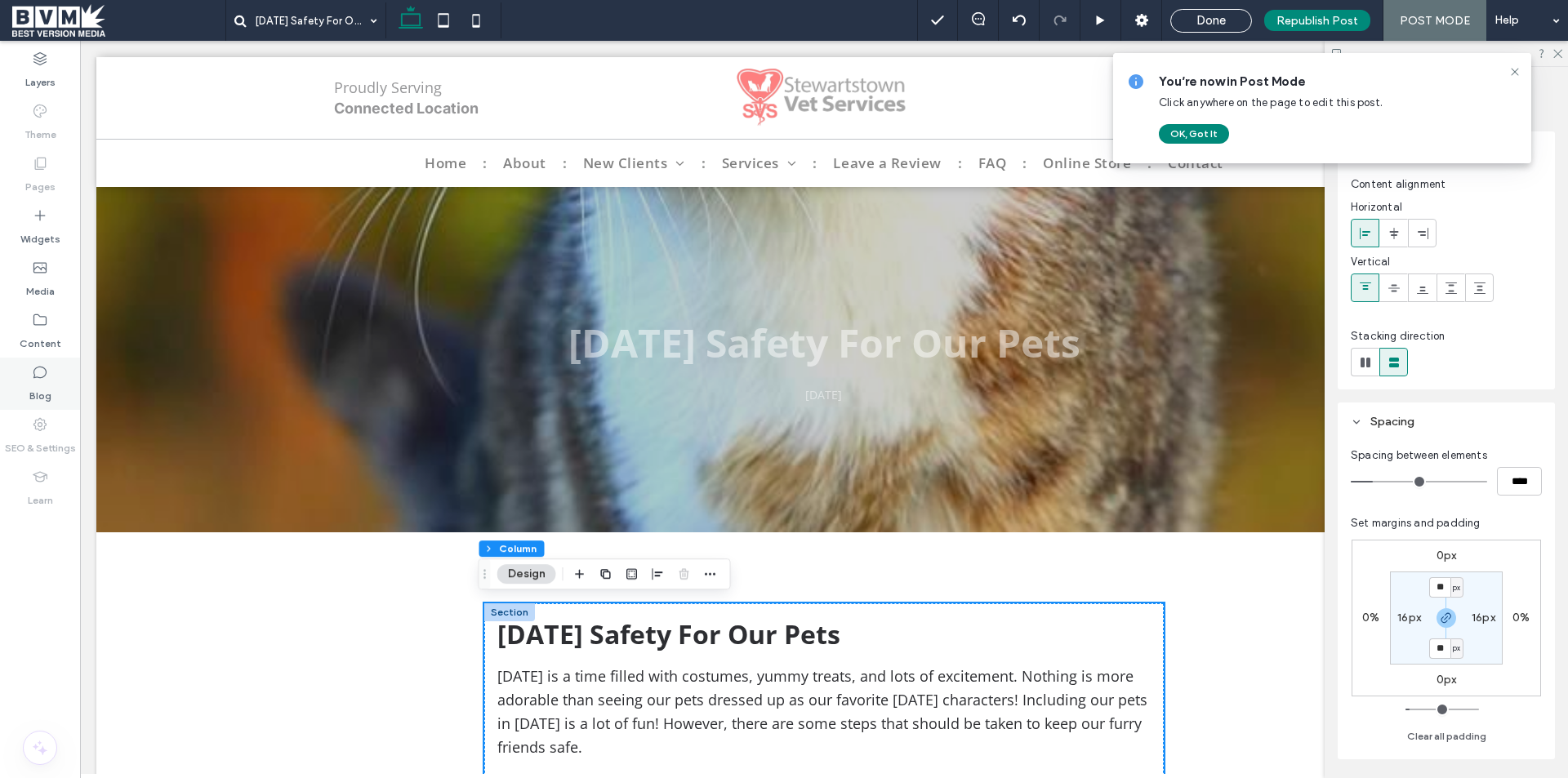
click at [30, 372] on div "Blog" at bounding box center [40, 384] width 80 height 52
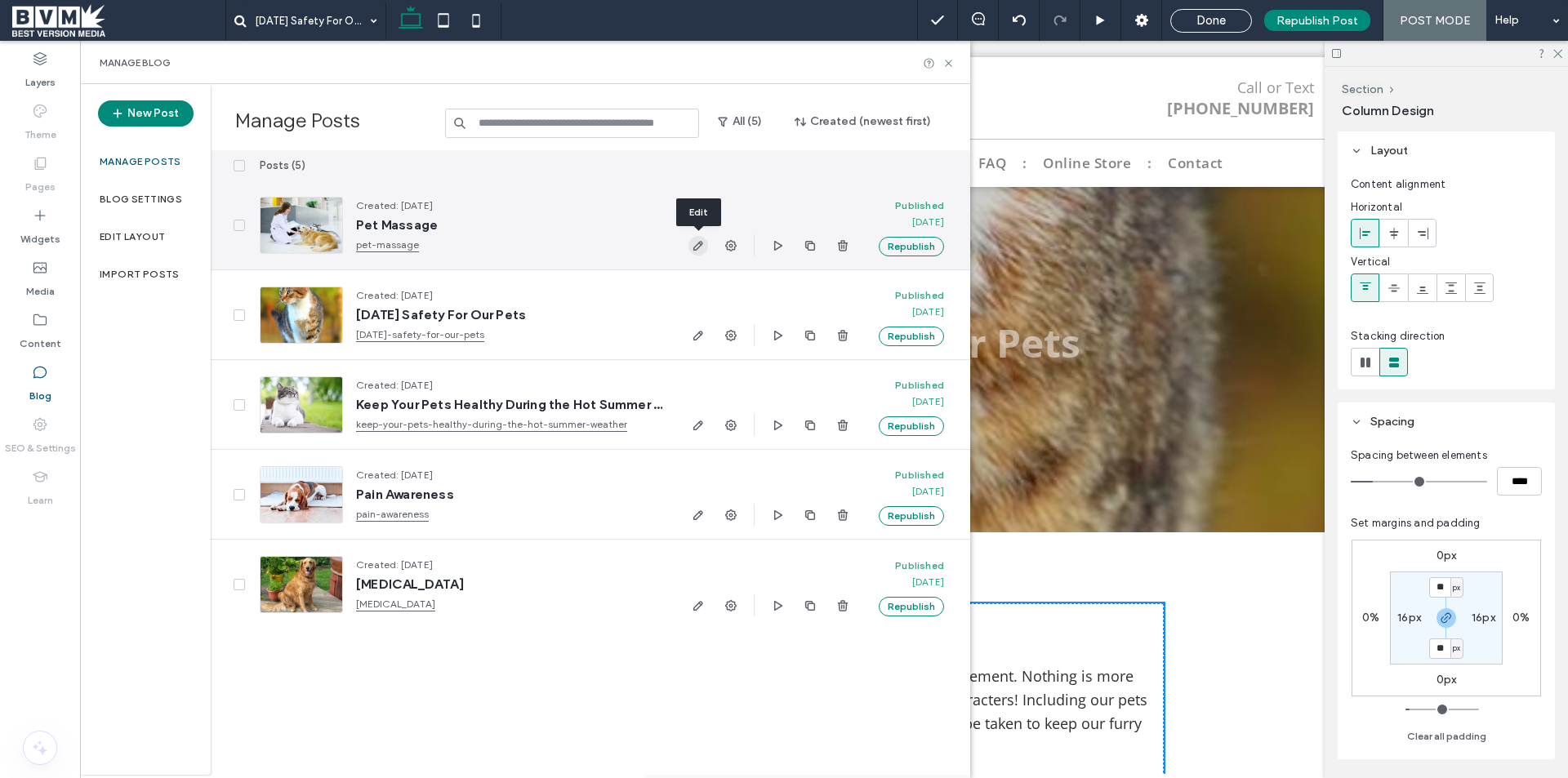
click at [694, 244] on icon "button" at bounding box center [698, 245] width 13 height 13
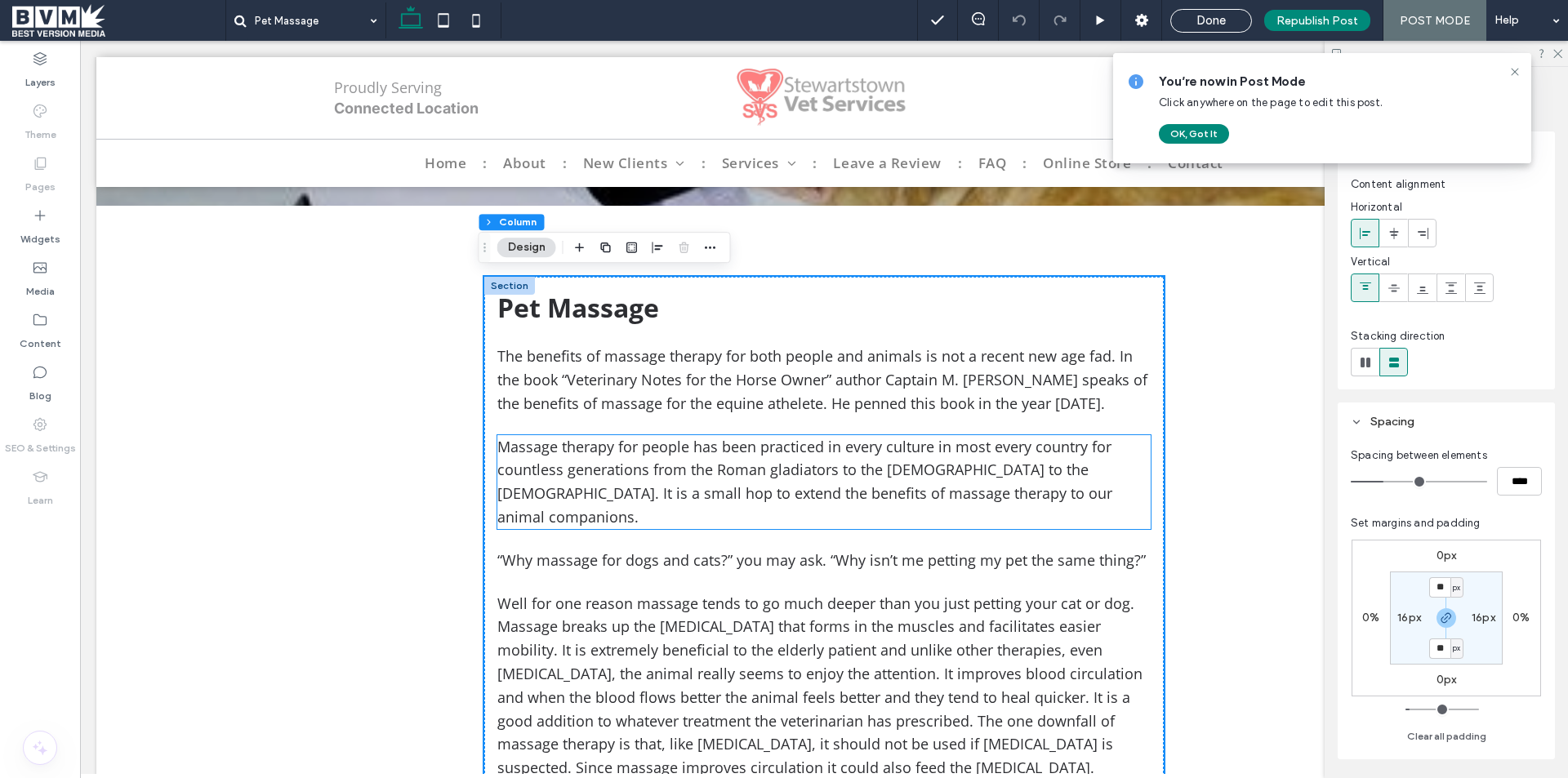
scroll to position [408, 0]
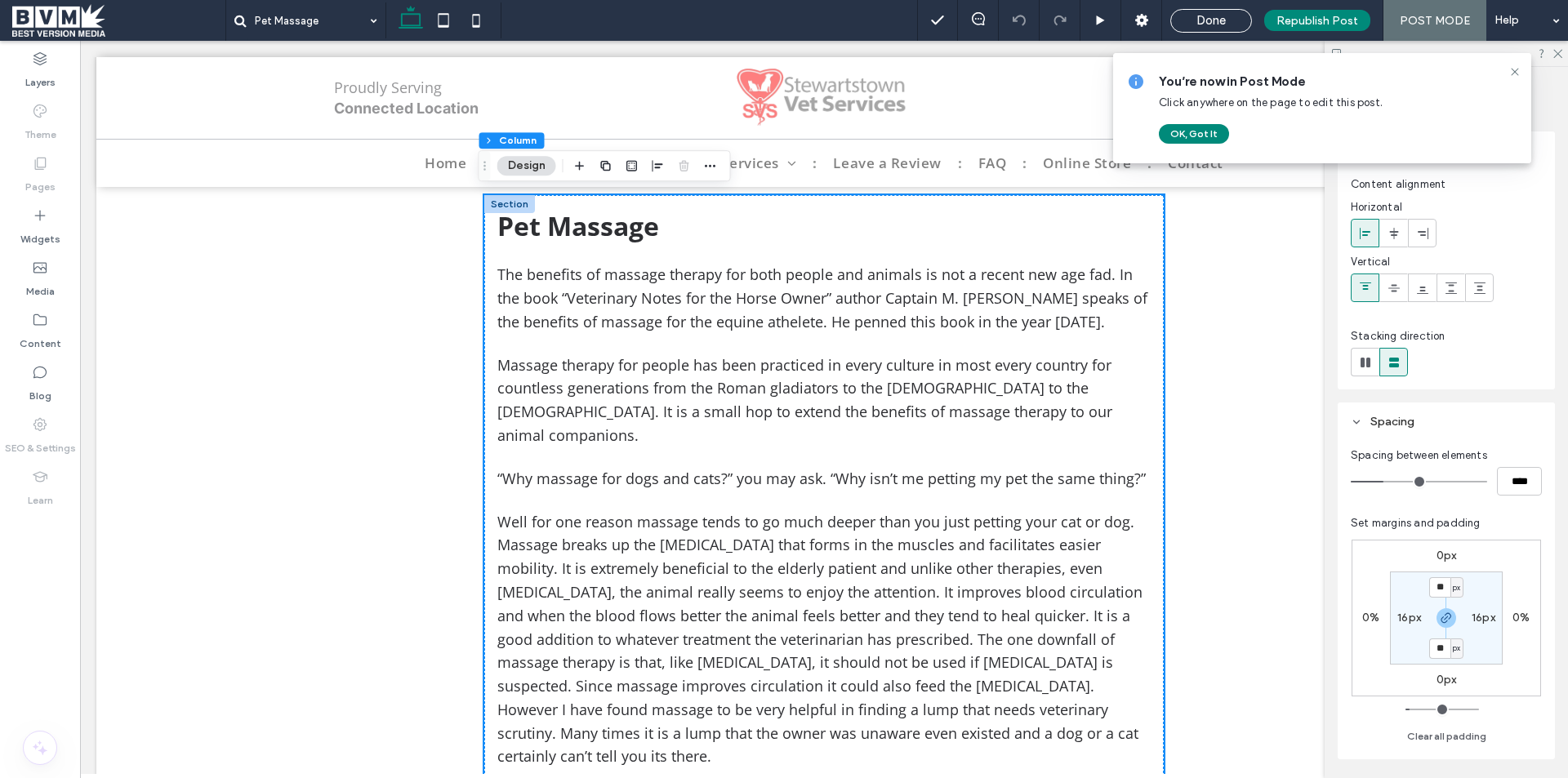
click at [993, 339] on div "Pet Massage ﻿ The benefits of massage therapy for both people and animals is no…" at bounding box center [824, 785] width 679 height 1181
click at [1496, 480] on input "****" at bounding box center [1519, 481] width 45 height 29
type input "**"
type input "****"
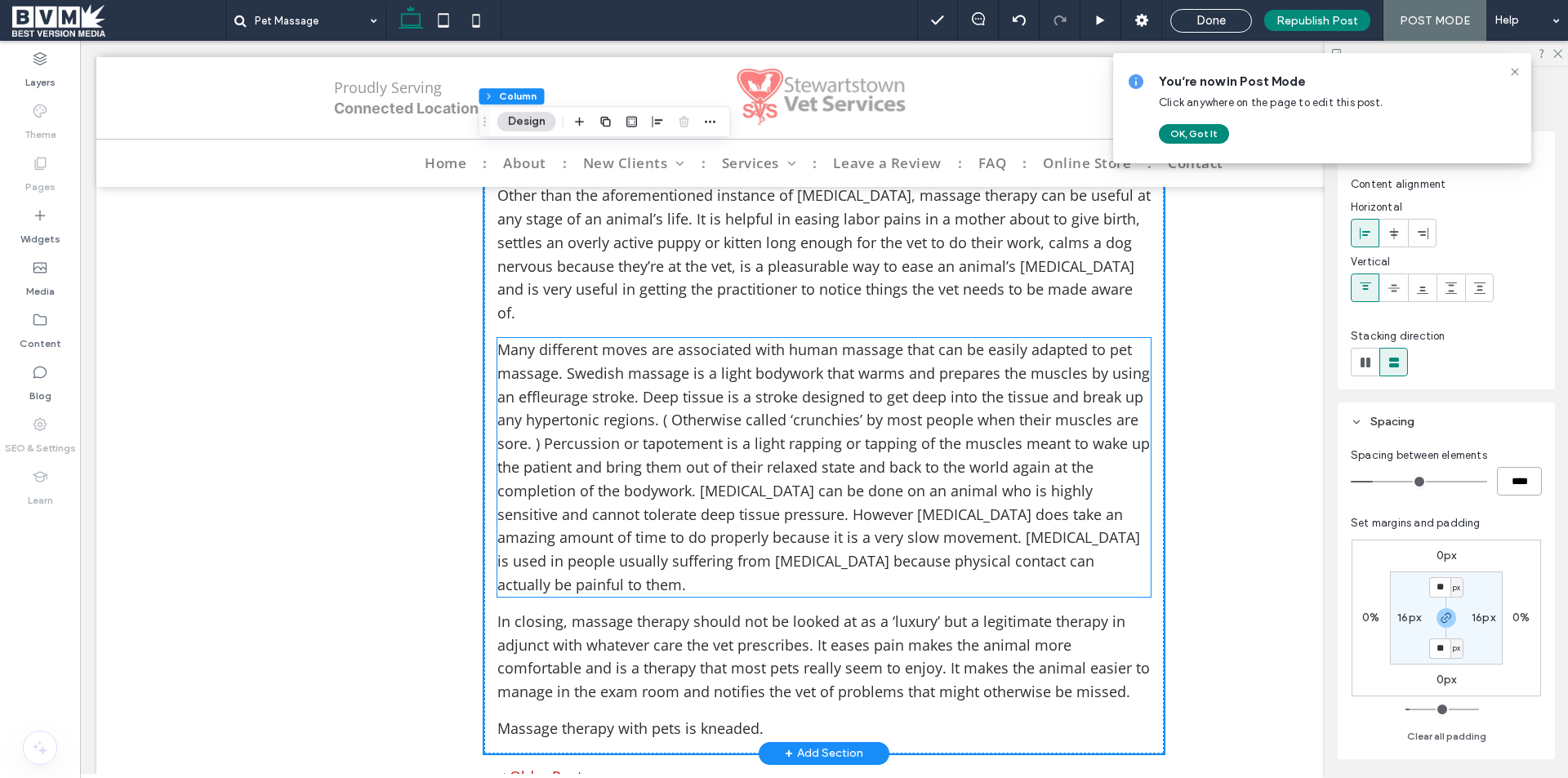
scroll to position [816, 0]
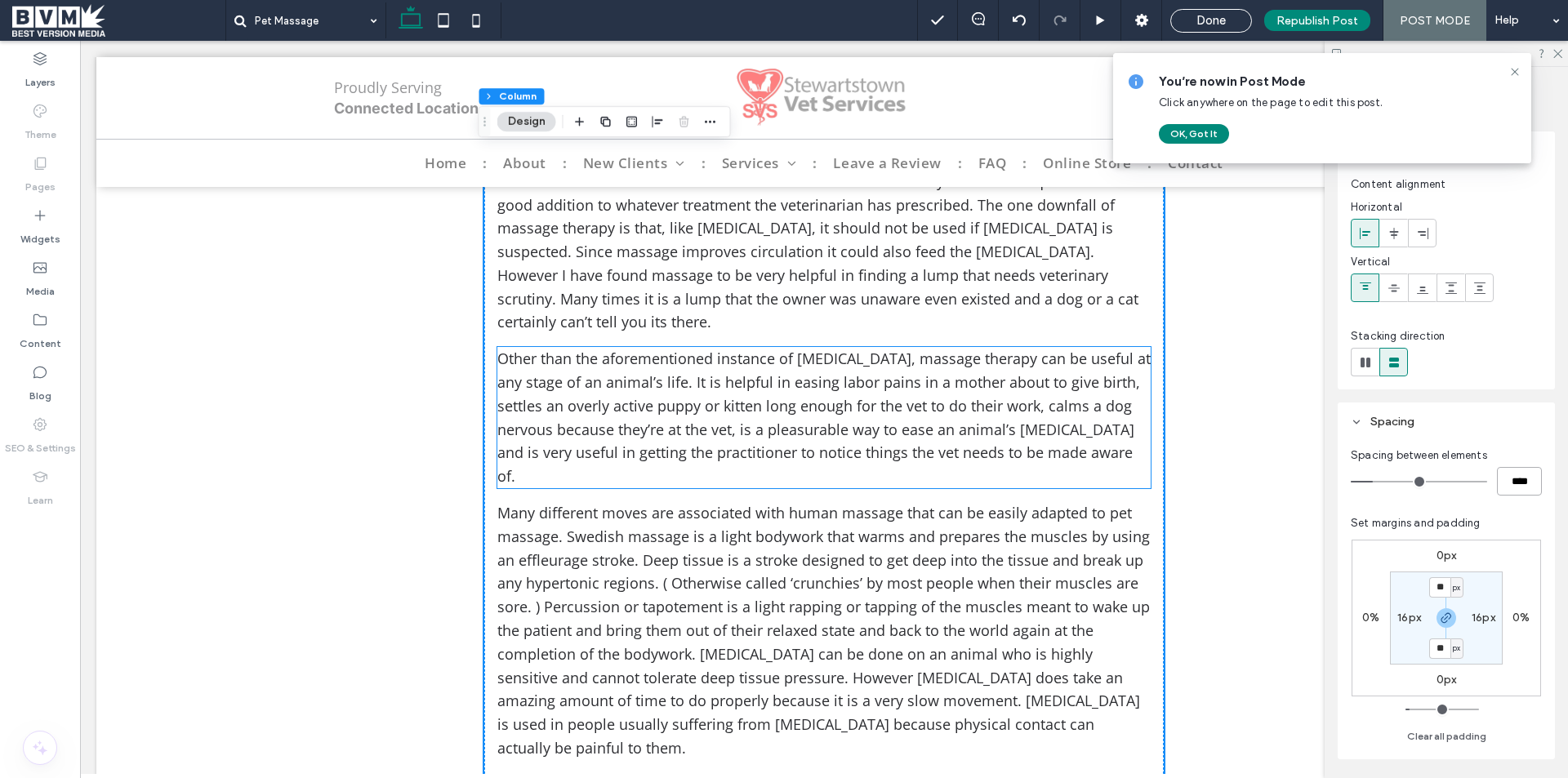
click at [711, 394] on span "Other than the aforementioned instance of cancer, massage therapy can be useful…" at bounding box center [824, 416] width 653 height 137
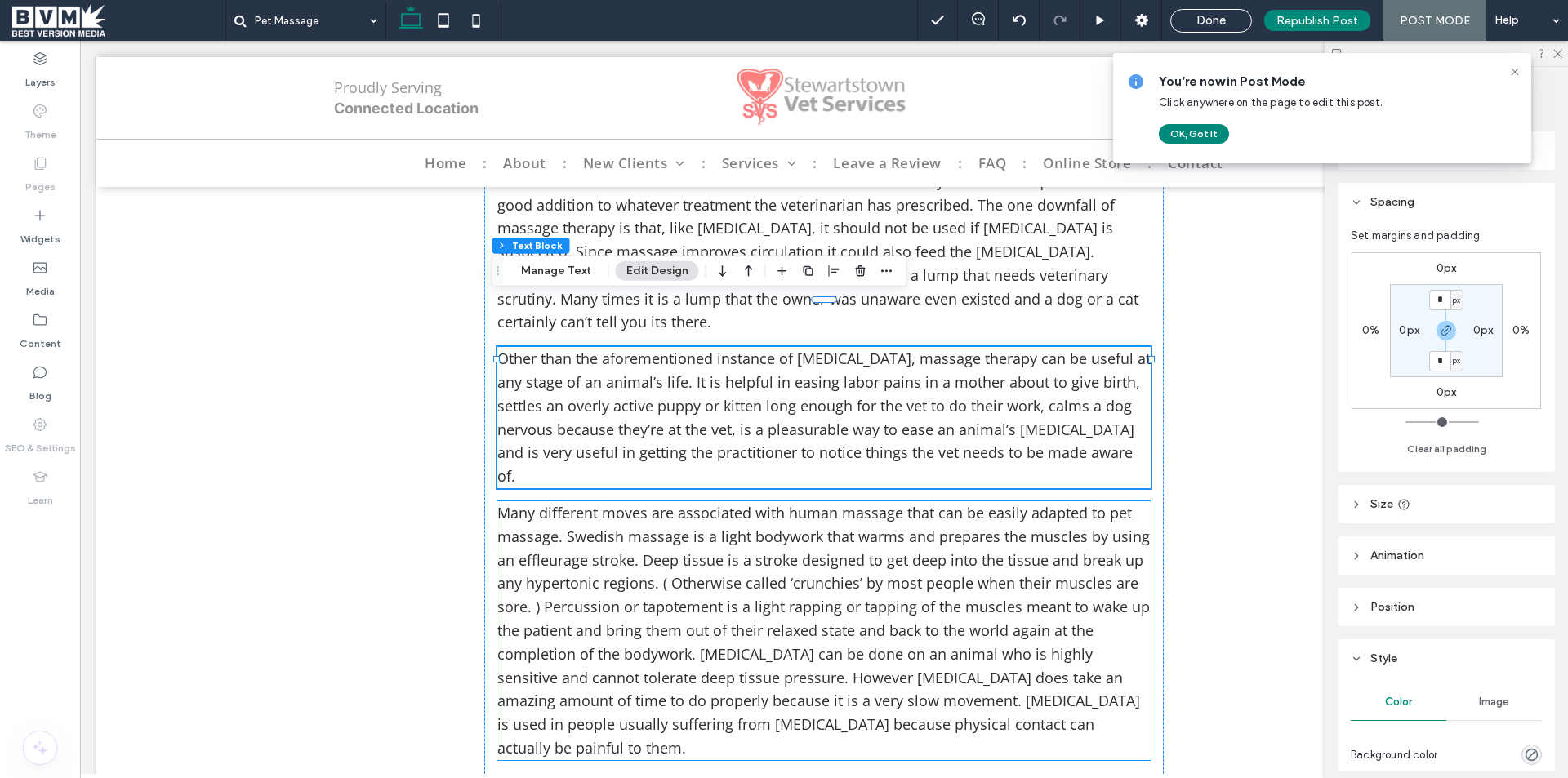
click at [804, 501] on p "Many different moves are associated with human massage that can be easily adapt…" at bounding box center [824, 630] width 653 height 258
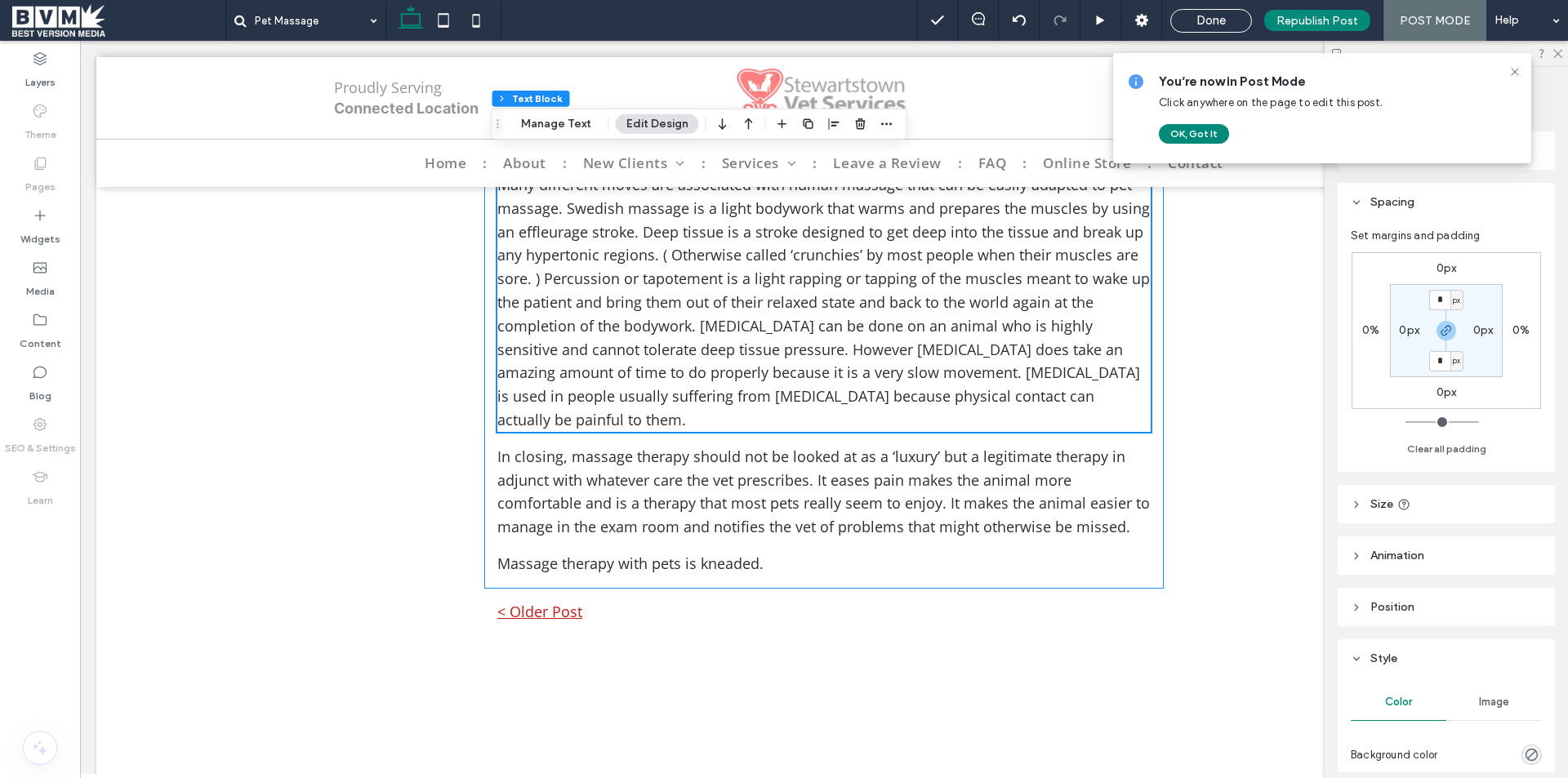
scroll to position [1224, 0]
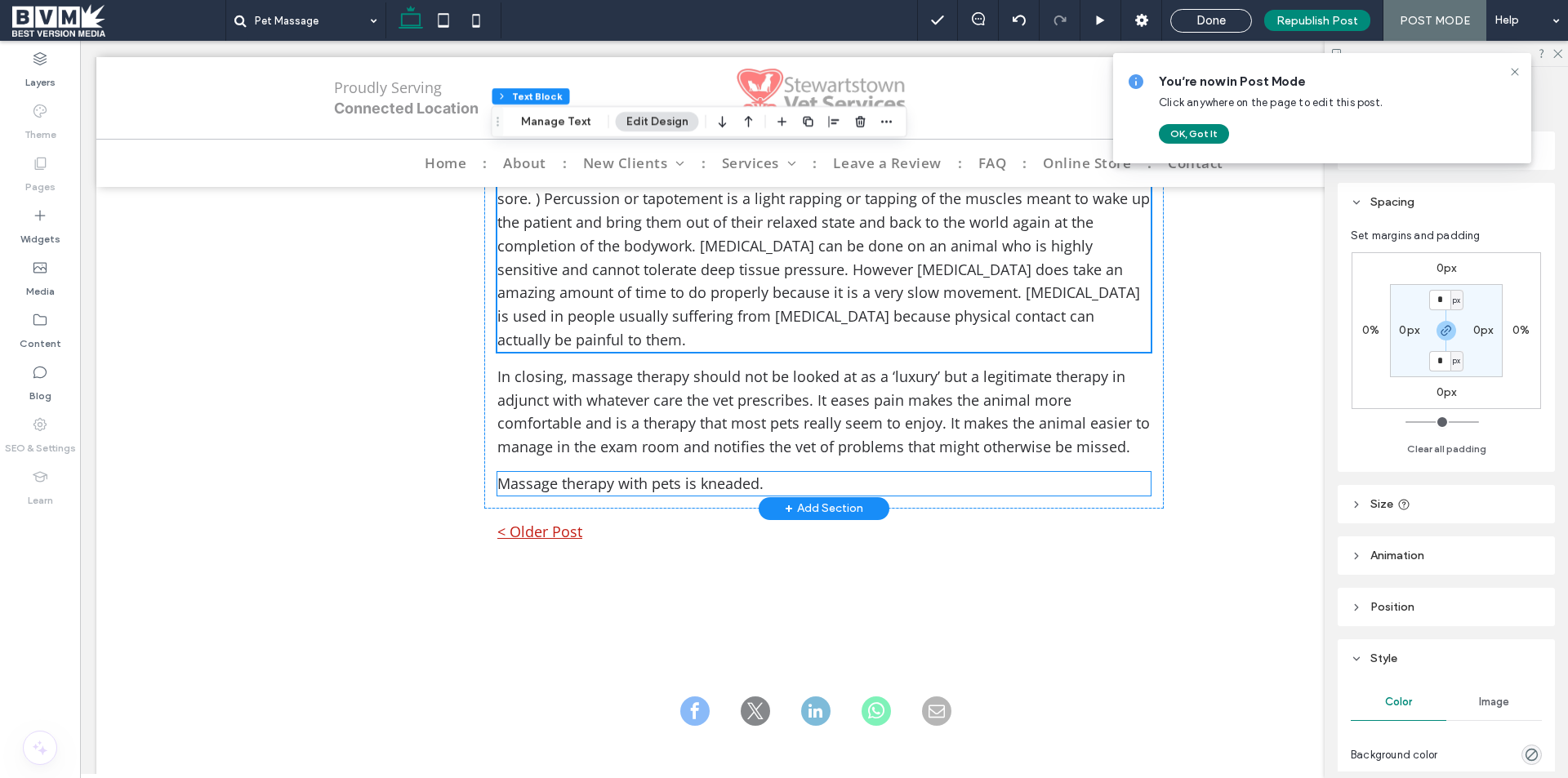
click at [696, 473] on span "Massage therapy with pets is kneaded." at bounding box center [631, 482] width 266 height 20
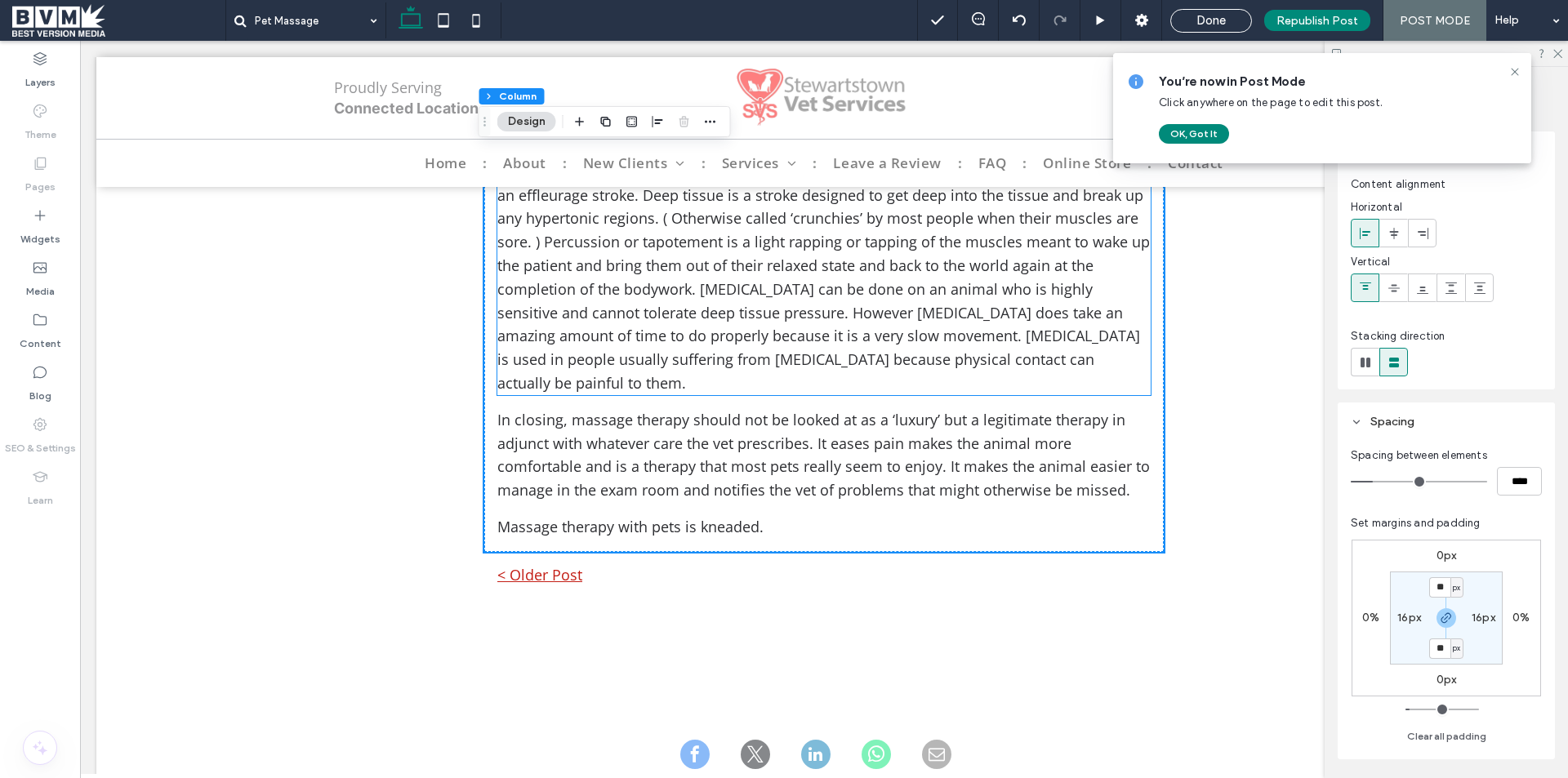
scroll to position [1306, 0]
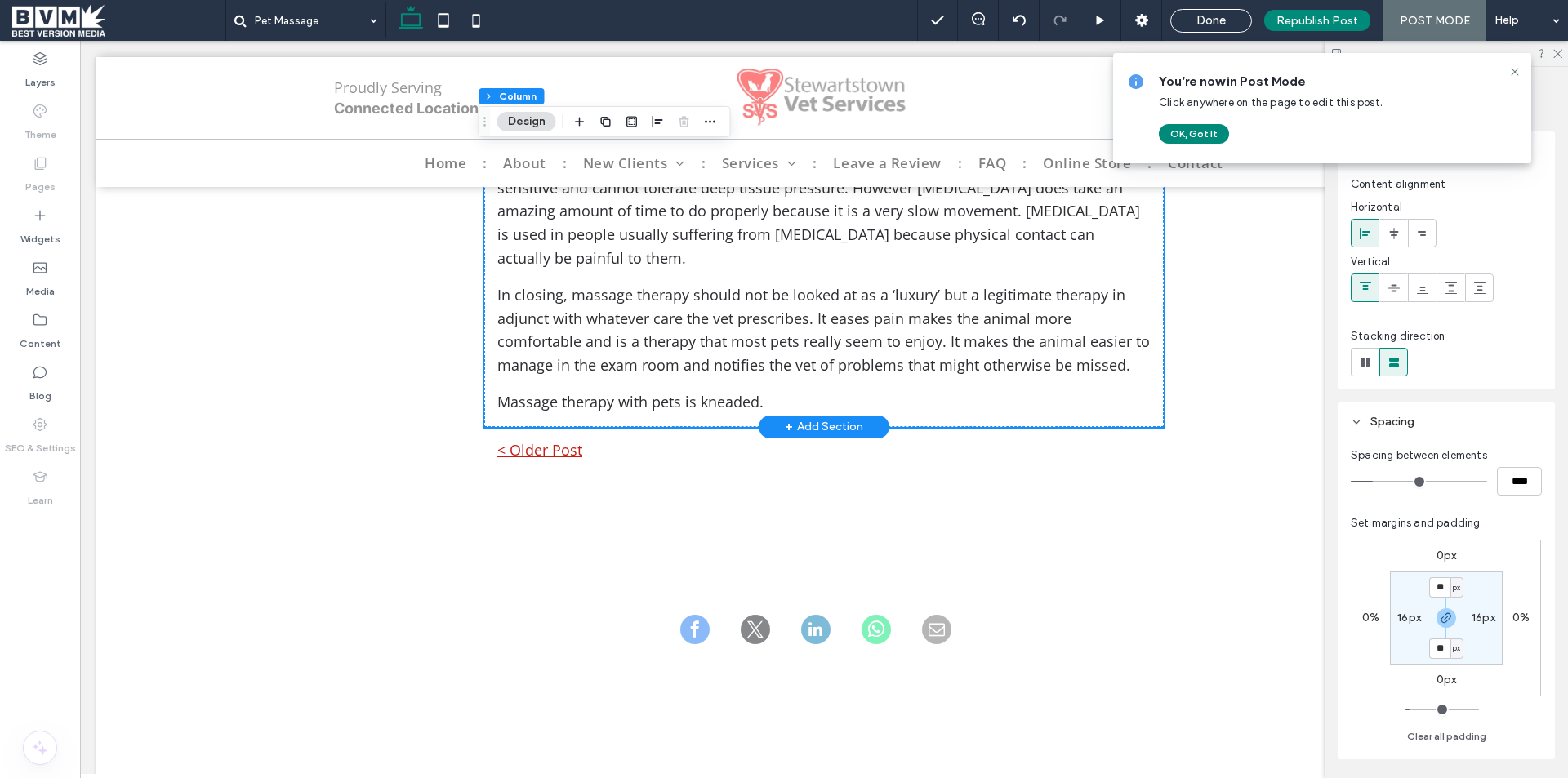
click at [1206, 381] on div "Pet Massage August 14, 2025 Section + Add Section Pet Massage ﻿ The benefits of…" at bounding box center [824, 294] width 1455 height 2826
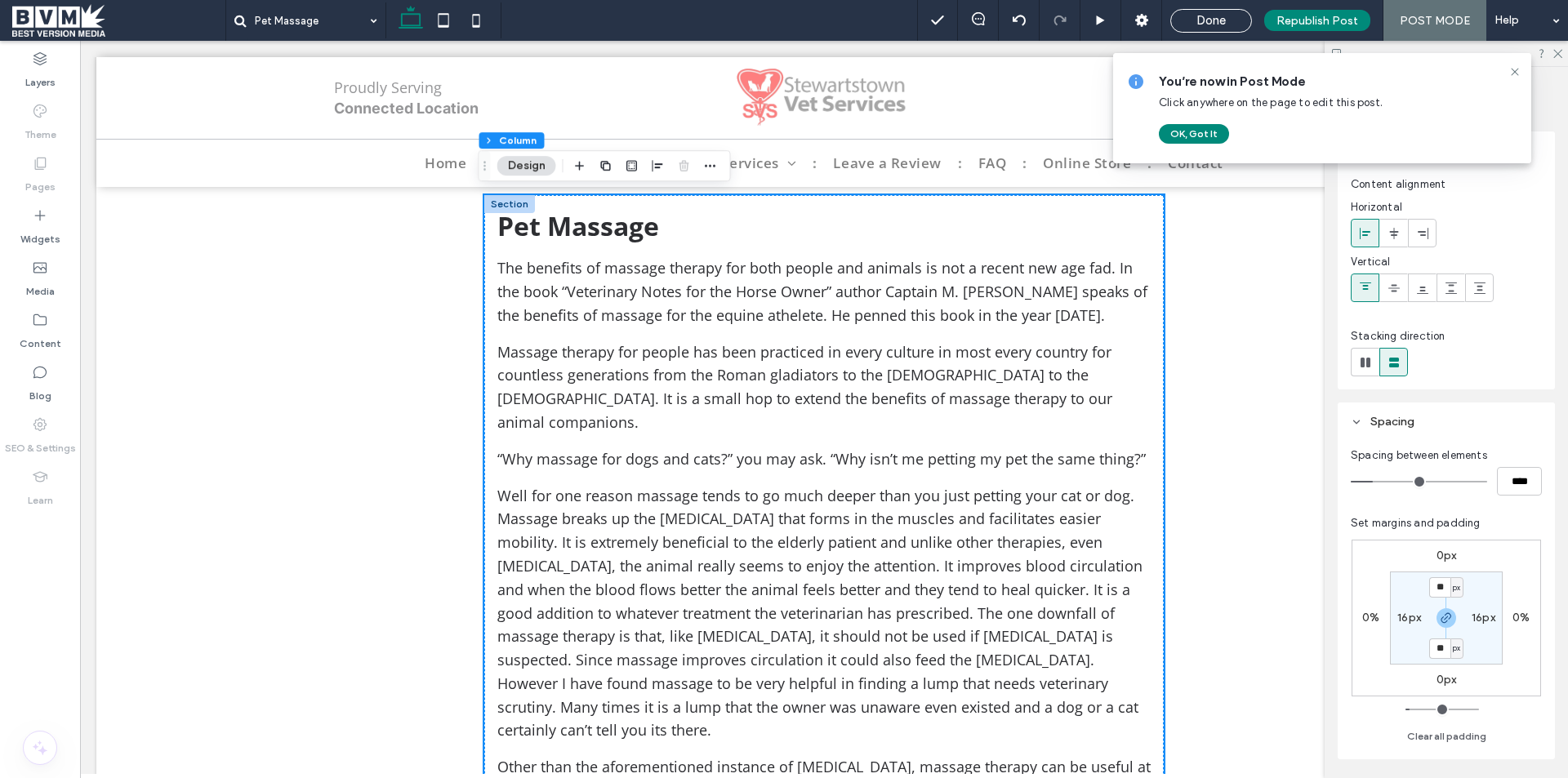
scroll to position [0, 0]
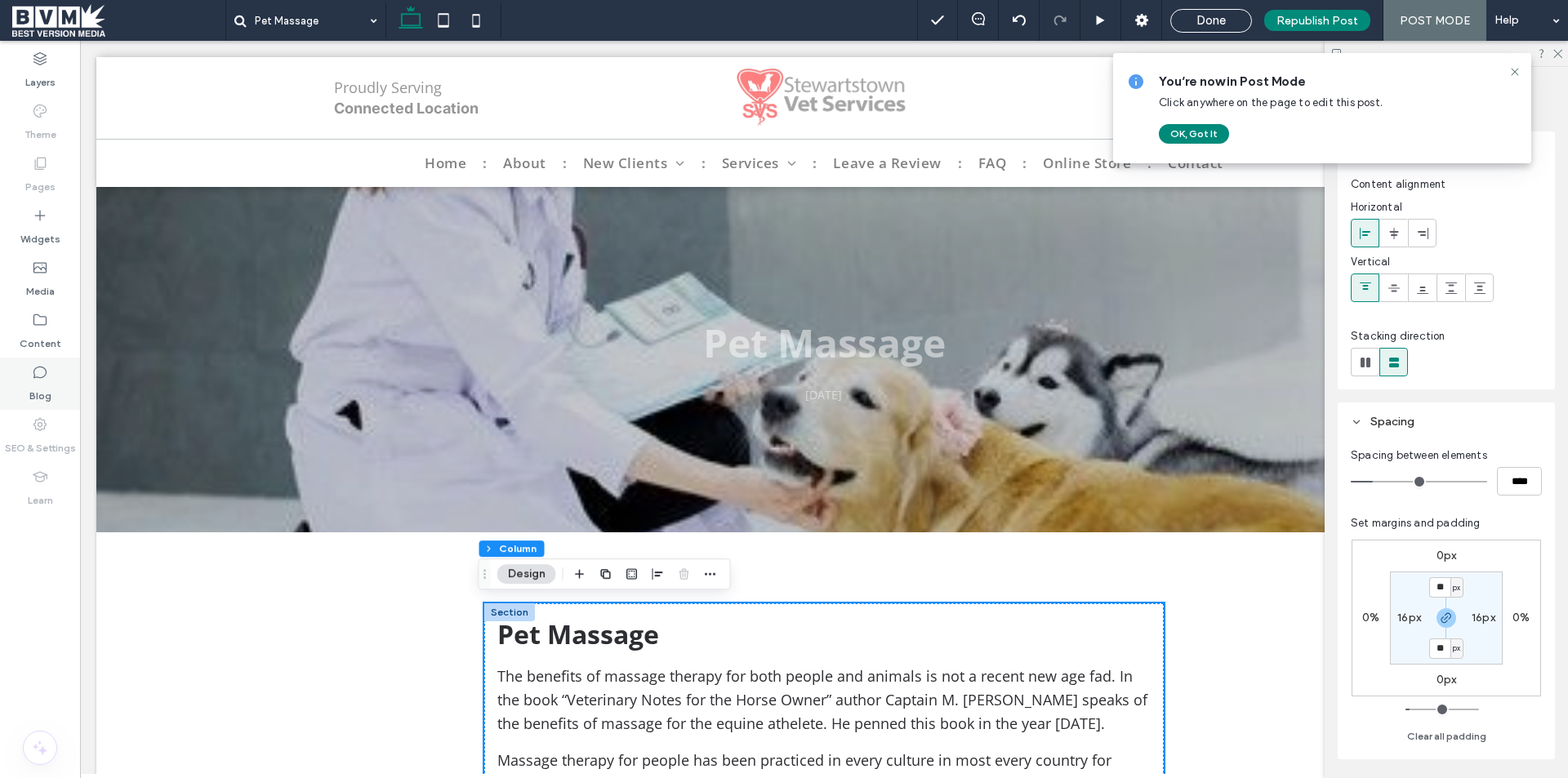
click at [35, 388] on label "Blog" at bounding box center [41, 391] width 22 height 23
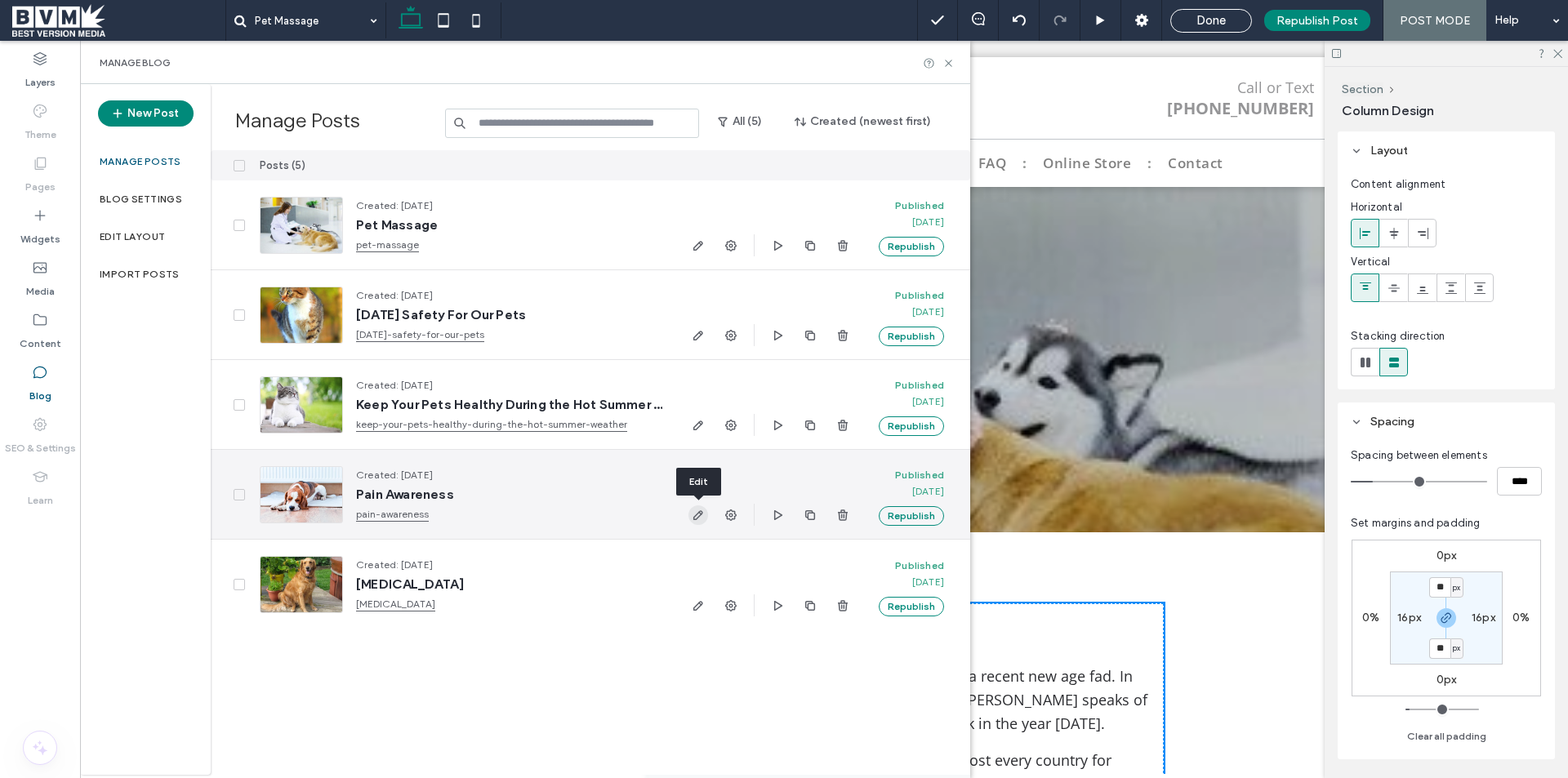
click at [707, 505] on span "button" at bounding box center [698, 514] width 20 height 20
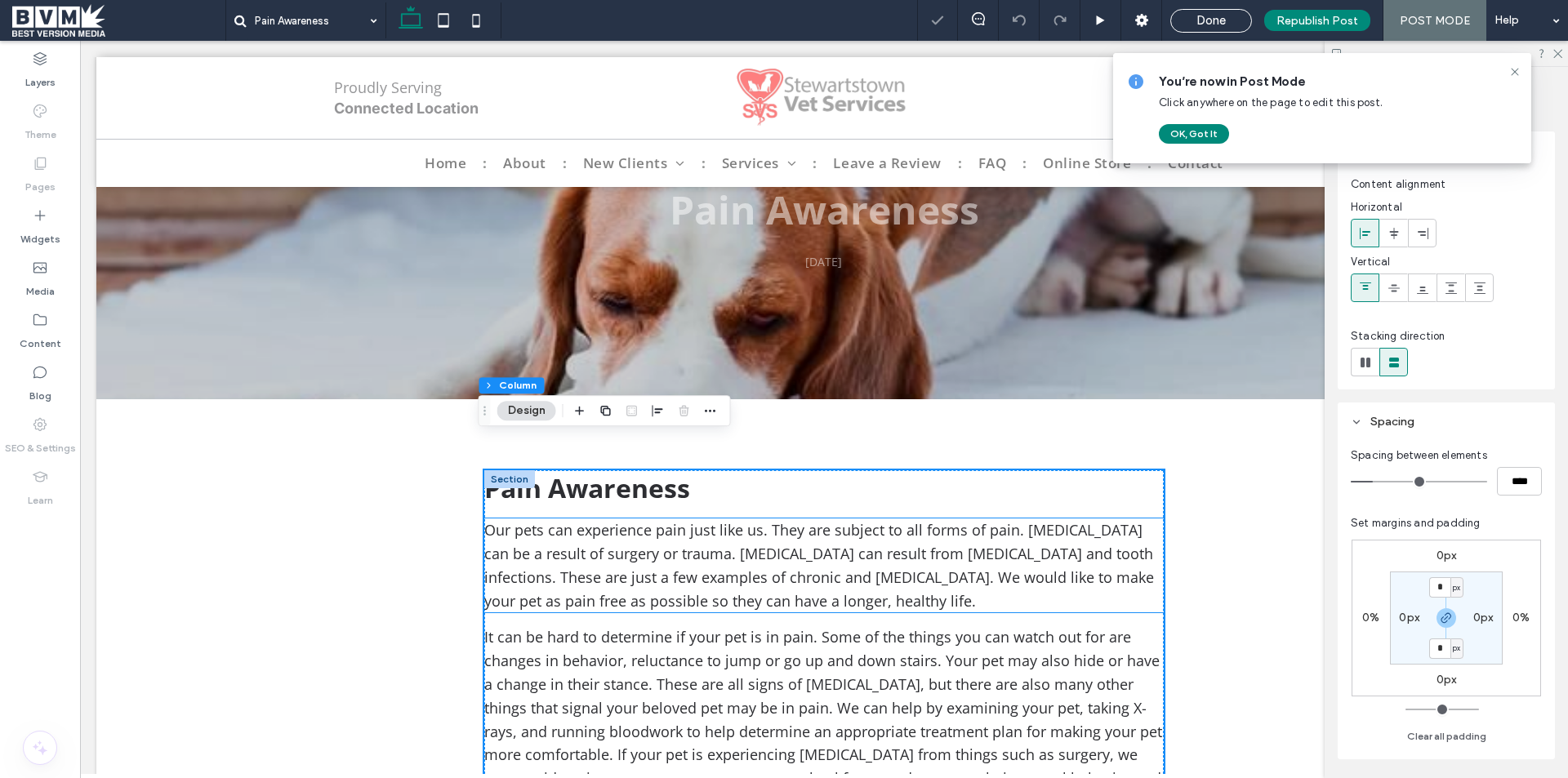
scroll to position [164, 0]
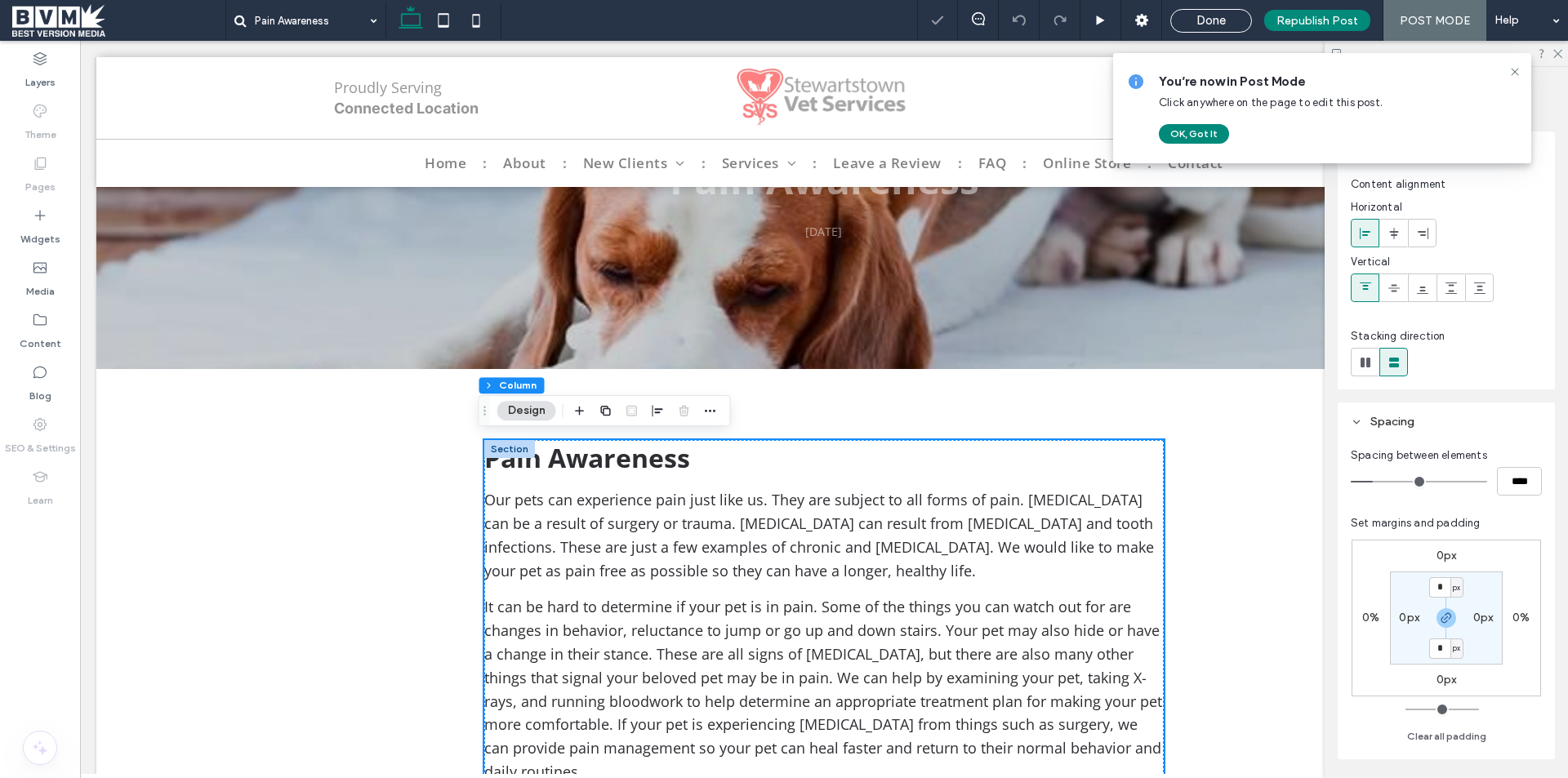
click at [733, 480] on div "Pain Awareness Our pets can experience pain just like us. They are subject to a…" at bounding box center [824, 742] width 679 height 605
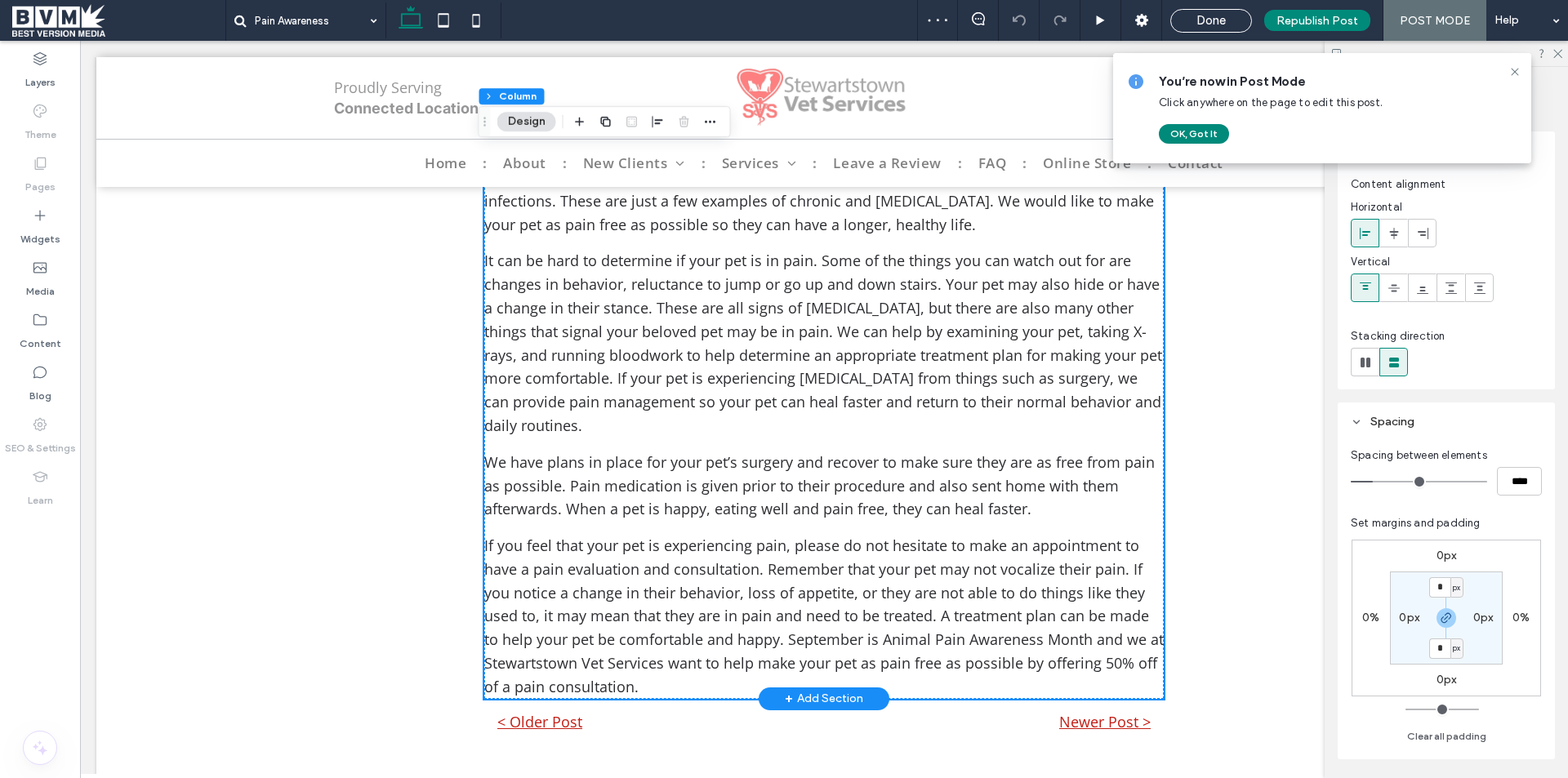
scroll to position [898, 0]
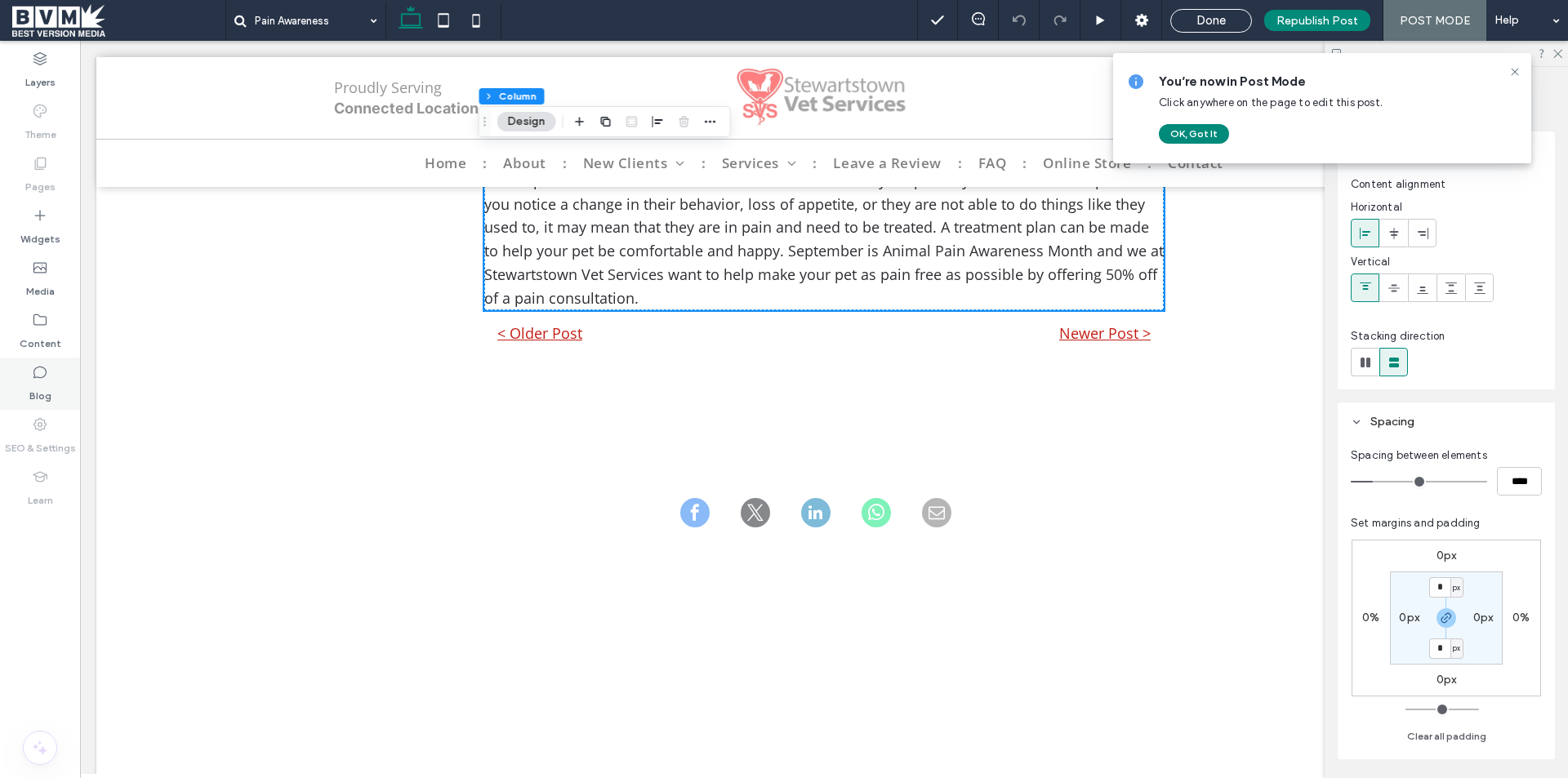
click at [42, 384] on label "Blog" at bounding box center [41, 391] width 22 height 23
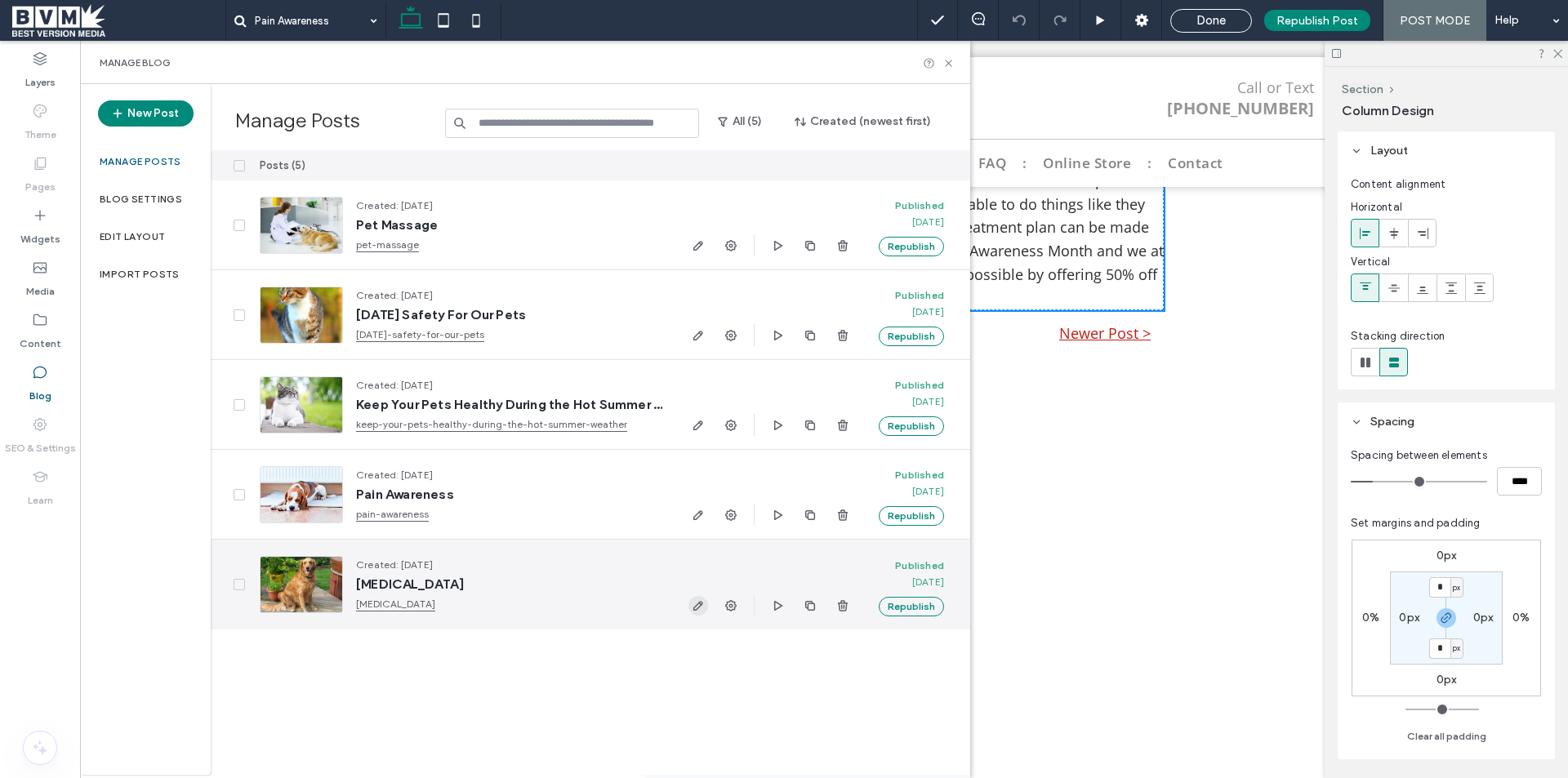
click at [700, 603] on use "button" at bounding box center [698, 605] width 10 height 10
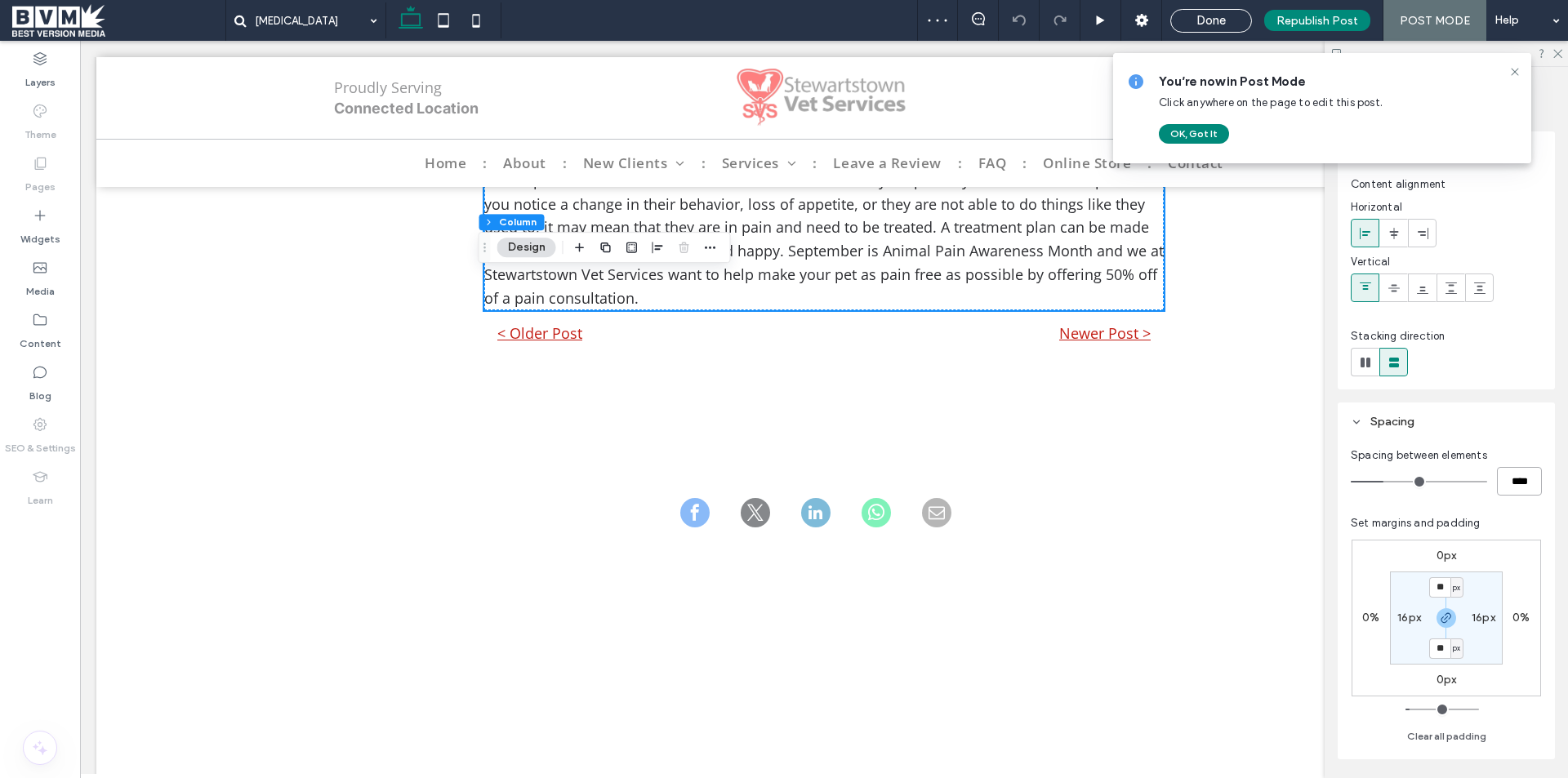
click at [1506, 486] on input "****" at bounding box center [1519, 481] width 45 height 29
type input "**"
type input "****"
